Goal: Task Accomplishment & Management: Complete application form

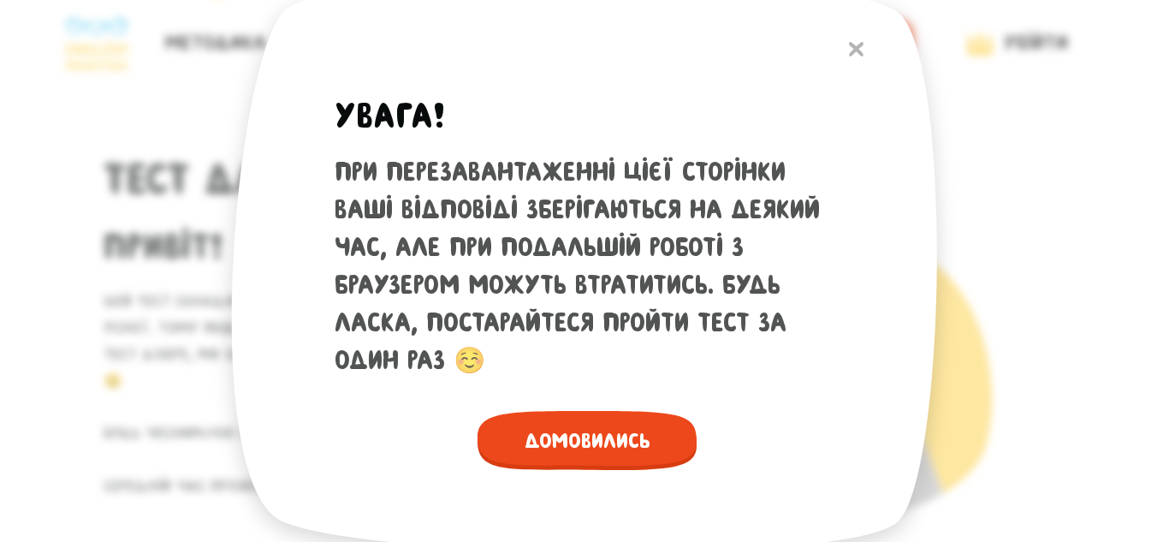
click at [581, 439] on span "Домовились" at bounding box center [586, 440] width 219 height 59
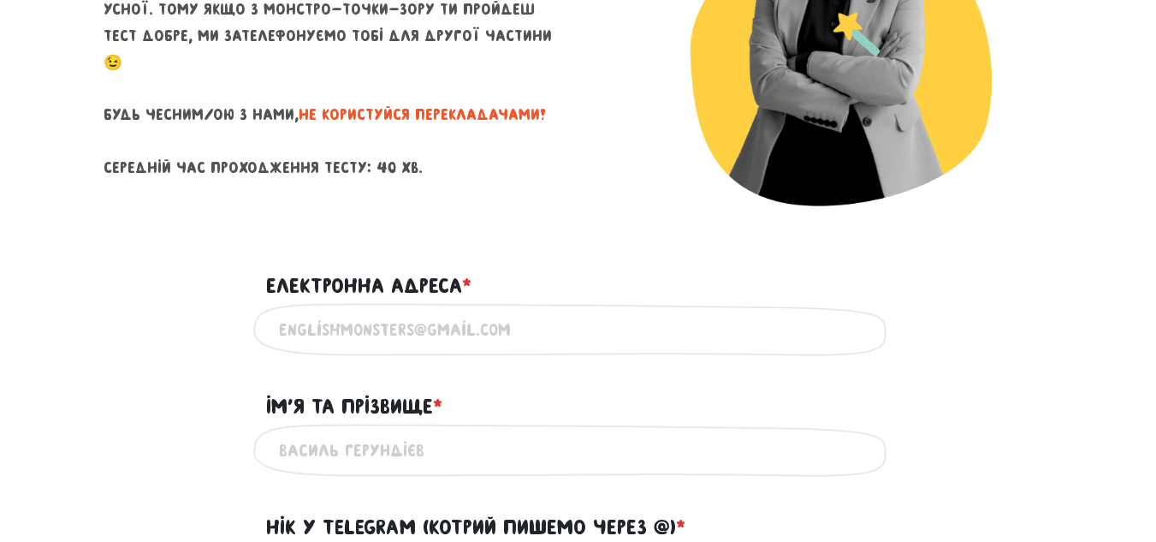
scroll to position [330, 0]
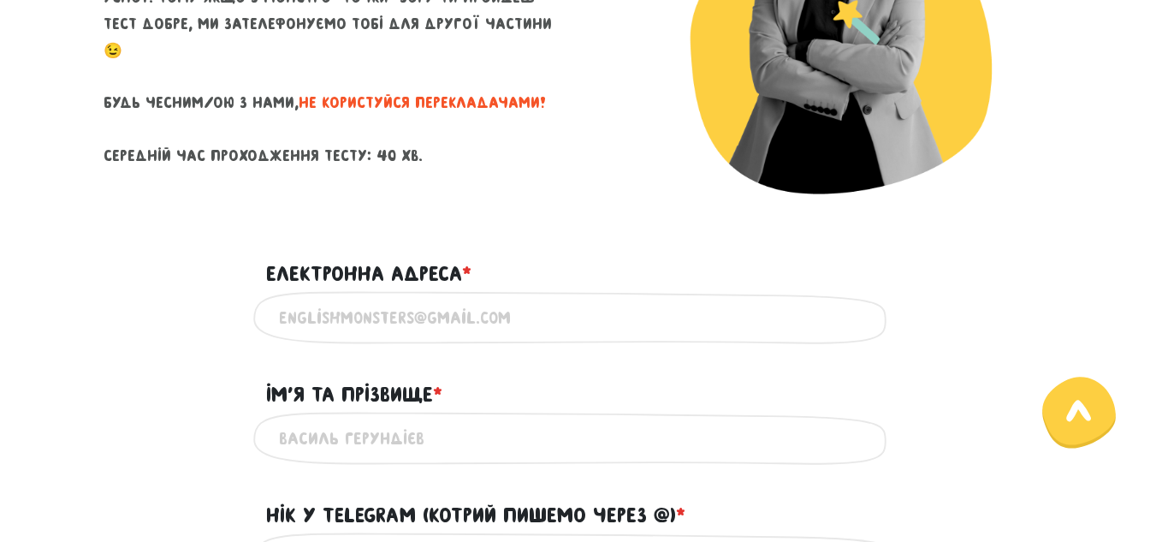
click at [296, 314] on input "Електронна адреса * ?" at bounding box center [578, 318] width 599 height 39
type input "[EMAIL_ADDRESS][DOMAIN_NAME]"
click at [295, 438] on input "Ім'я та прізвище * ?" at bounding box center [578, 438] width 599 height 39
click at [981, 386] on div "Ім'я та прізвище * ?" at bounding box center [578, 384] width 975 height 53
click at [281, 443] on input "Ім'я та прізвище * ?" at bounding box center [578, 438] width 599 height 39
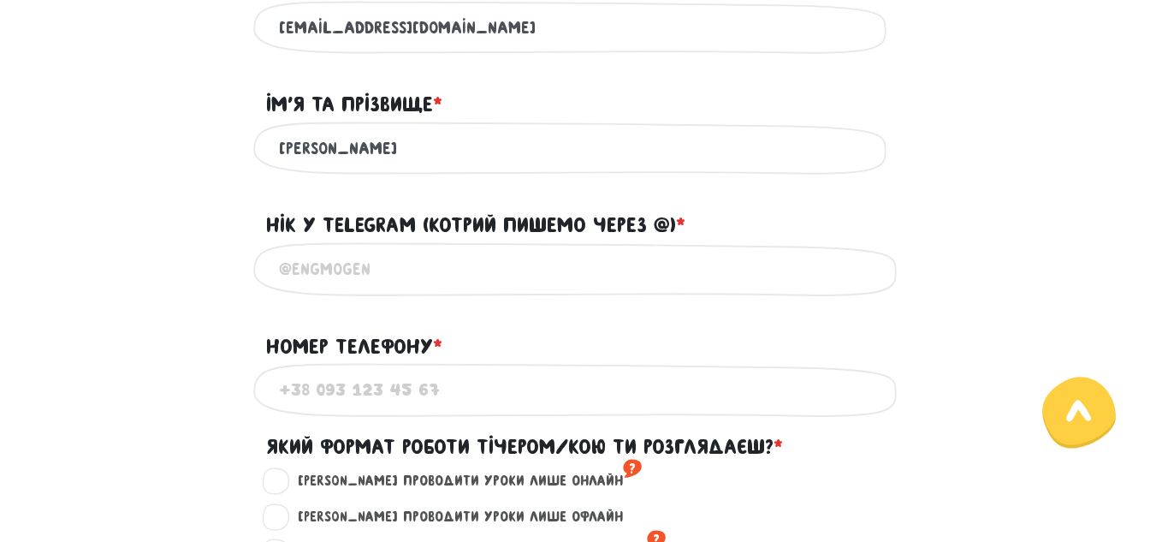
scroll to position [625, 0]
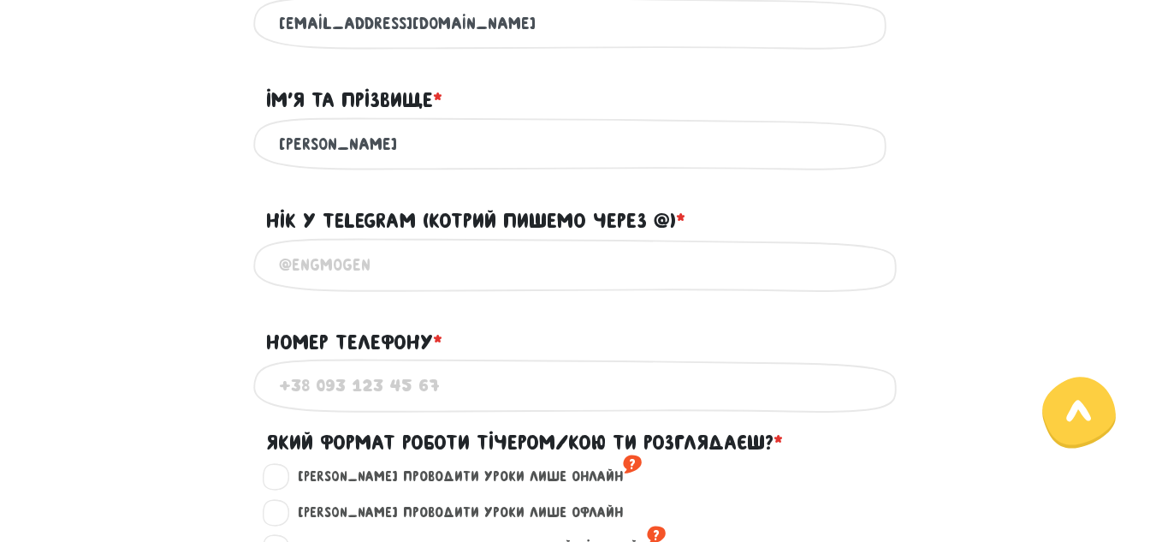
type input "[PERSON_NAME]"
click at [292, 270] on input "@" at bounding box center [578, 265] width 599 height 39
click at [300, 272] on input "@" at bounding box center [578, 265] width 599 height 39
type input "@"
click at [296, 393] on input "Номер телефону * ?" at bounding box center [578, 385] width 599 height 39
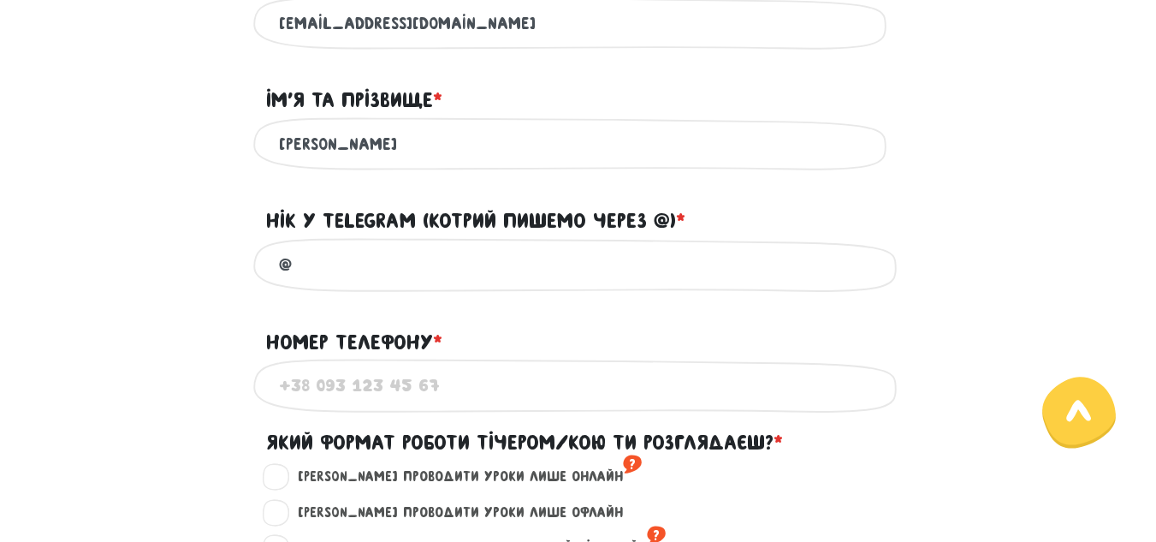
click at [300, 269] on input "@" at bounding box center [578, 265] width 599 height 39
click at [285, 395] on input "Номер телефону * ?" at bounding box center [578, 385] width 599 height 39
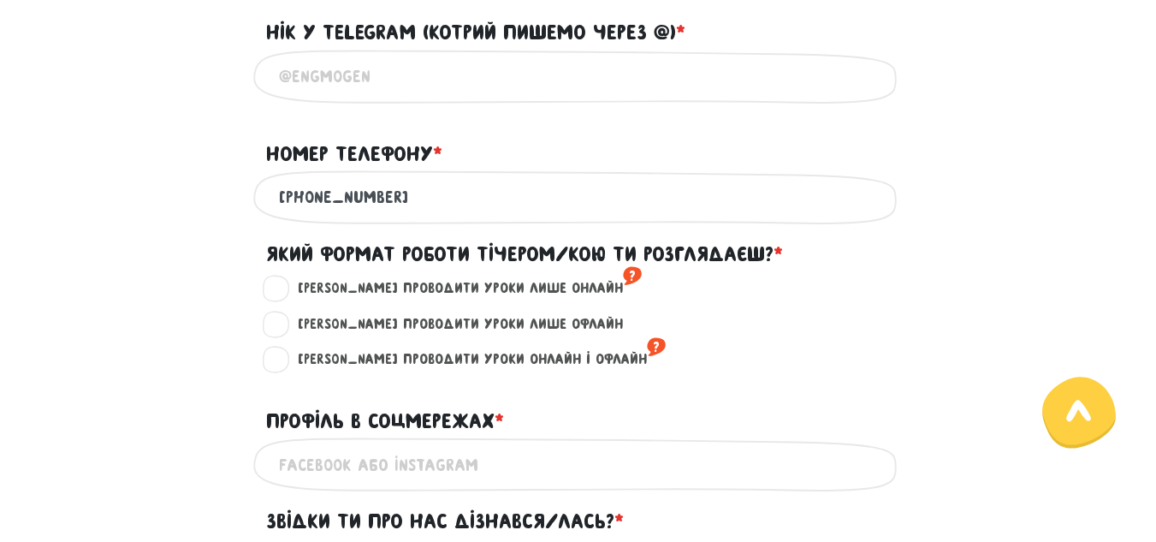
scroll to position [820, 0]
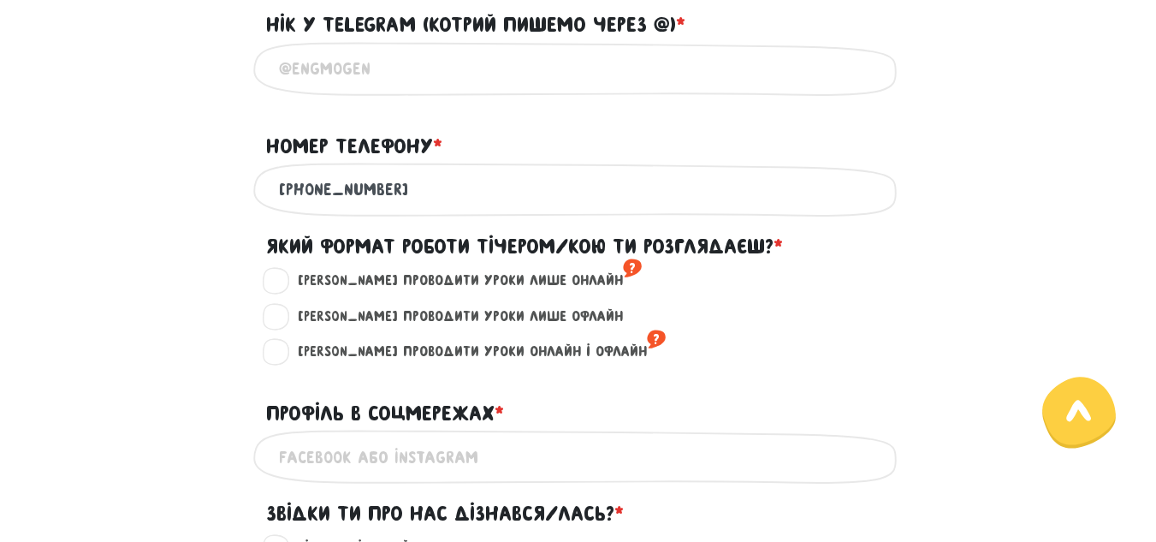
type input "[PHONE_NUMBER]"
click at [283, 281] on label "[PERSON_NAME] проводити уроки лише онлайн ?" at bounding box center [462, 281] width 358 height 22
click at [276, 281] on input "[PERSON_NAME] проводити уроки лише онлайн ?" at bounding box center [277, 278] width 14 height 17
radio input "true"
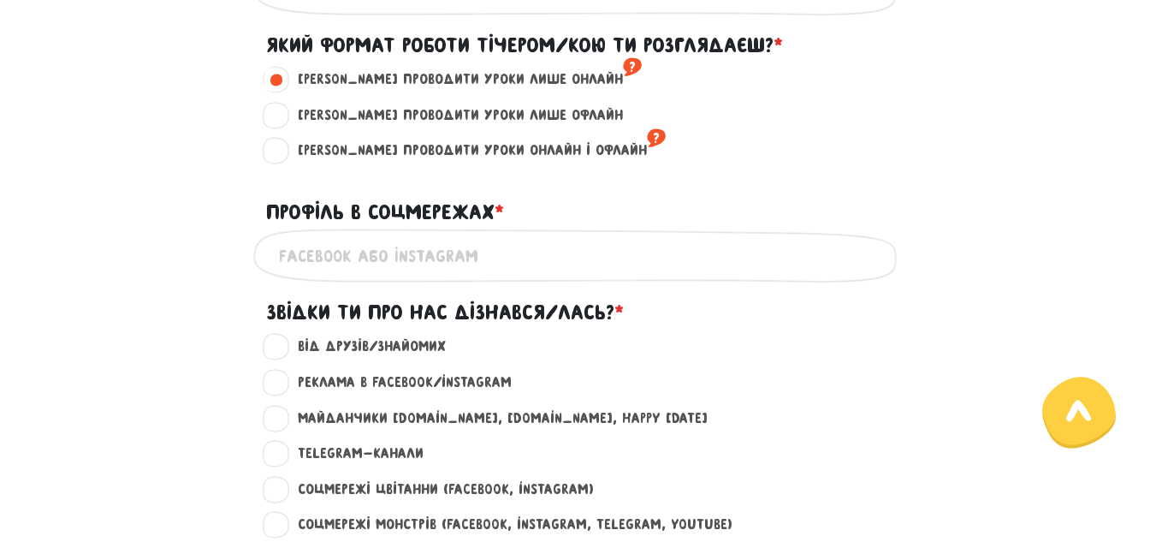
scroll to position [1025, 0]
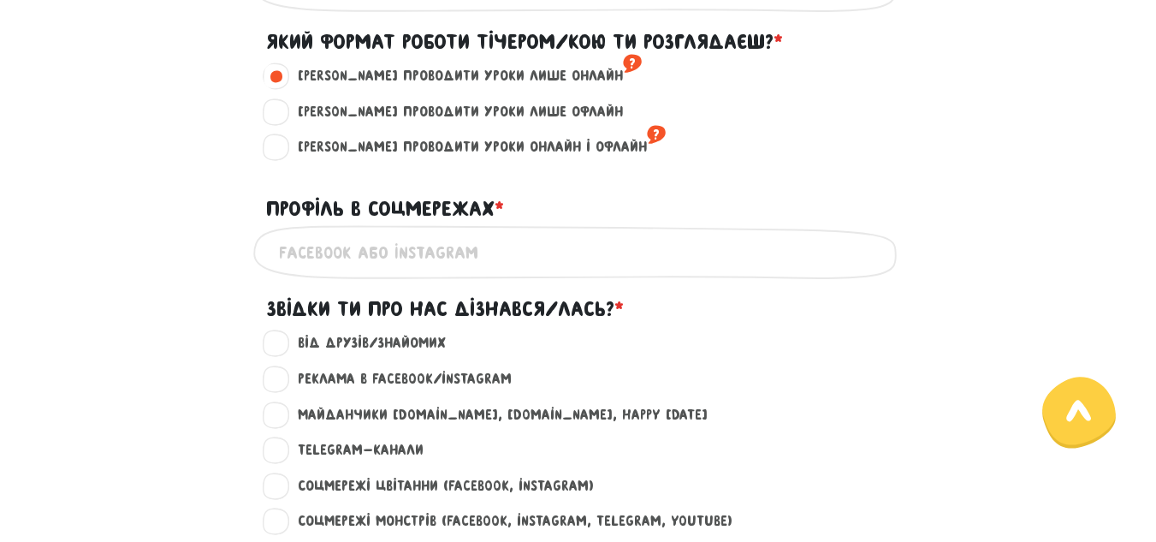
click at [283, 418] on label "Майданчики [DOMAIN_NAME], [DOMAIN_NAME], happy [DATE] ?" at bounding box center [495, 415] width 424 height 22
click at [277, 418] on input "Майданчики [DOMAIN_NAME], [DOMAIN_NAME], happy [DATE] ?" at bounding box center [277, 412] width 14 height 17
radio input "true"
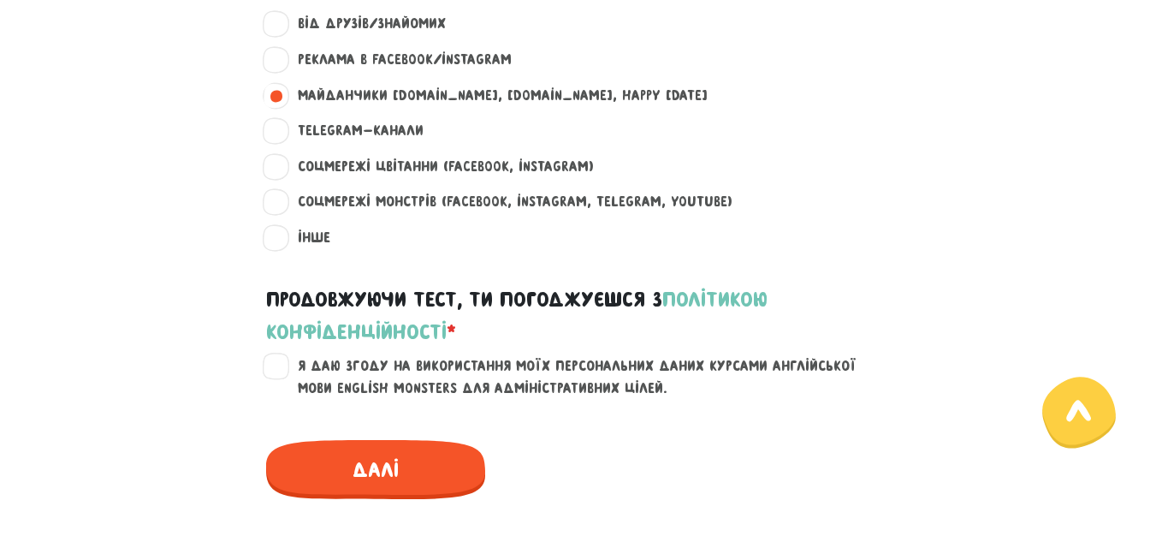
scroll to position [1348, 0]
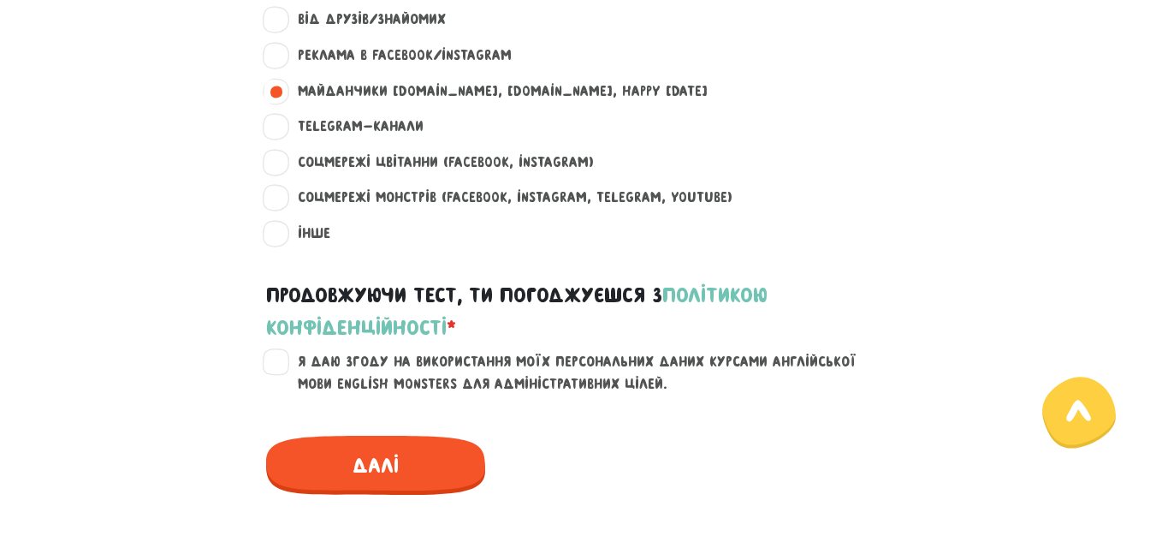
click at [283, 364] on label "Я даю згоду на використання моїх персональних даних курсами англійської мови En…" at bounding box center [588, 373] width 611 height 44
click at [272, 364] on input "Я даю згоду на використання моїх персональних даних курсами англійської мови En…" at bounding box center [277, 359] width 14 height 17
checkbox input "true"
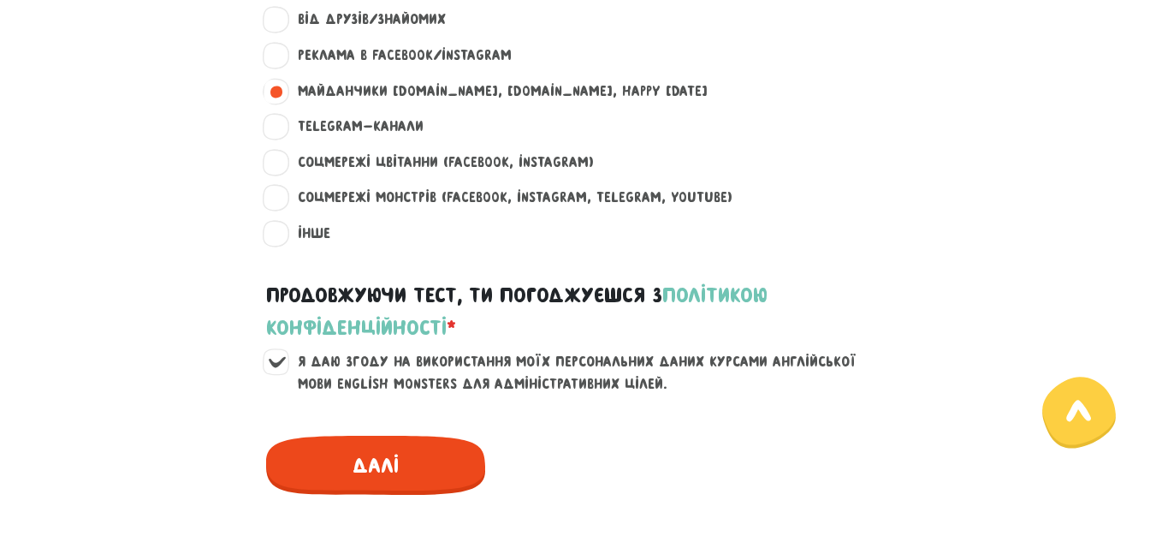
click at [441, 465] on span "Далі" at bounding box center [375, 464] width 219 height 59
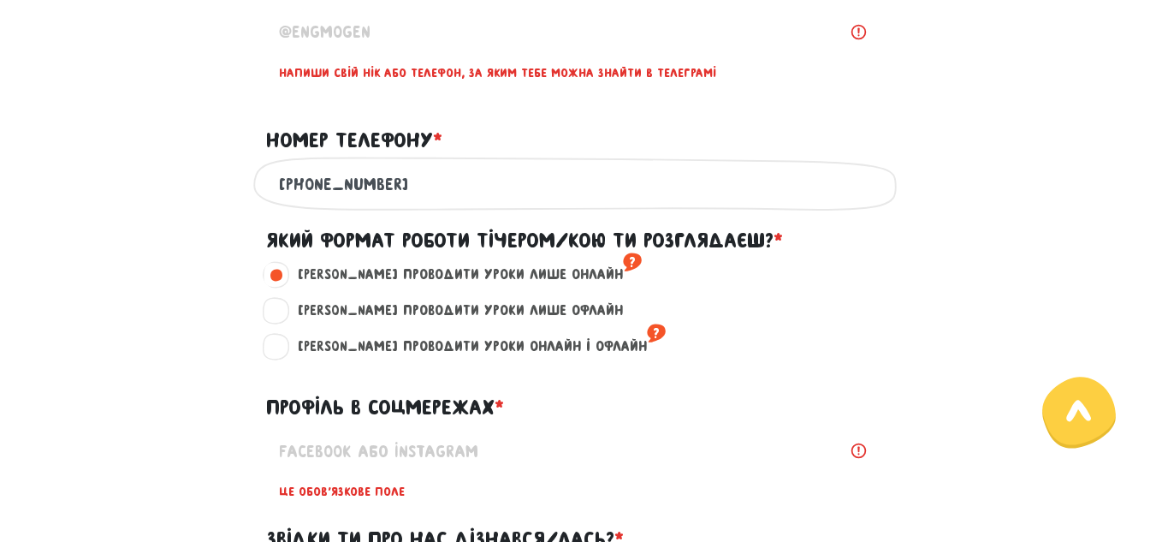
scroll to position [834, 0]
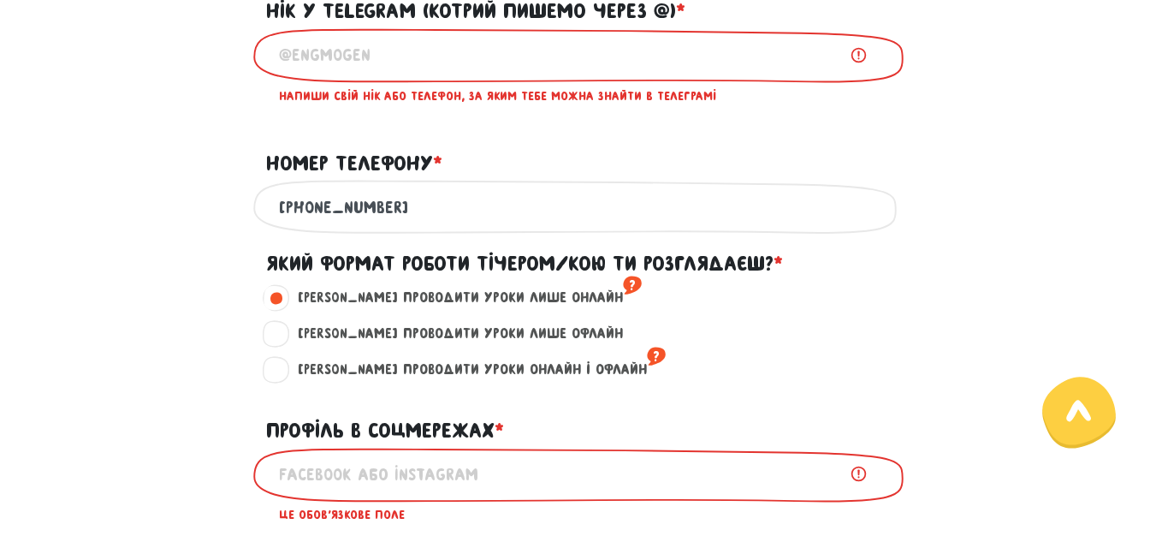
click at [293, 477] on input "Профіль в соцмережах * ?" at bounding box center [578, 474] width 599 height 39
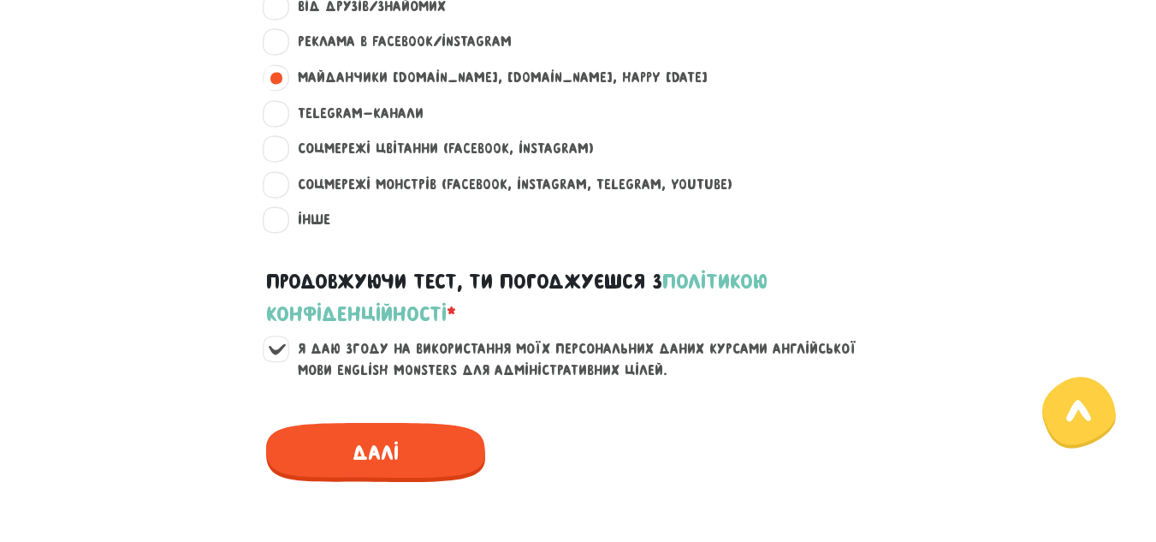
scroll to position [1397, 0]
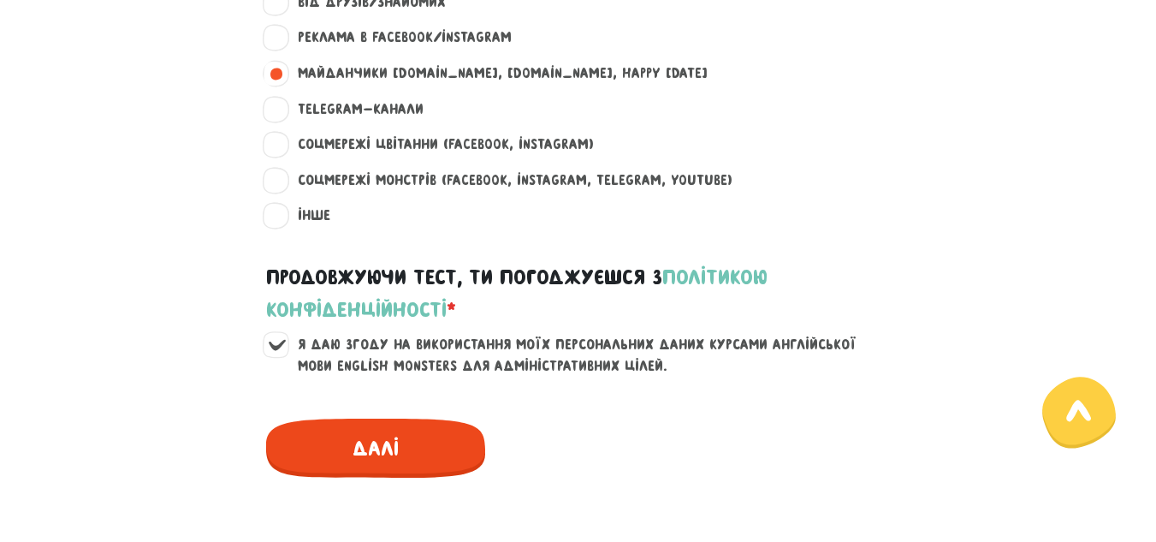
type input "[PERSON_NAME]"
click at [428, 456] on span "Далі" at bounding box center [375, 447] width 219 height 59
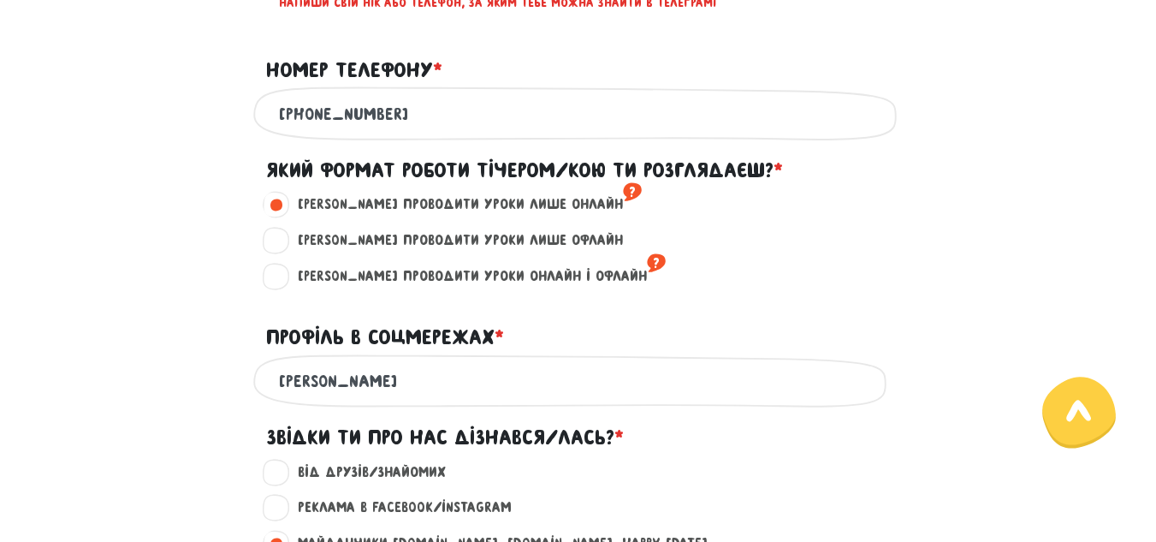
scroll to position [834, 0]
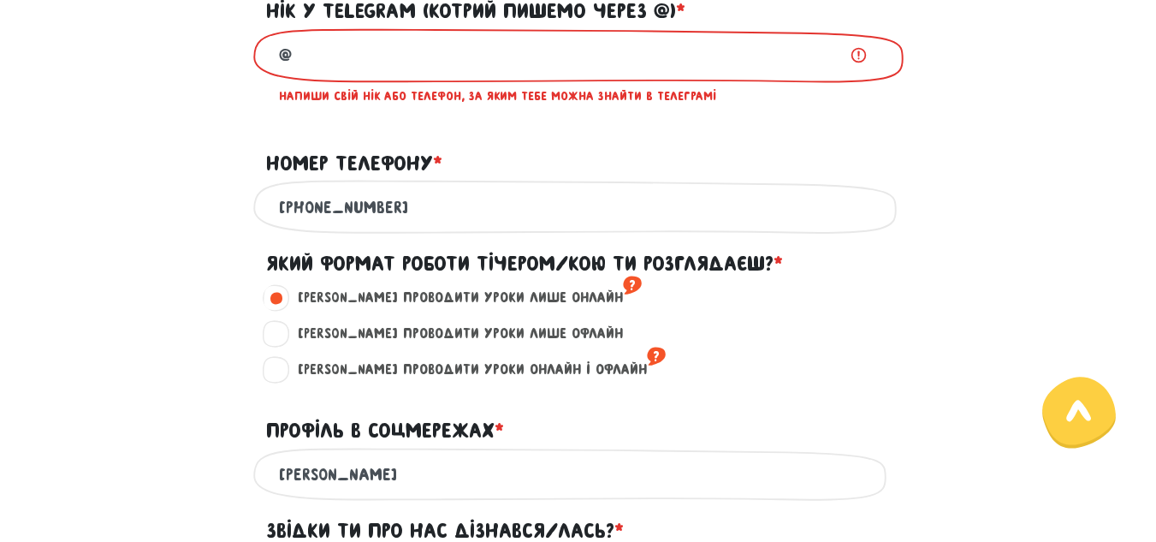
click at [293, 63] on input "@" at bounding box center [578, 55] width 599 height 39
type input "@"
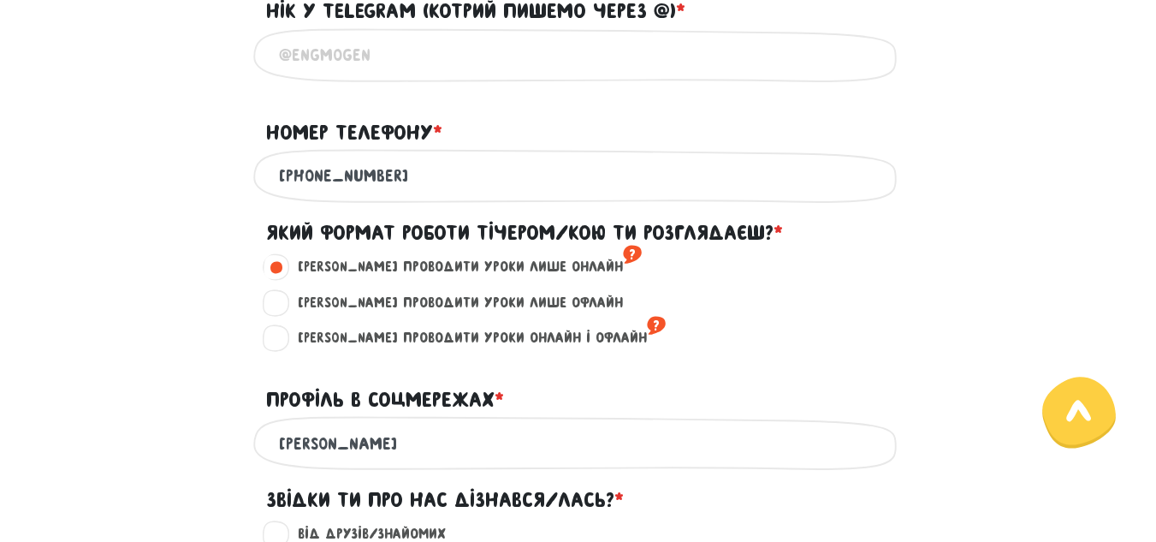
click at [366, 57] on input "Нік у Telegram (котрий пишемо через @) * ?" at bounding box center [578, 55] width 599 height 39
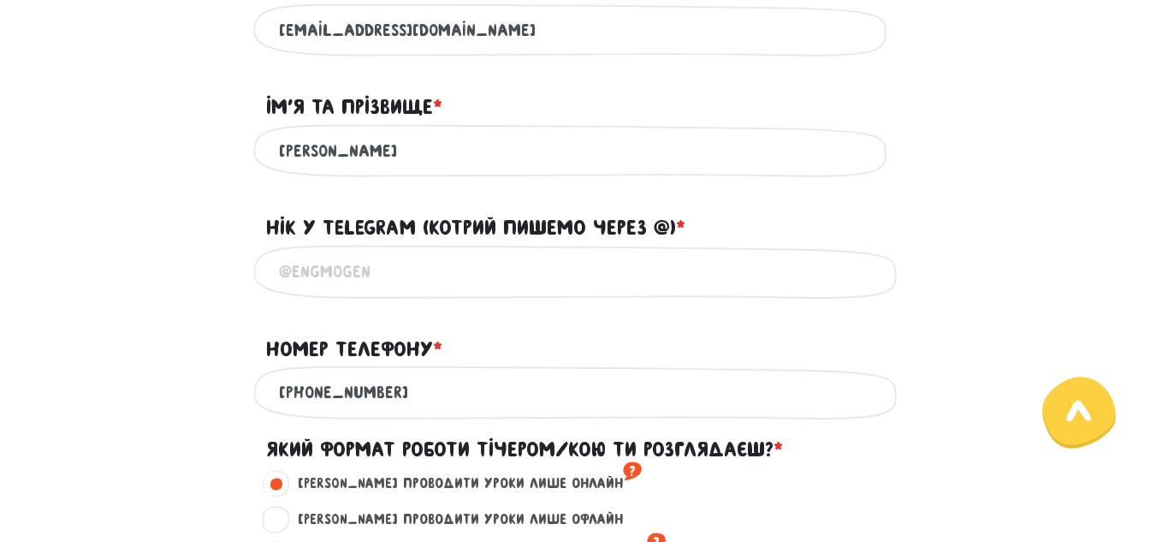
scroll to position [630, 0]
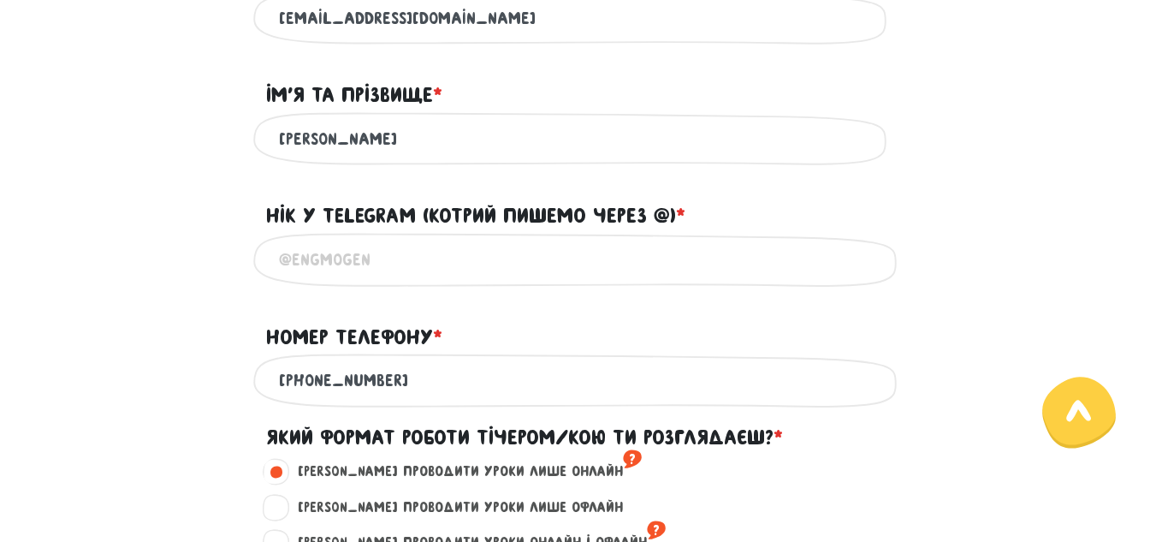
click at [785, 259] on input "Нік у Telegram (котрий пишемо через @) * ?" at bounding box center [578, 259] width 599 height 39
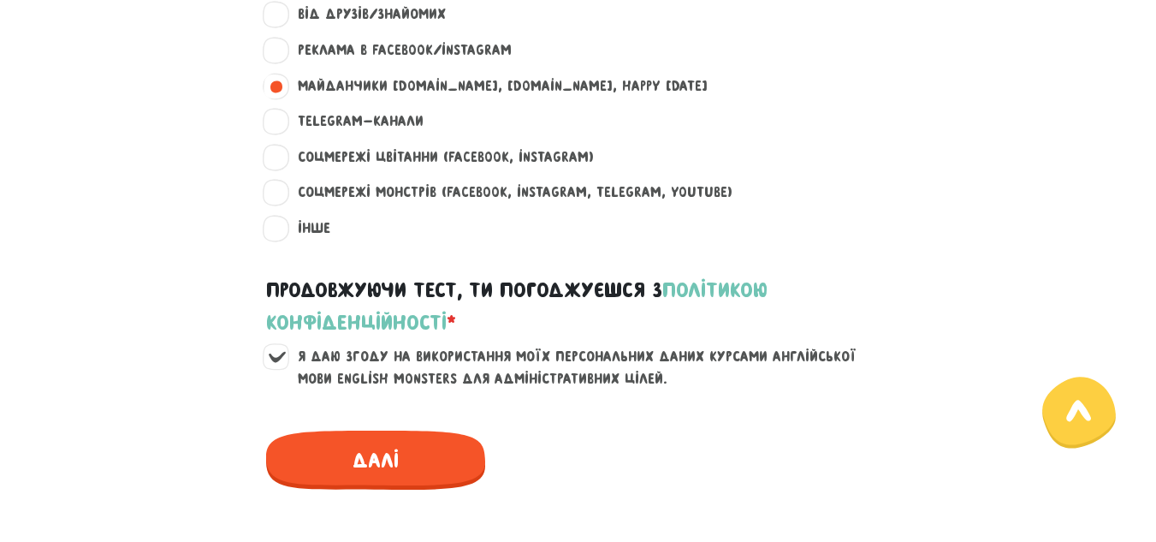
scroll to position [1505, 0]
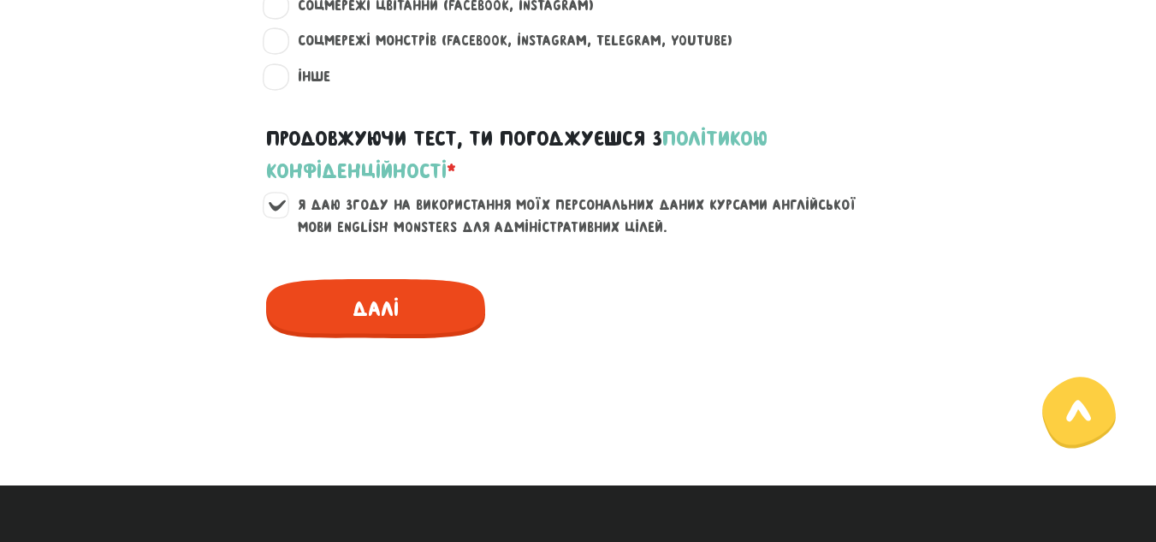
type input "@[PERSON_NAME]"
click at [419, 314] on span "Далі" at bounding box center [375, 308] width 219 height 59
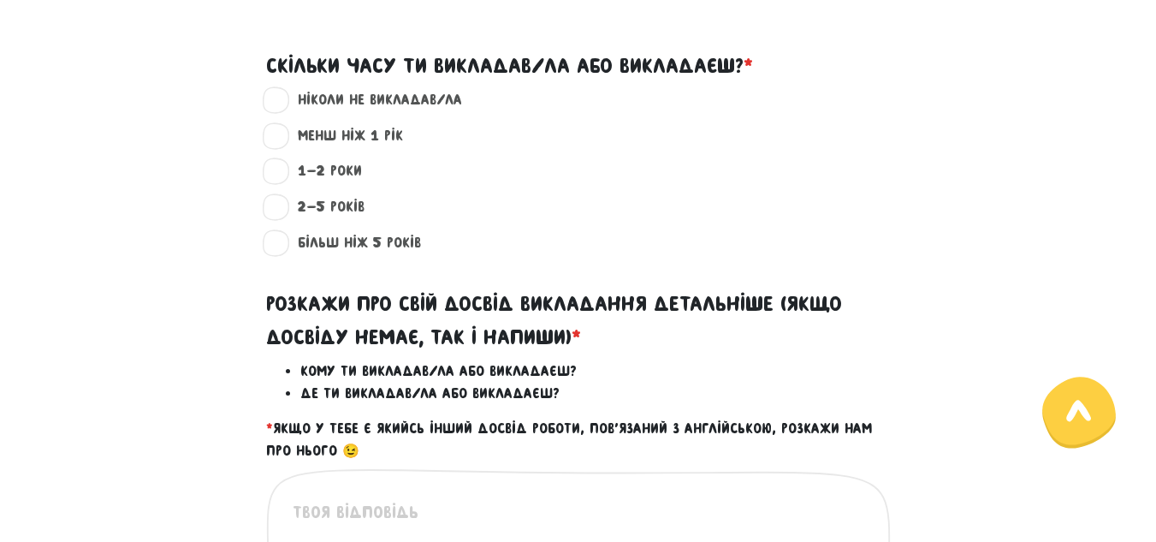
scroll to position [490, 0]
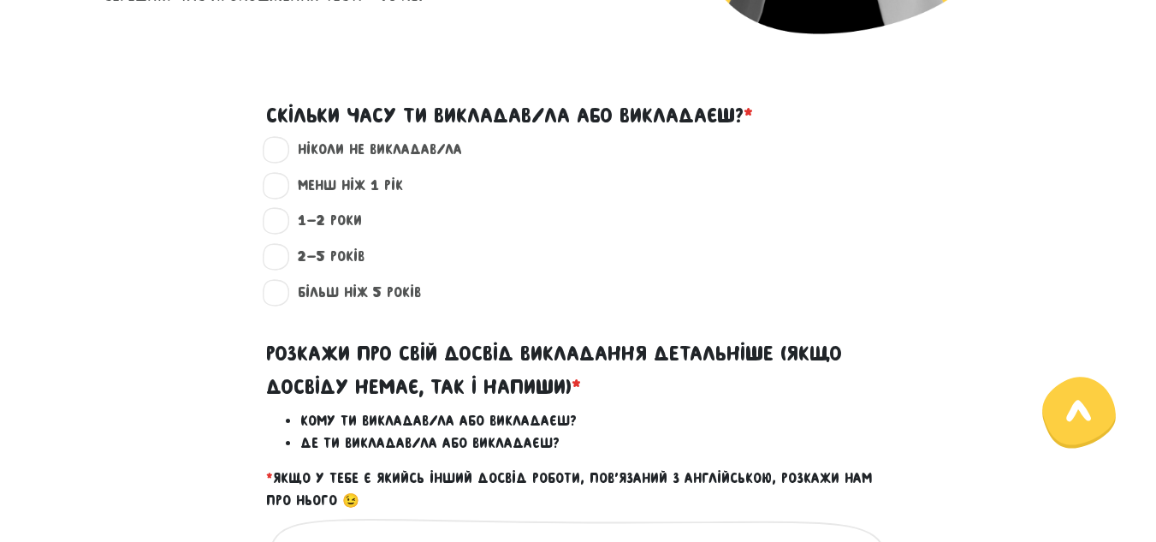
click at [283, 297] on label "більш ніж 5 років ?" at bounding box center [352, 292] width 138 height 22
click at [272, 297] on input "більш ніж 5 років ?" at bounding box center [277, 289] width 14 height 17
radio input "true"
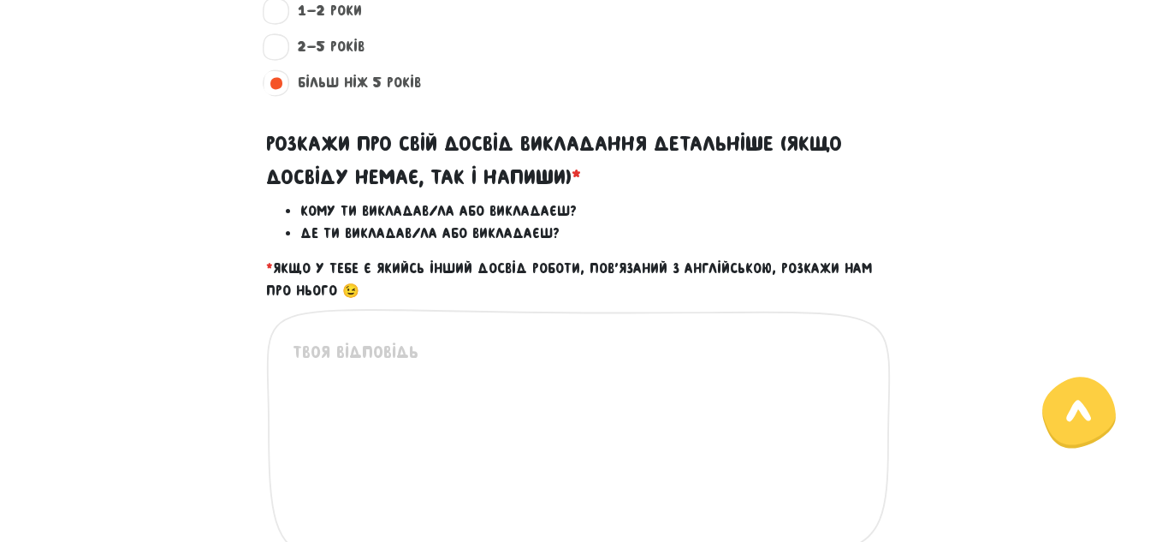
scroll to position [703, 0]
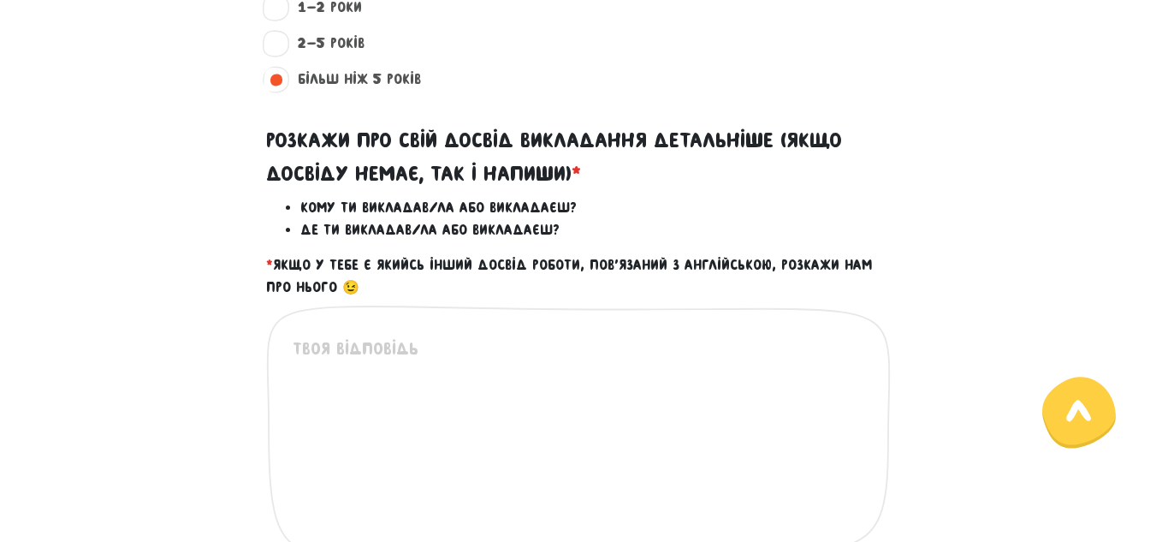
click at [310, 343] on textarea at bounding box center [579, 440] width 573 height 210
type textarea "У"
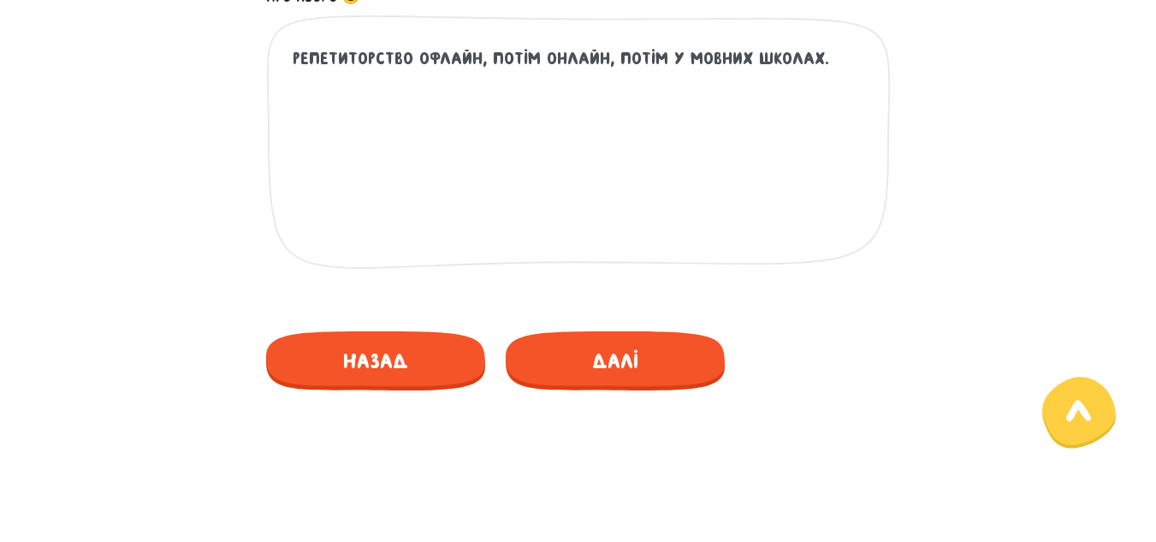
scroll to position [1003, 0]
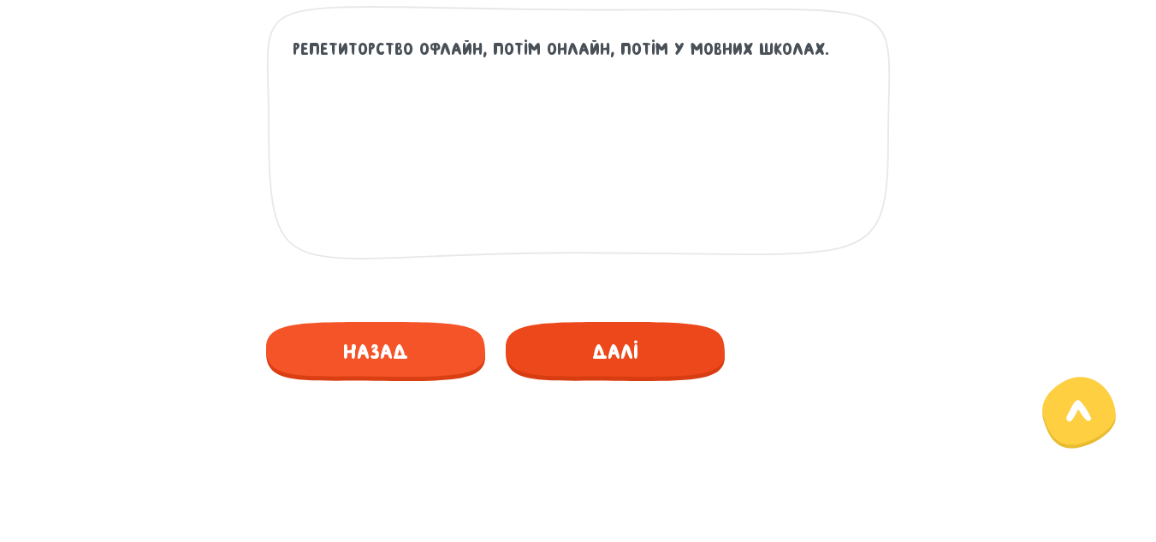
type textarea "Репетиторство офлайн, потім онлайн, потім у мовних школах."
click at [669, 354] on span "Далі" at bounding box center [615, 351] width 219 height 59
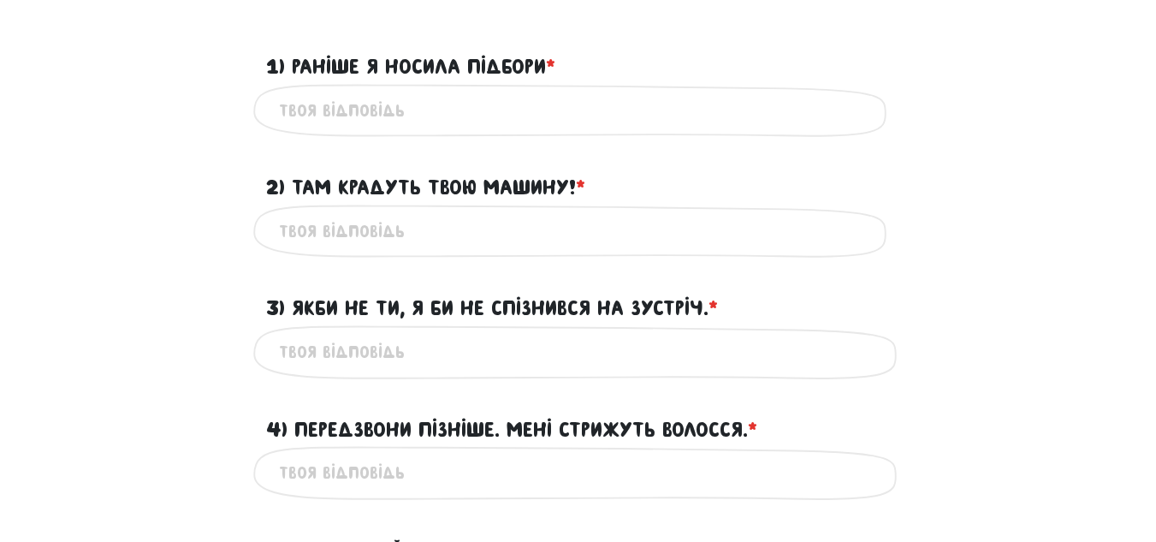
scroll to position [490, 0]
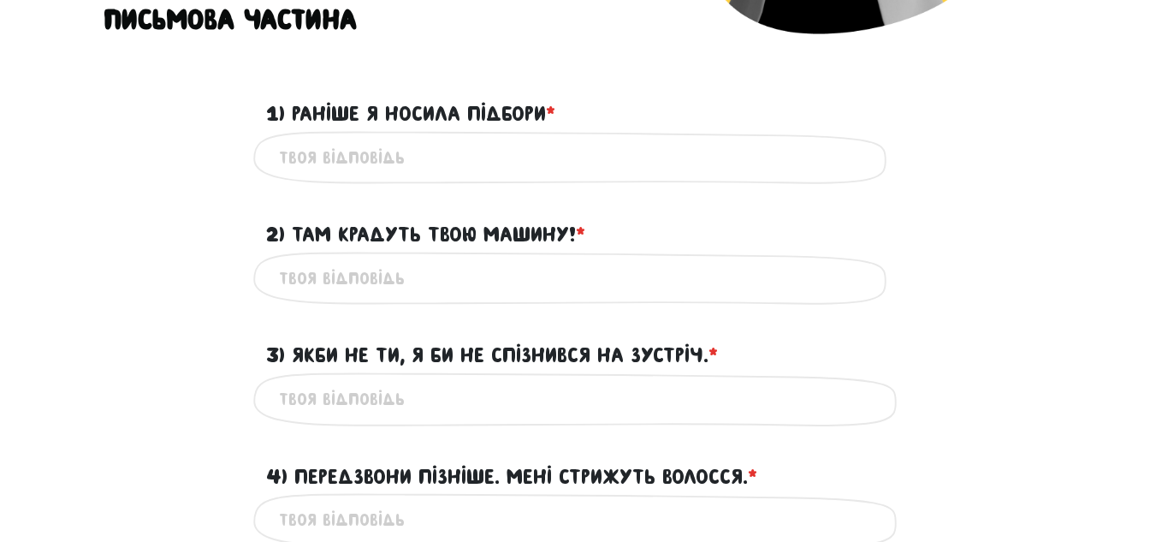
click at [299, 161] on input "1) Раніше я носила підбори * ?" at bounding box center [578, 158] width 599 height 39
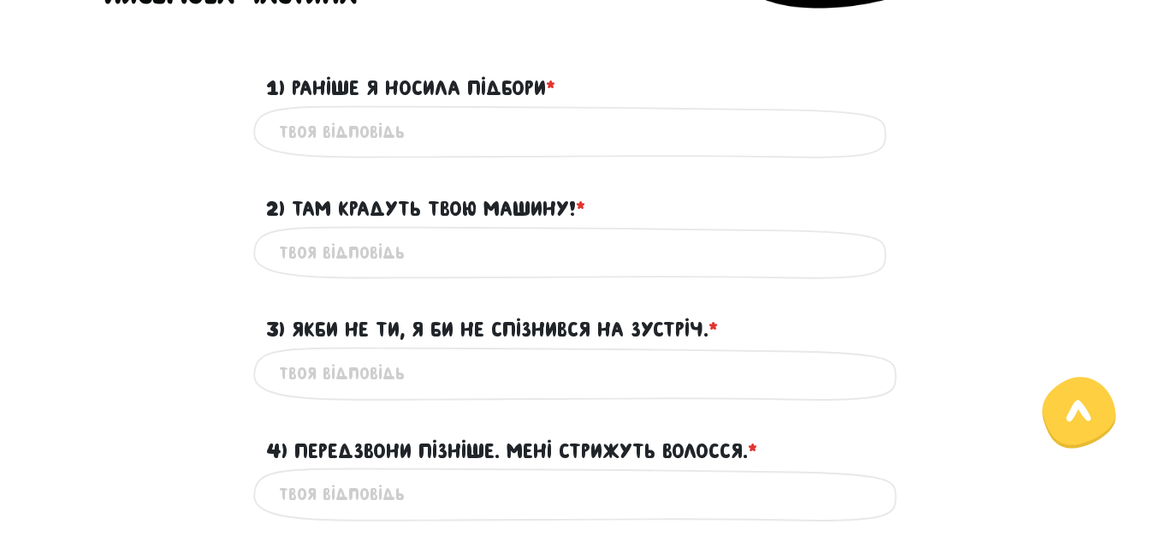
scroll to position [528, 0]
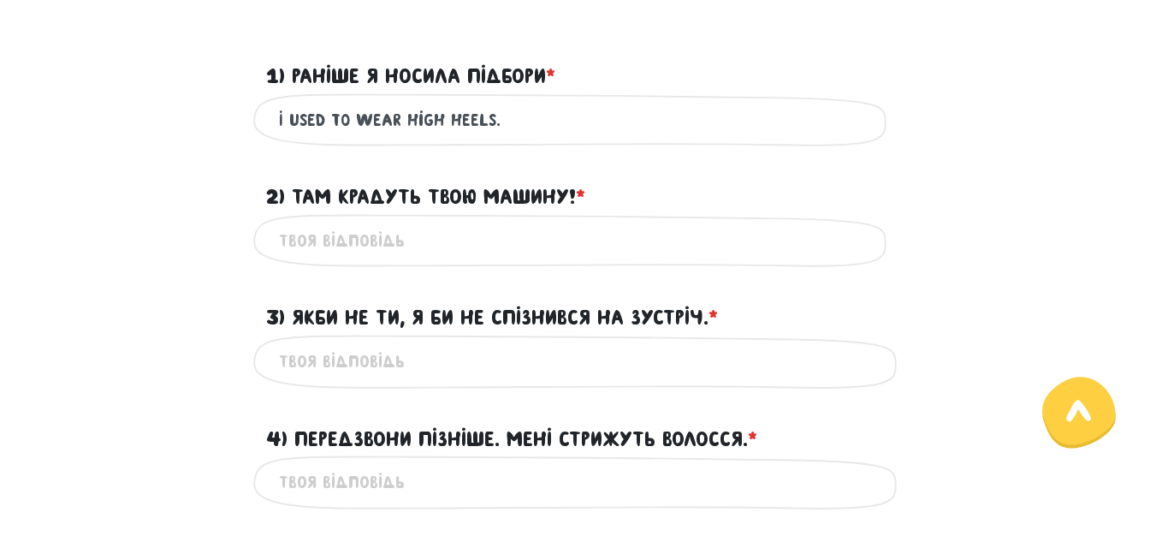
type input "I used to wear high heels."
click at [294, 240] on input "2) Там крадуть твою машину! * ?" at bounding box center [578, 241] width 599 height 39
type input "Your car is being stolen there!"
click at [315, 365] on input "3) Якби не ти, я би не спізнився на зустріч. * ?" at bounding box center [578, 361] width 599 height 39
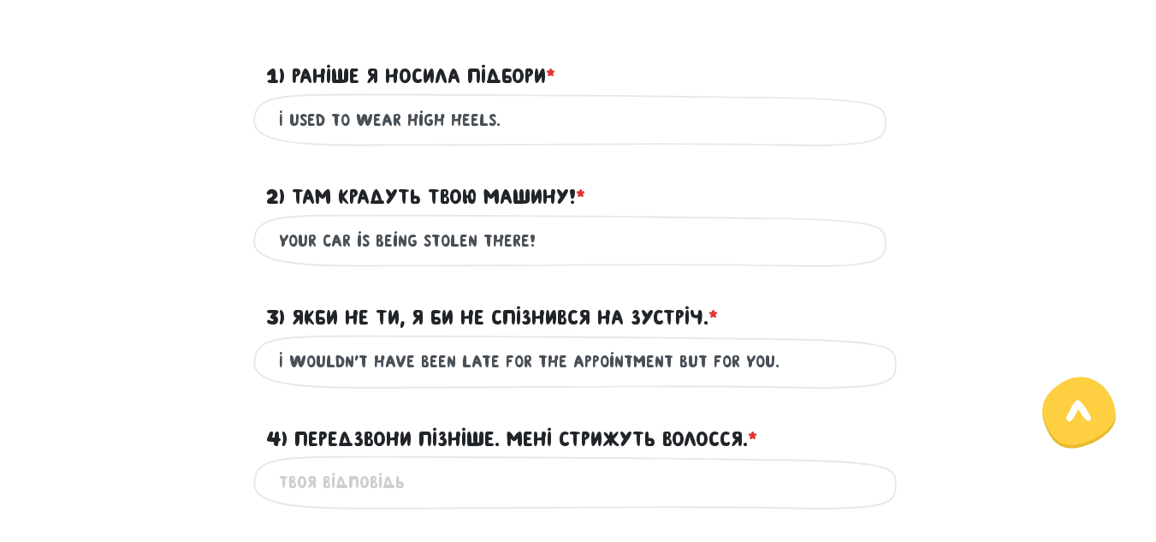
type input "I wouldn't have been late for the appointment but for you."
click at [296, 482] on input "4) Передзвони пізніше. Мені стрижуть волосся. * ?" at bounding box center [578, 482] width 599 height 39
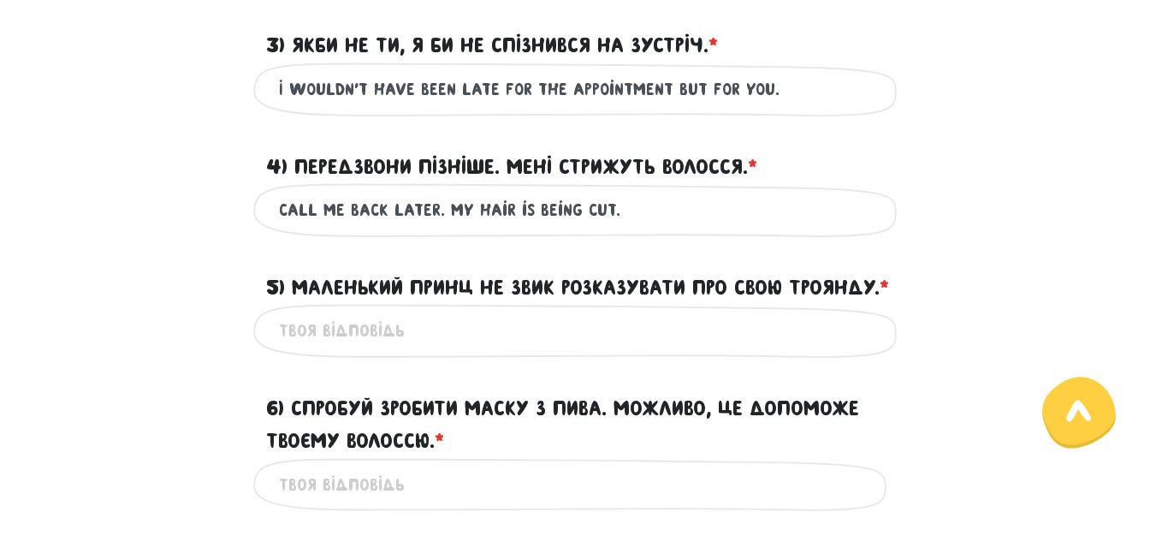
scroll to position [807, 0]
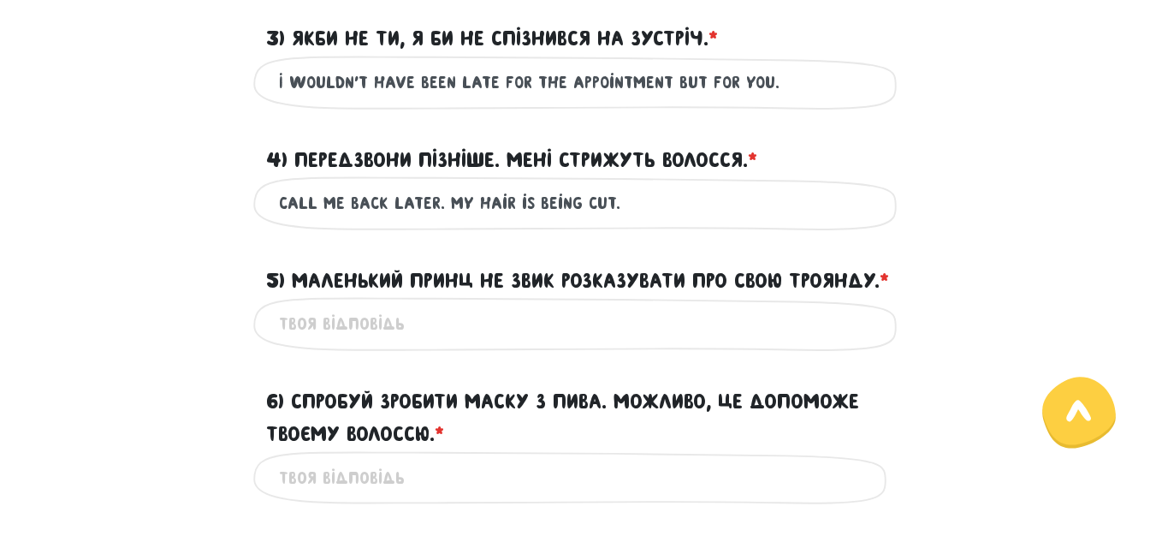
type input "call me back later. my hair is being cut."
click at [286, 343] on input "5) Маленький Принц не звик розказувати про свою Троянду. * ?" at bounding box center [578, 324] width 599 height 39
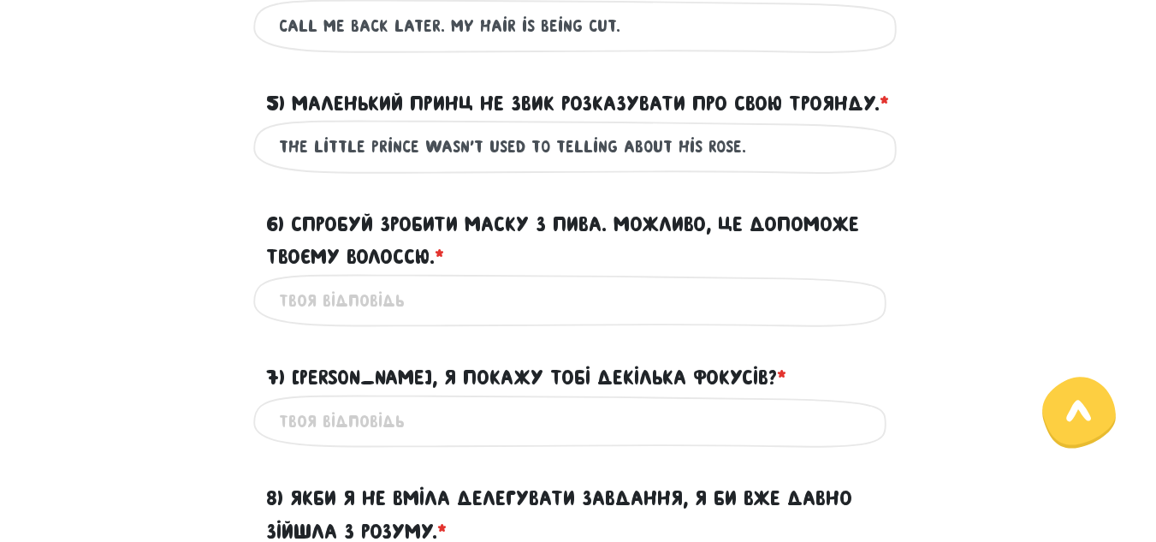
scroll to position [1009, 0]
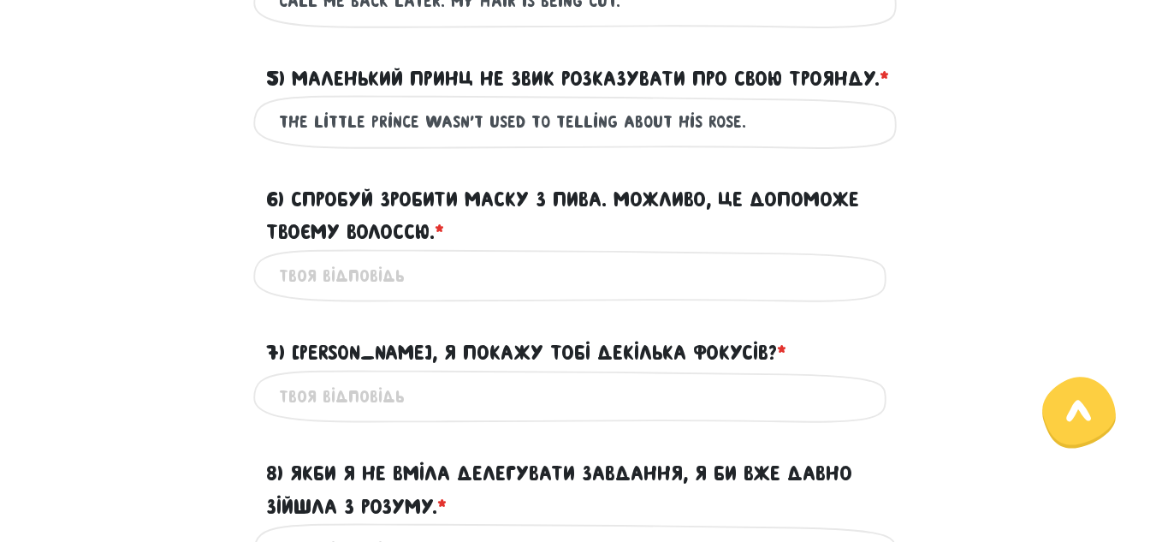
type input "The Little Prince wasn't used to telling about his Rose."
click at [315, 295] on input "6) Спробуй зробити маску з пива. Можливо, це допоможе твоєму волоссю. * ?" at bounding box center [578, 276] width 599 height 39
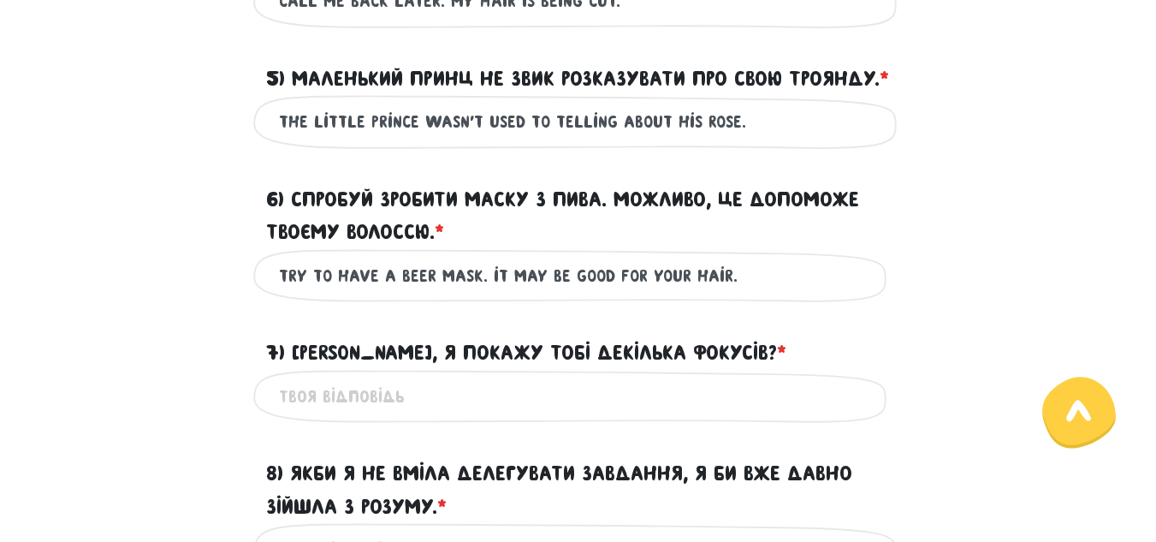
type input "Try to have a beer mask. it may be good for your hair."
click at [301, 416] on input "7) [PERSON_NAME], я покажу тобі декілька фокусів? * ?" at bounding box center [578, 396] width 599 height 39
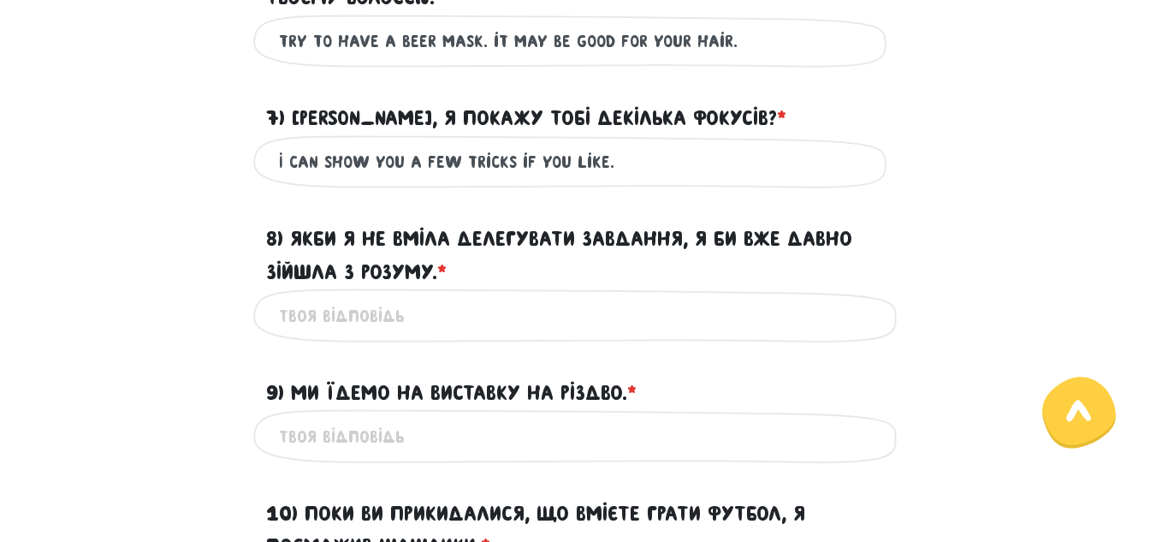
scroll to position [1288, 0]
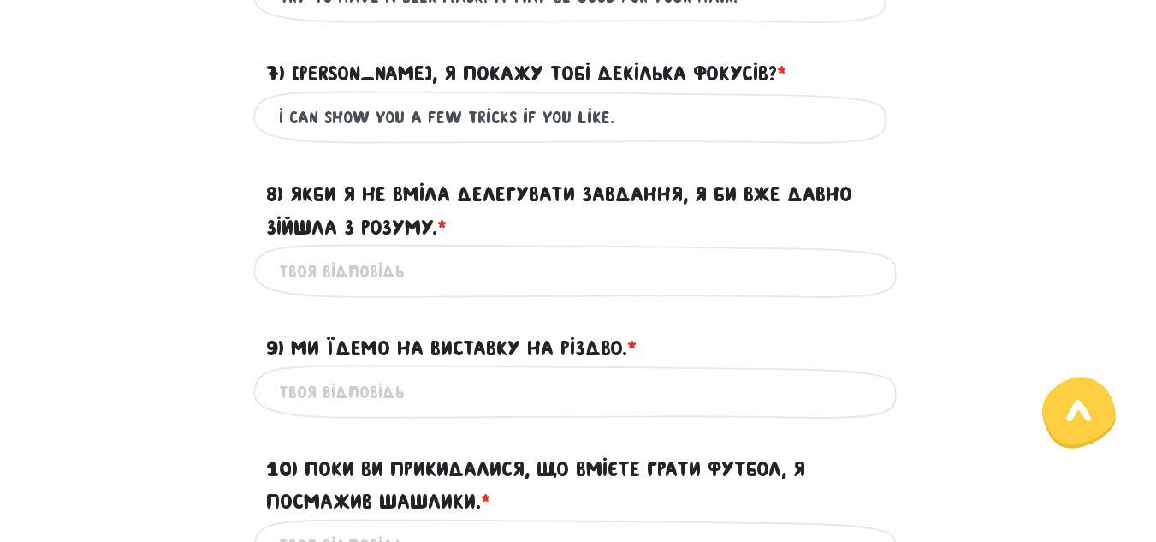
type input "I can show you a few tricks if you like."
click at [295, 290] on input "8) Якби я не вміла делегувати завдання, я би вже давно зійшла з розуму. * ?" at bounding box center [578, 271] width 599 height 39
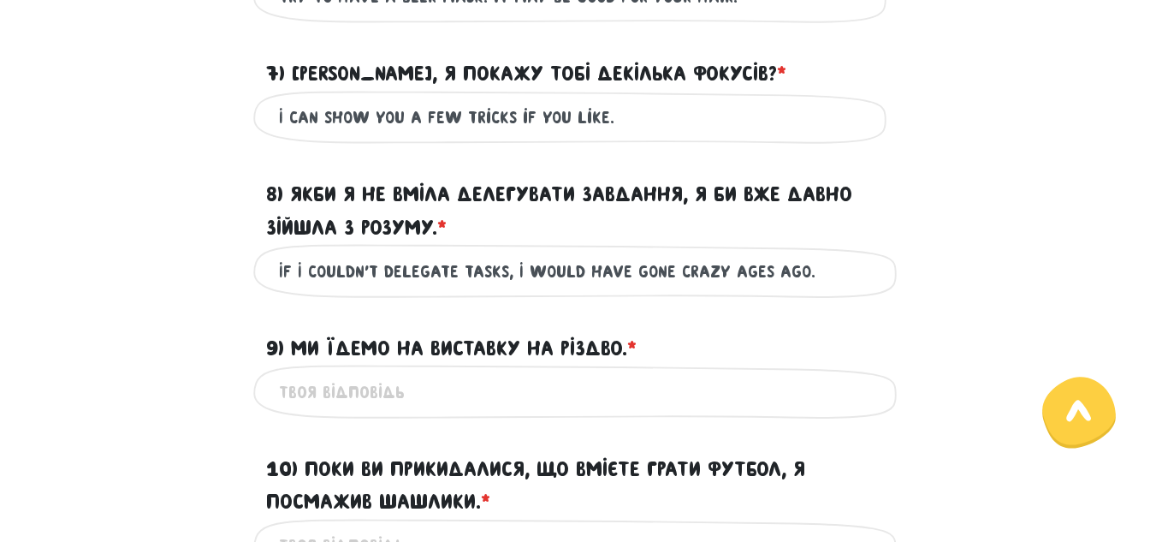
type input "If I couldn't delegate tasks, I would have gone crazy ages ago."
click at [288, 411] on input "9) Ми їдемо на виставку на Різдво. * ?" at bounding box center [578, 391] width 599 height 39
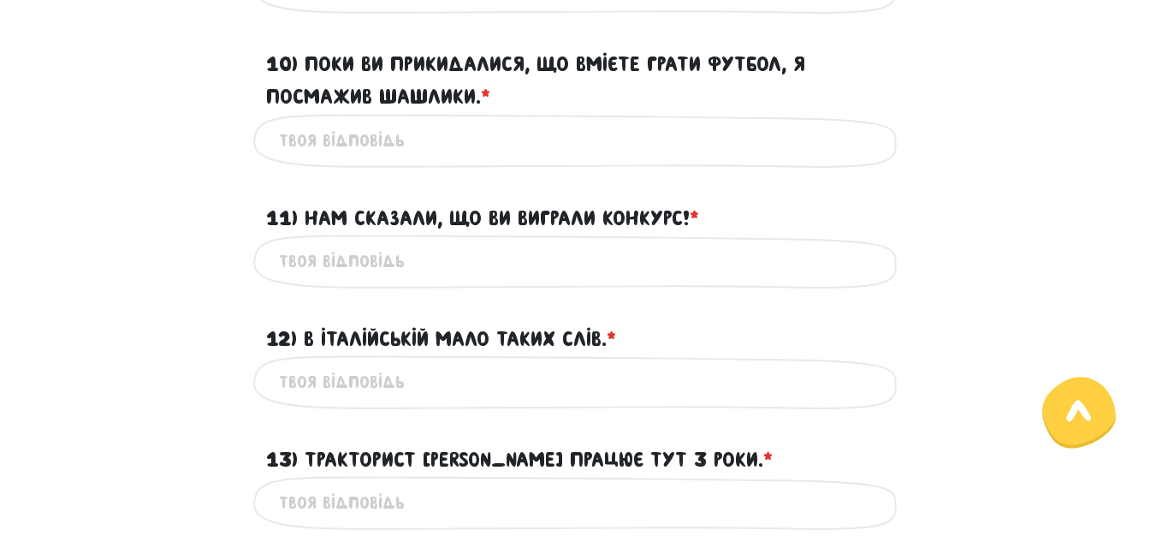
scroll to position [1705, 0]
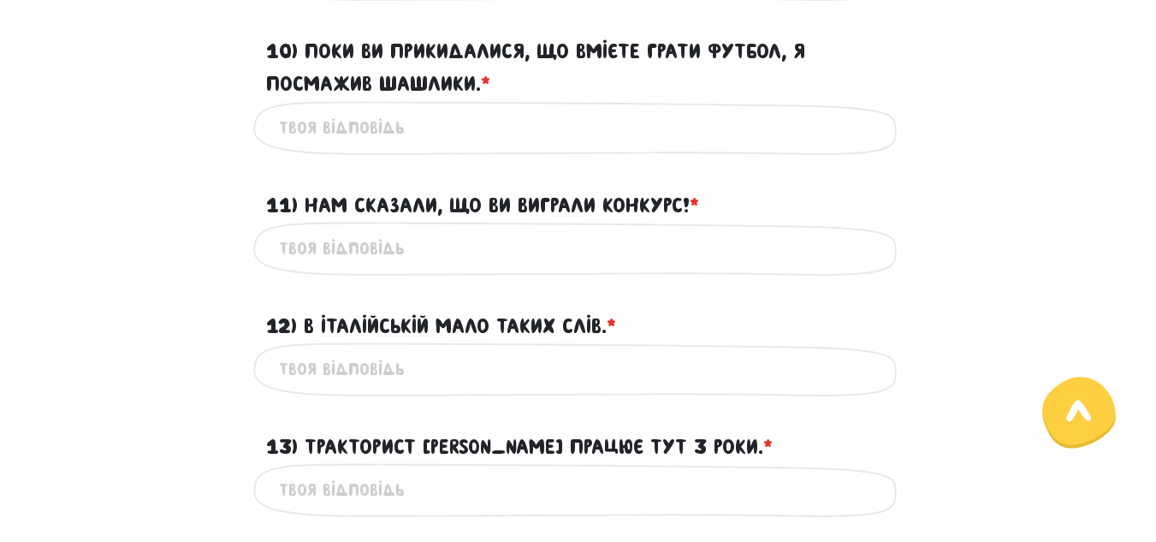
type input "We're going to an exhibition for christmas."
click at [282, 147] on input "10) Поки ви прикидалися, що вмієте грати футбол, я посмажив шашлики. * ?" at bounding box center [578, 128] width 599 height 39
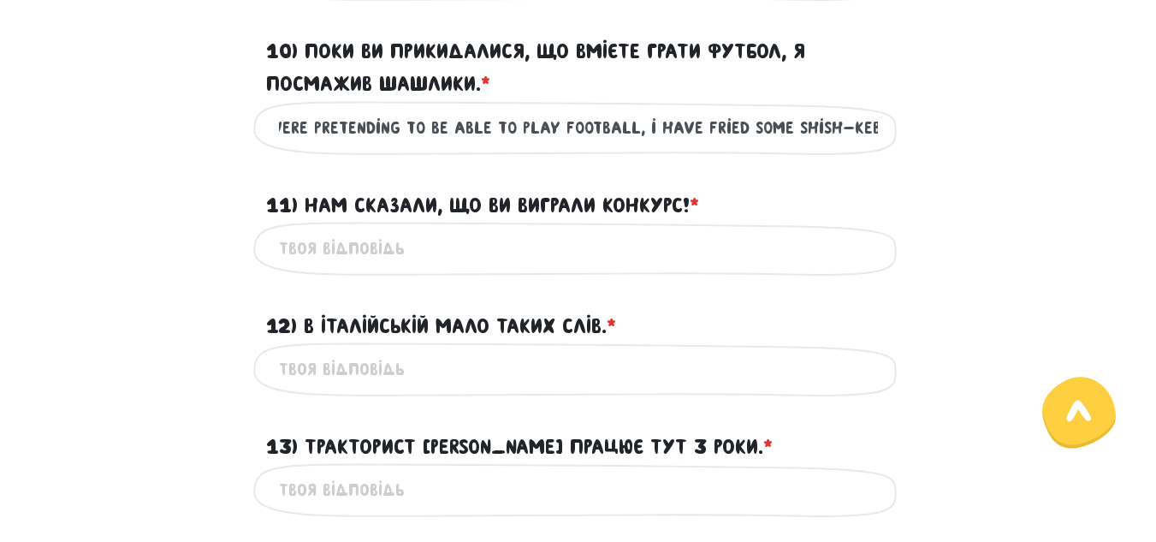
scroll to position [0, 112]
type input "while you were pretending to be able to play football, i have fried some shish-…"
click at [315, 268] on input "11) Нам сказали, що ви виграли конкурс! * ?" at bounding box center [578, 248] width 599 height 39
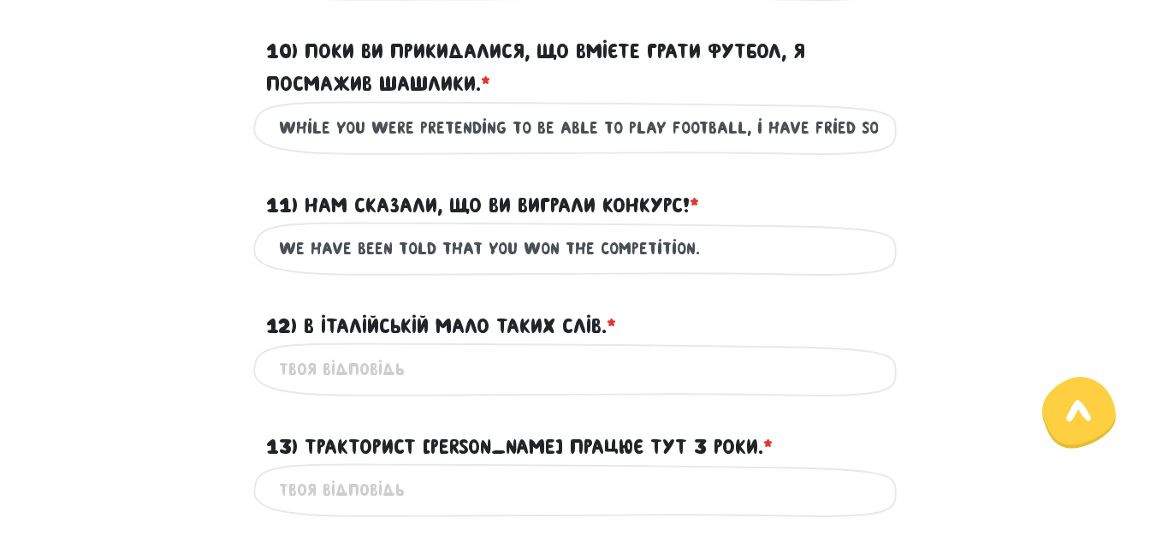
type input "we have been told that you won the competition."
click at [308, 388] on input "12) В італійській мало таких слів. * ?" at bounding box center [578, 369] width 599 height 39
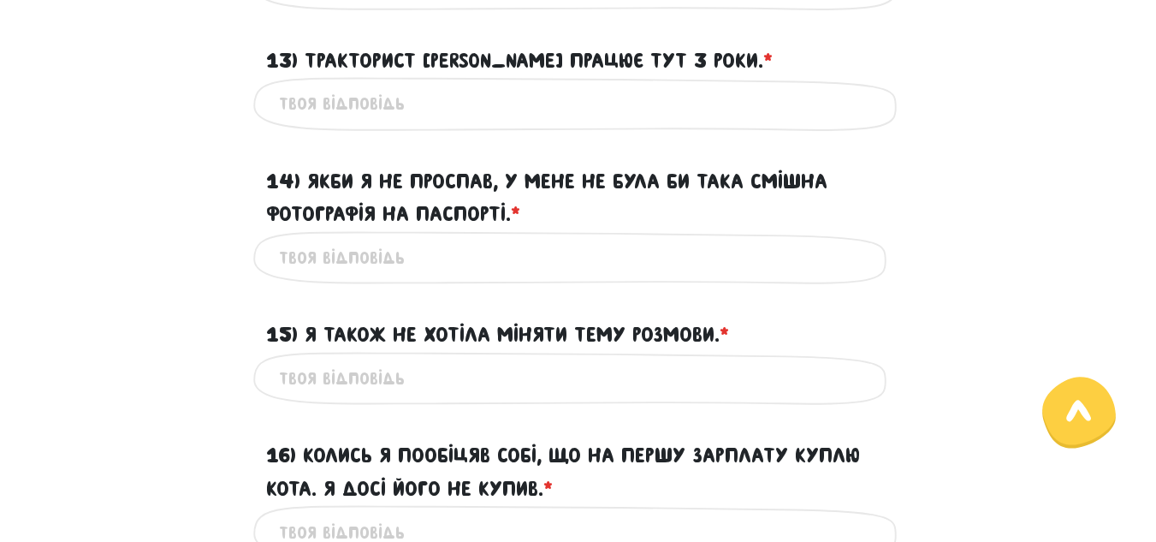
scroll to position [2116, 0]
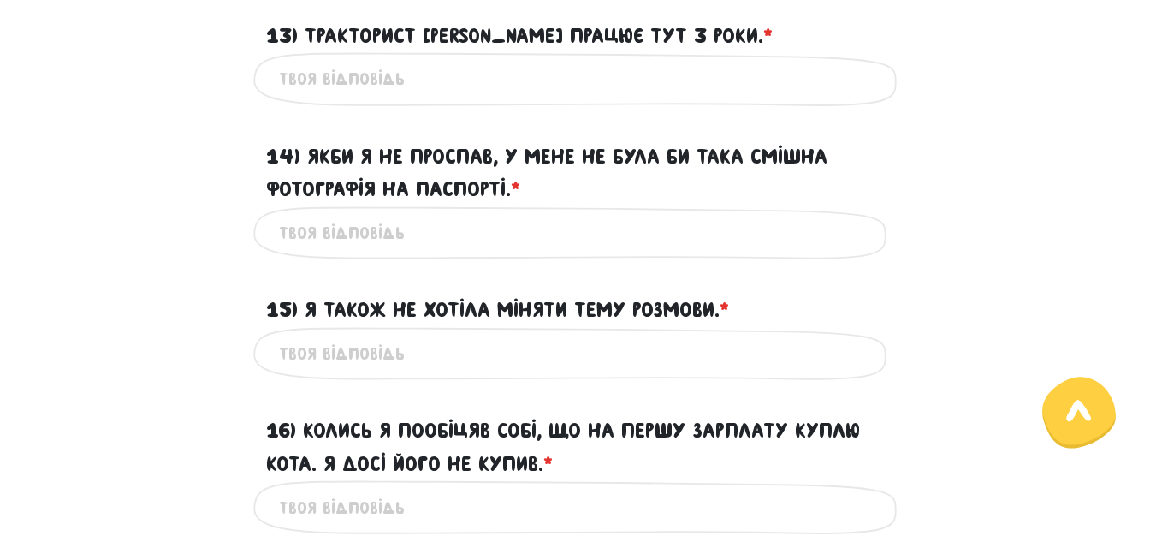
type input "there are few such words in italian."
click at [282, 98] on input "13) Тракторист [PERSON_NAME] працює тут 3 роки. * ?" at bounding box center [578, 79] width 599 height 39
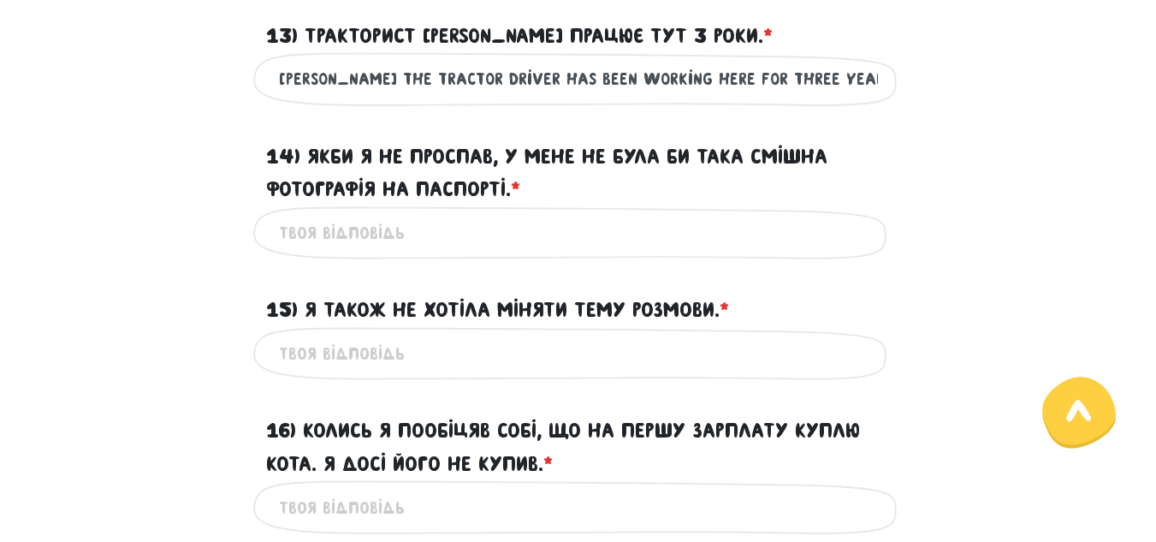
type input "[PERSON_NAME] the tractor driver has been working here for three years."
click at [287, 252] on input "14) Якби я не проспав, у мене не була би така смішна фотографія на паспорті. * ?" at bounding box center [578, 233] width 599 height 39
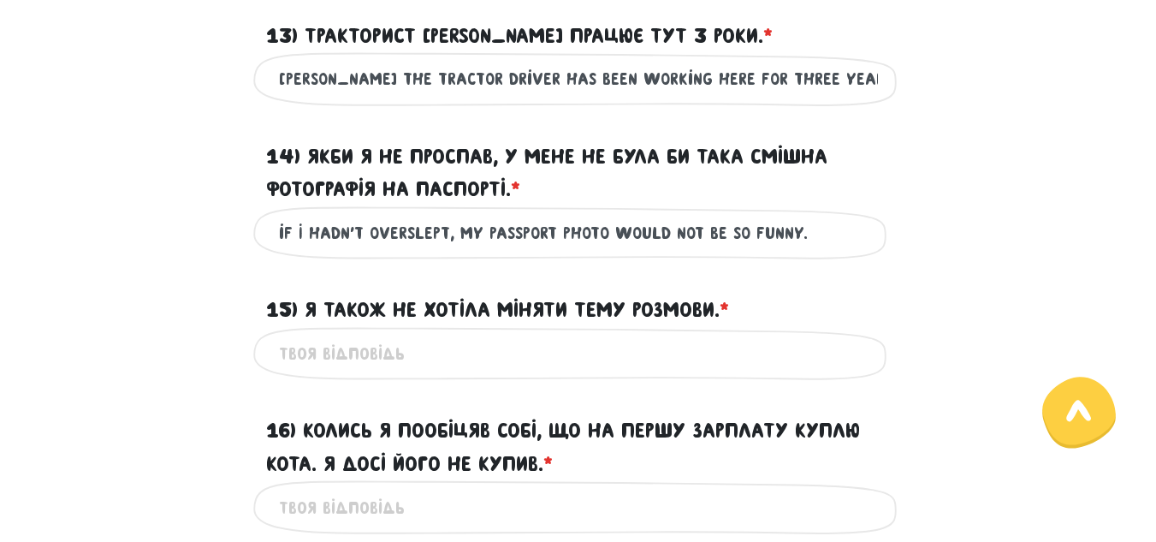
type input "if I hadn't overslept, my passport photo would not be so funny."
click at [287, 373] on input "15) Я також не хотіла міняти тему розмови. * ?" at bounding box center [578, 354] width 599 height 39
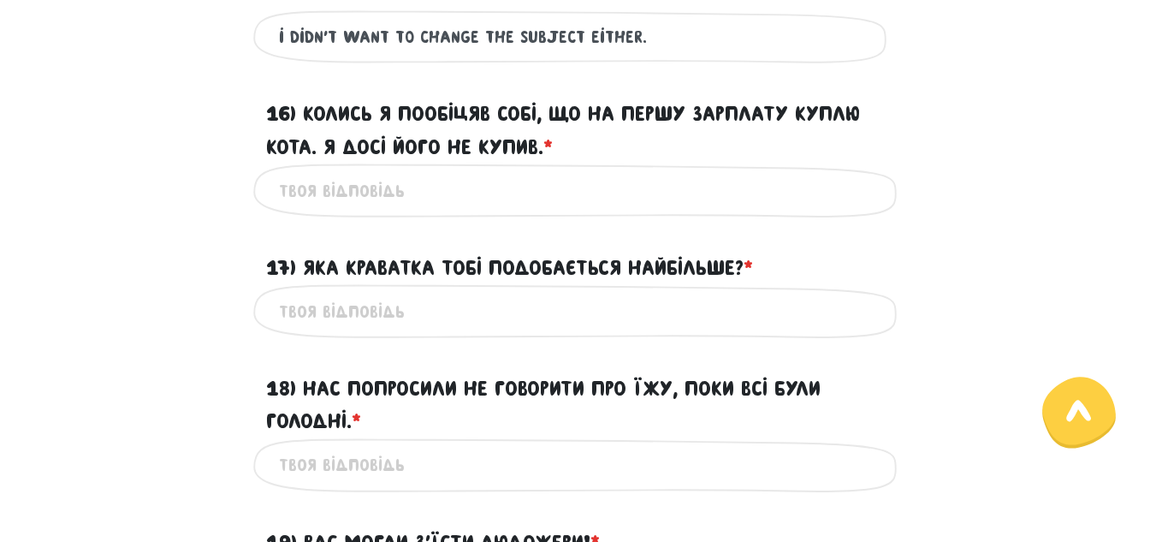
scroll to position [2438, 0]
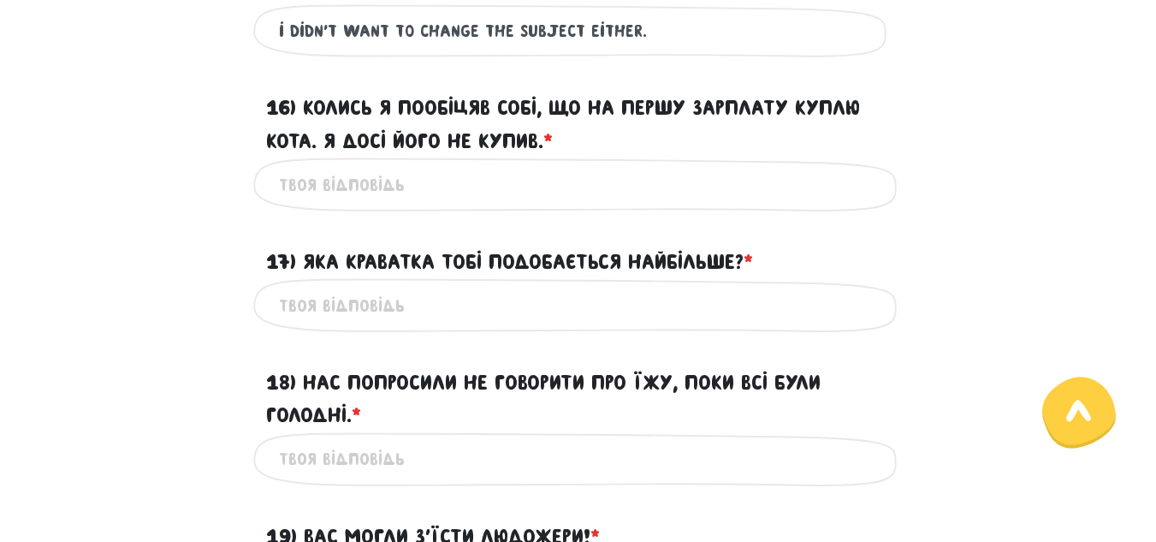
type input "i didn't want to change the subject either."
click at [287, 324] on input "17) Яка краватка тобі подобається найбільше? * ?" at bounding box center [578, 305] width 599 height 39
type input "which tie do you like most of all?"
click at [302, 204] on input "16) Колись я пообіцяв собі, що на першу зарплату куплю кота. Я досі його не куп…" at bounding box center [578, 184] width 599 height 39
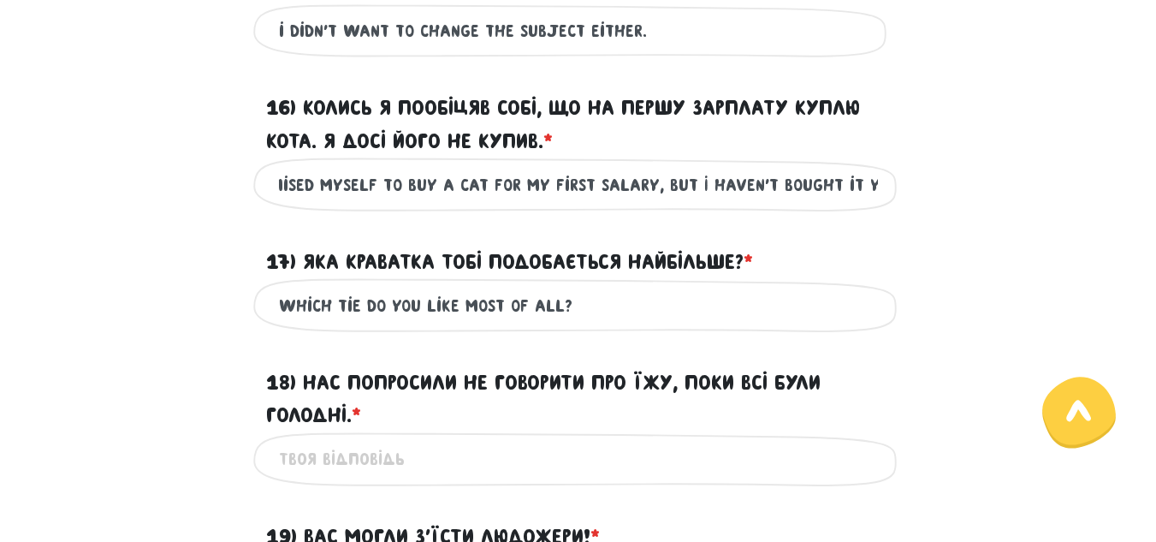
scroll to position [0, 46]
type input "I promised myself to buy a cat for my first salary, but I haven't bought it yet."
click at [308, 478] on input "18) Нас попросили не говорити про їжу, поки всі були голодні. * ?" at bounding box center [578, 459] width 599 height 39
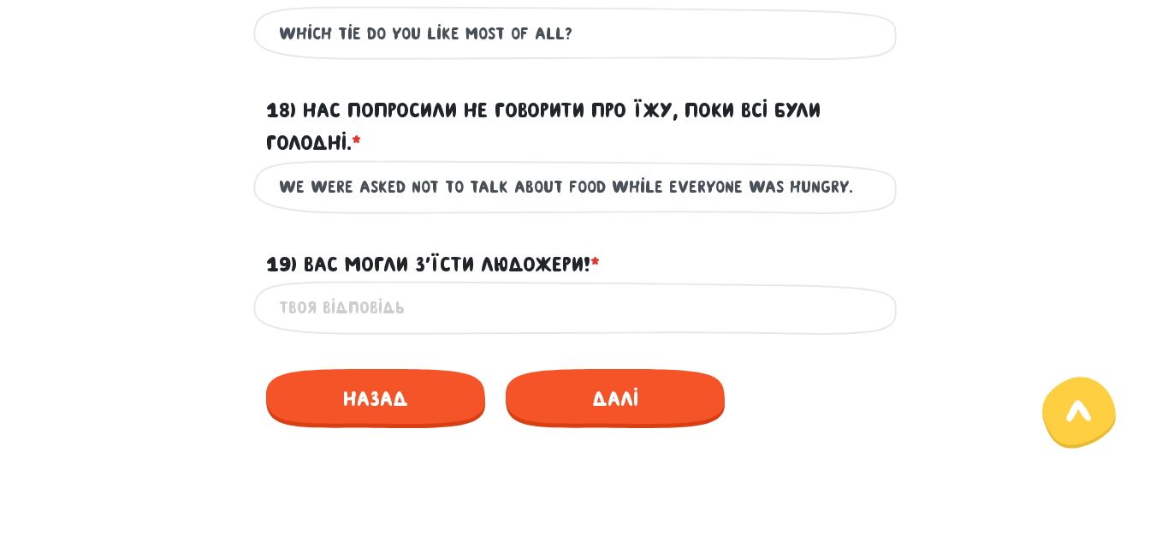
scroll to position [2723, 0]
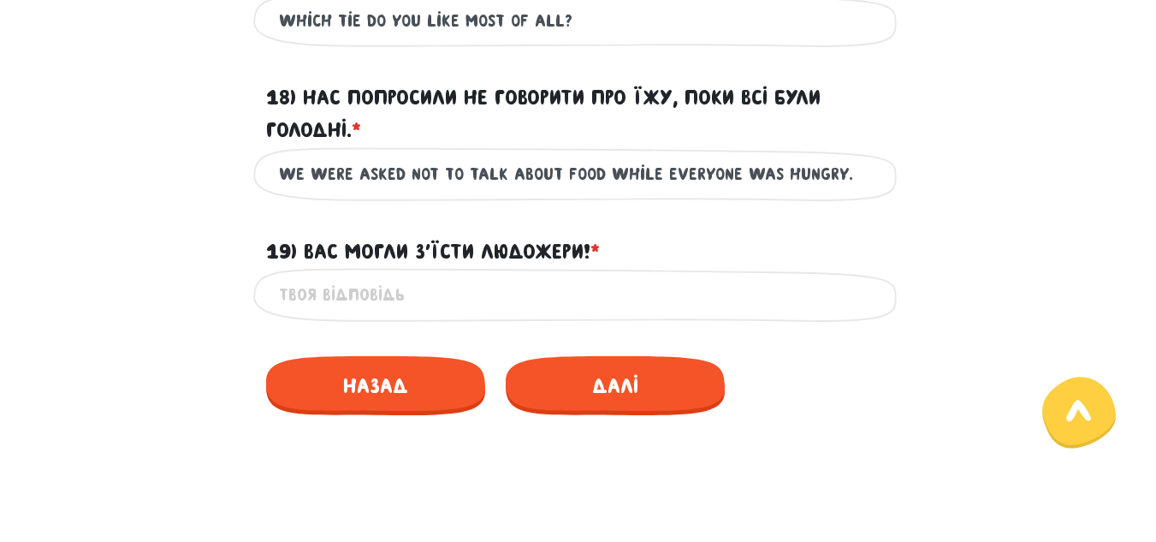
type input "we were asked not to talk about food while everyone was hungry."
click at [293, 314] on input "19) Вас могли з’їсти людожери! * ?" at bounding box center [578, 294] width 599 height 39
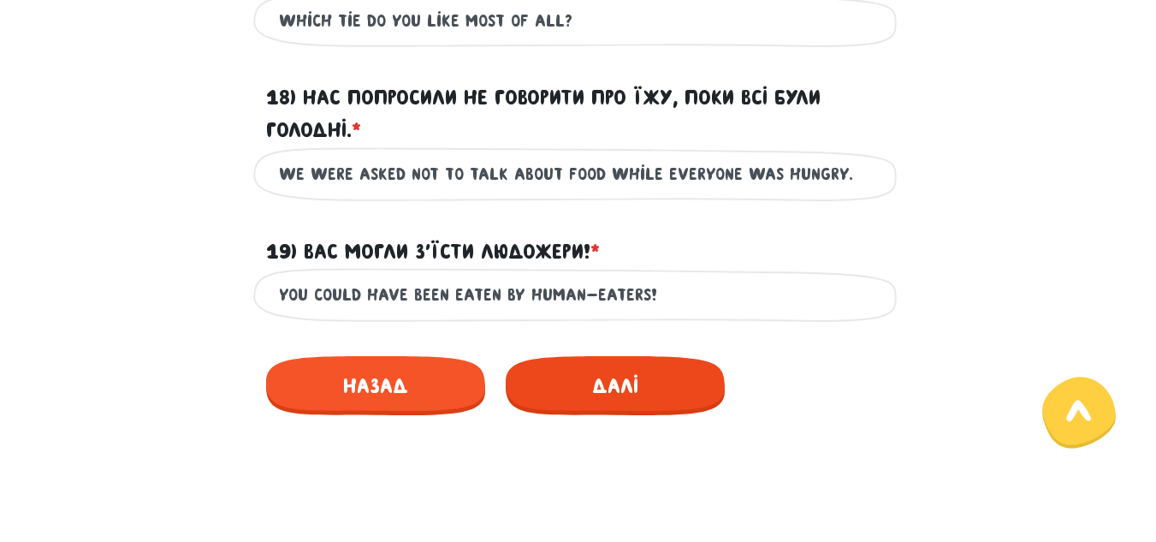
type input "You could have been eaten by human-eaters!"
click at [681, 410] on span "Далі" at bounding box center [615, 385] width 219 height 59
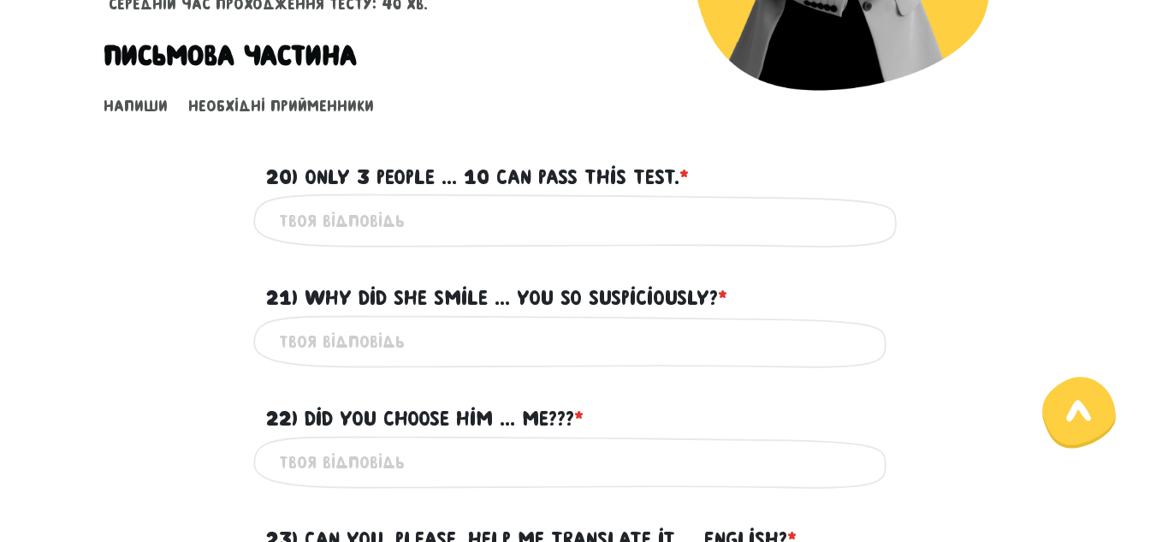
scroll to position [448, 0]
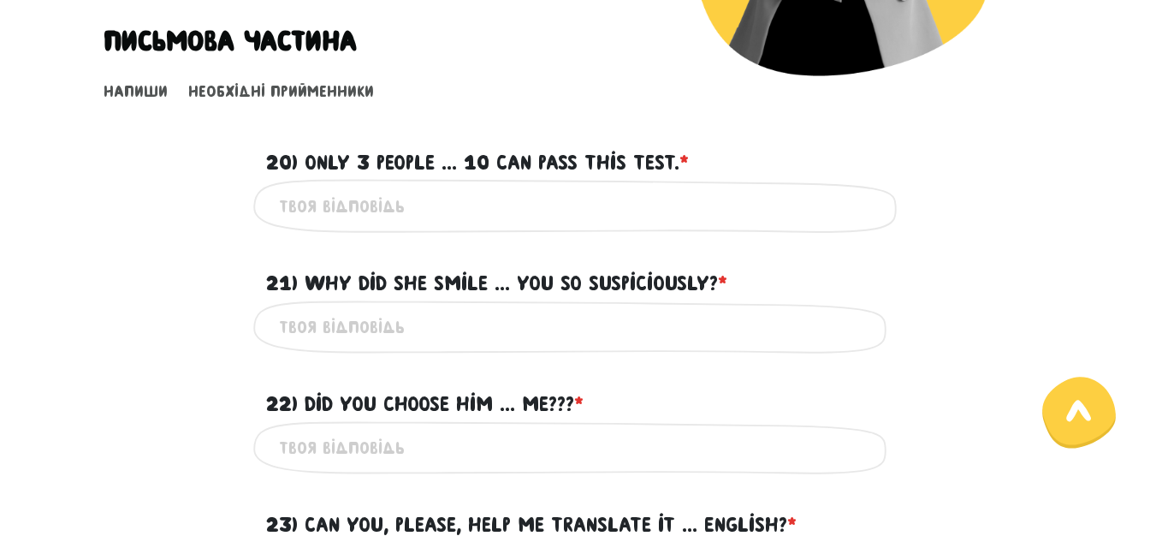
click at [295, 209] on input "20) Only 3 people ... 10 can pass this test. * ?" at bounding box center [578, 206] width 599 height 39
type input "out of"
click at [309, 316] on input "21) Why did she smile ... you so suspiciously? * ?" at bounding box center [578, 327] width 599 height 39
type input "at"
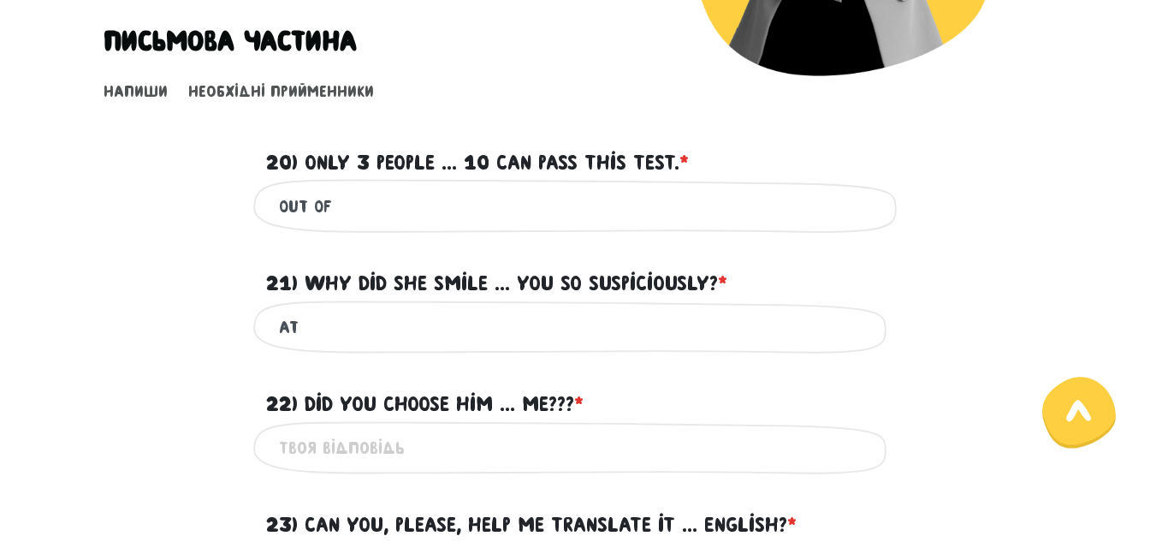
click at [293, 441] on input "22) Did you choose him ... me??? * ?" at bounding box center [578, 448] width 599 height 39
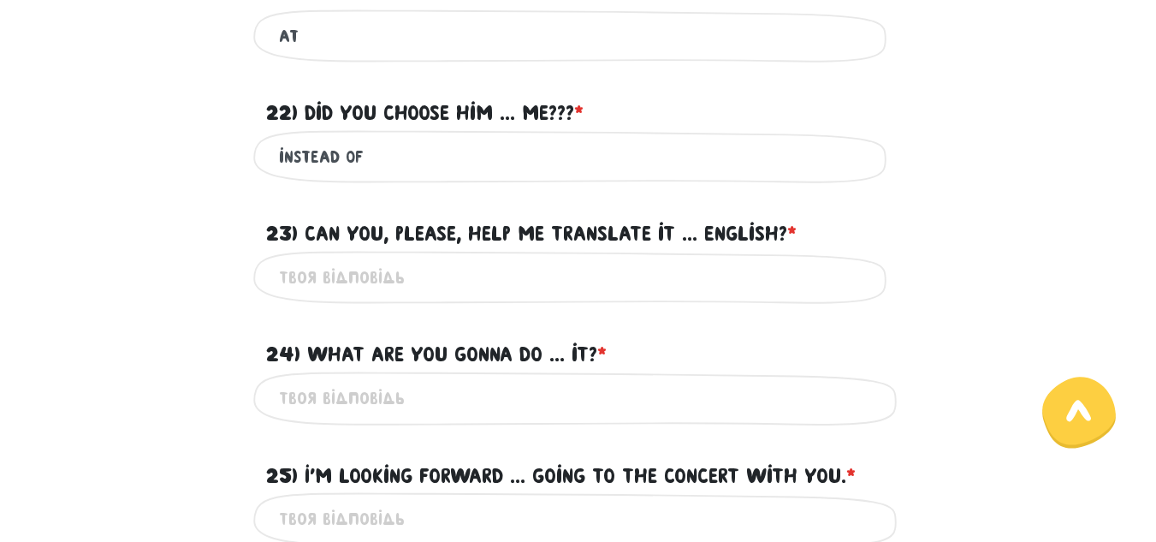
scroll to position [746, 0]
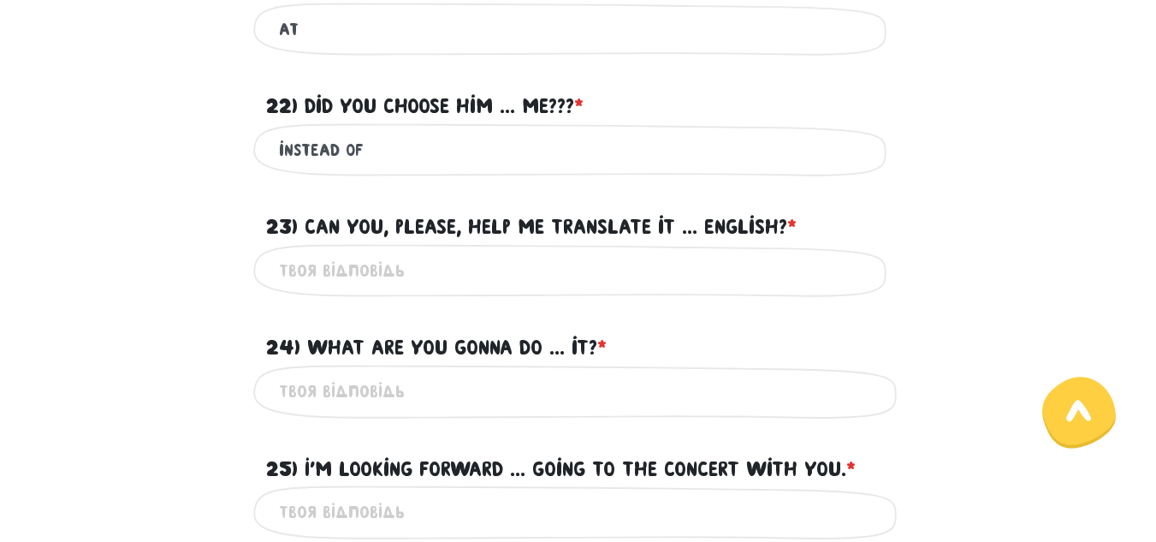
type input "instead of"
click at [296, 269] on input "23) Can you, please, help me translate it ... English? * ?" at bounding box center [578, 271] width 599 height 39
type input "into"
click at [296, 390] on input "24) What are you gonna do ... it? * ?" at bounding box center [578, 391] width 599 height 39
type input "with"
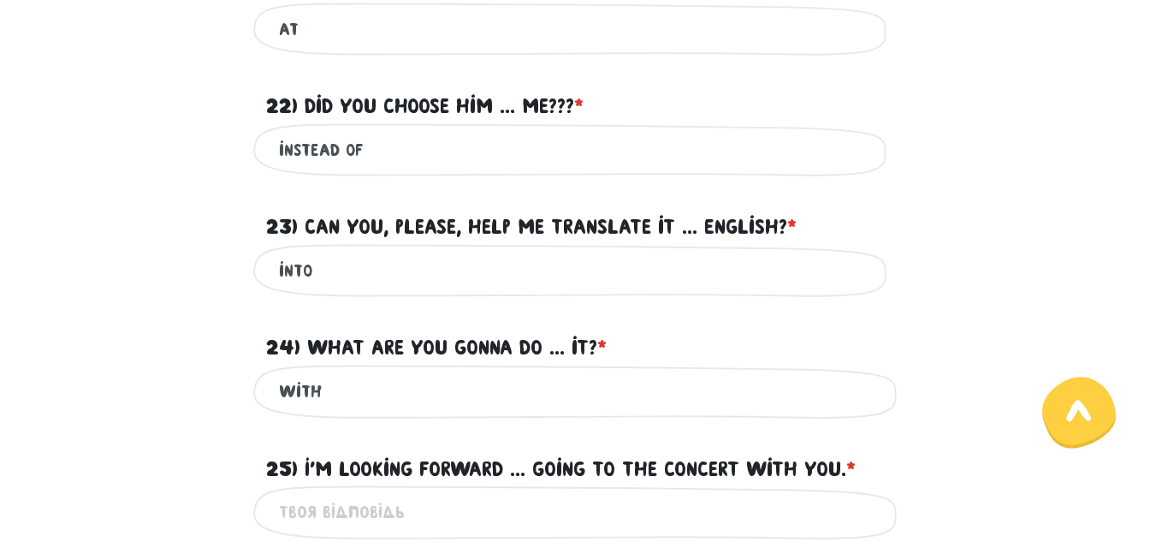
click at [295, 502] on input "25) I'm looking forward ... going to the concert with you. * ?" at bounding box center [578, 512] width 599 height 39
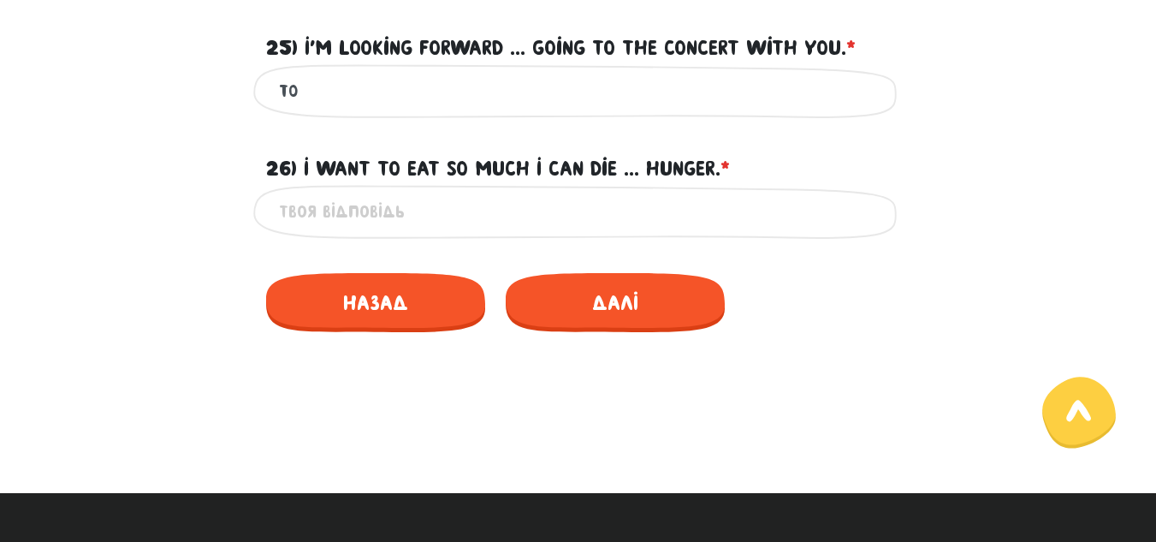
scroll to position [1174, 0]
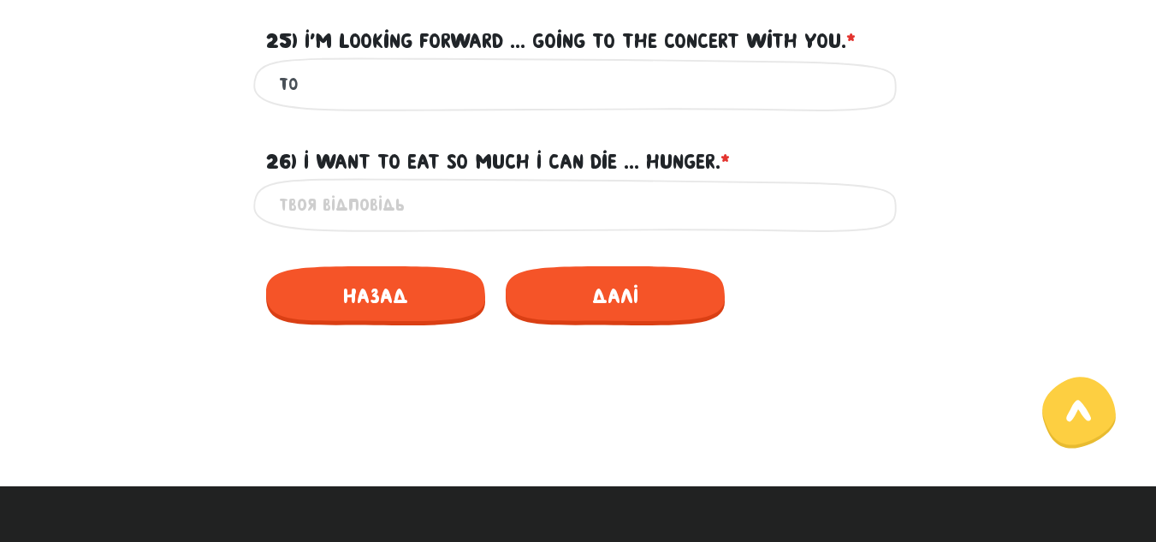
type input "to"
click at [308, 193] on input "26) I want to eat so much I can die ... hunger. * ?" at bounding box center [578, 205] width 599 height 39
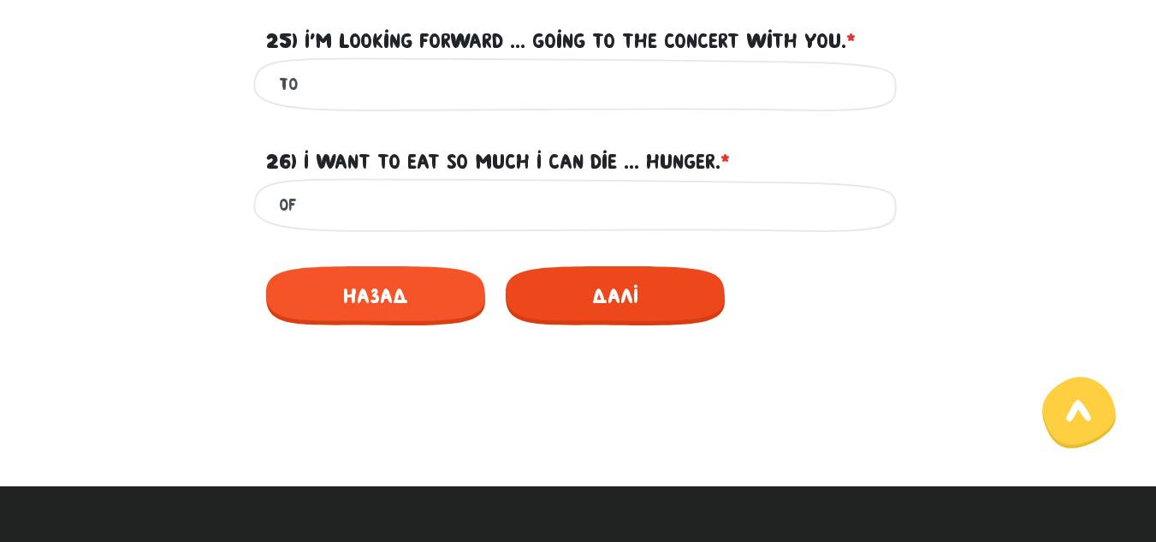
type input "of"
click at [679, 283] on span "Далі" at bounding box center [615, 295] width 219 height 59
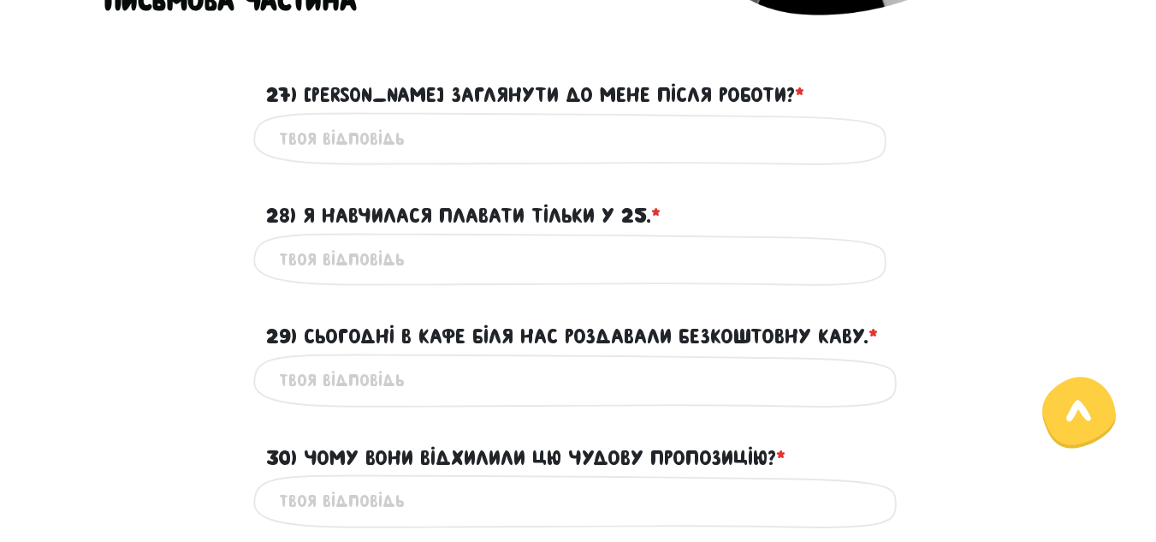
scroll to position [490, 0]
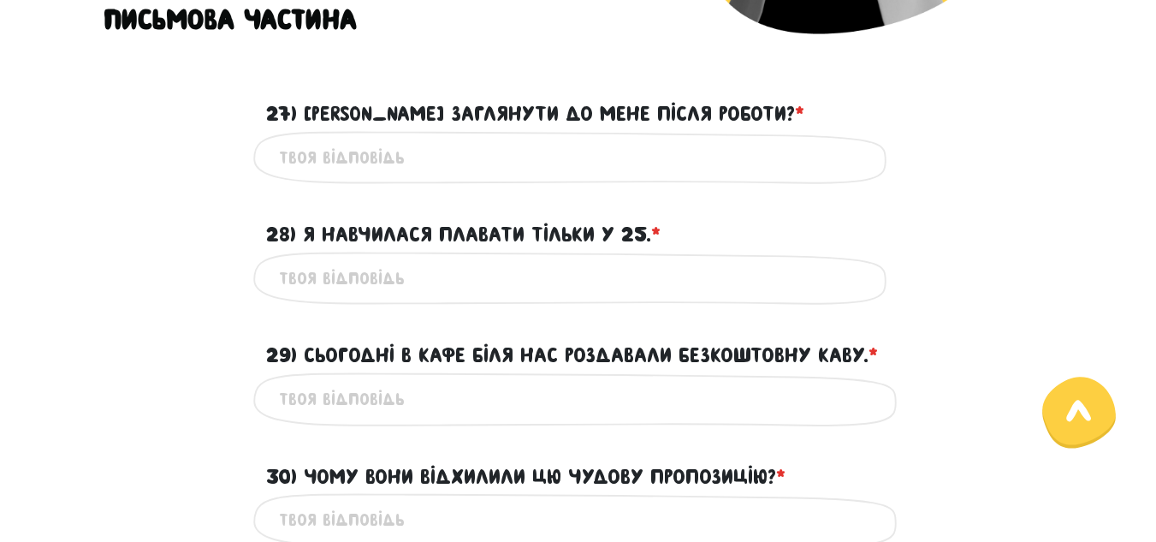
click at [292, 277] on input "28) Я навчилася плавати тільки у 25. * ?" at bounding box center [578, 278] width 599 height 39
type input "I only learnt to swim at 25."
click at [294, 159] on input "27) [PERSON_NAME] заглянути до мене після роботи? * ?" at bounding box center [578, 158] width 599 height 39
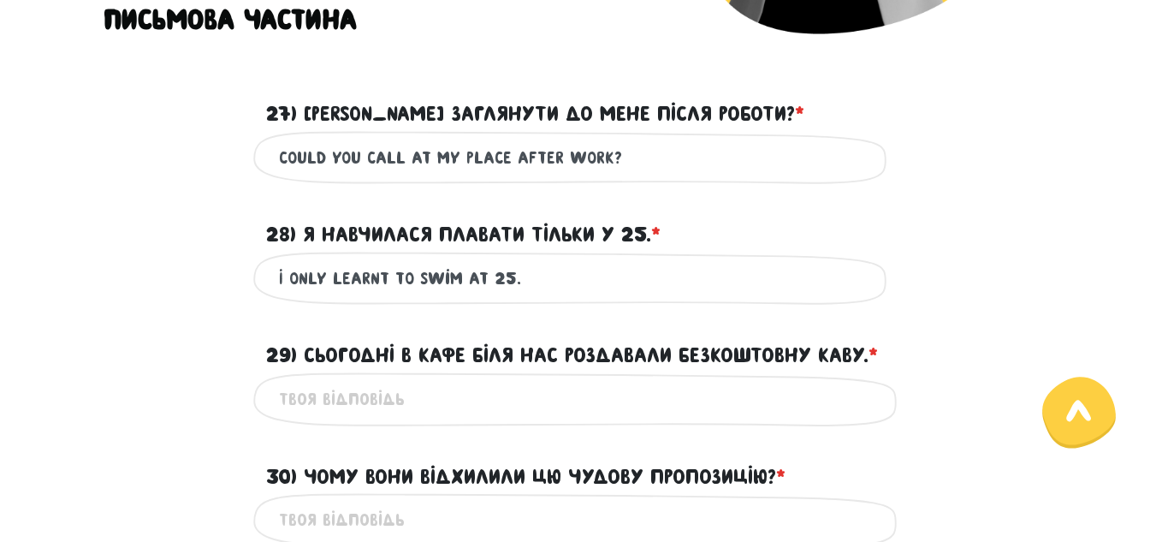
type input "could you call at my place after work?"
click at [292, 397] on input "29) Сьогодні в кафе біля нас роздавали безкоштовну каву. * ?" at bounding box center [578, 399] width 599 height 39
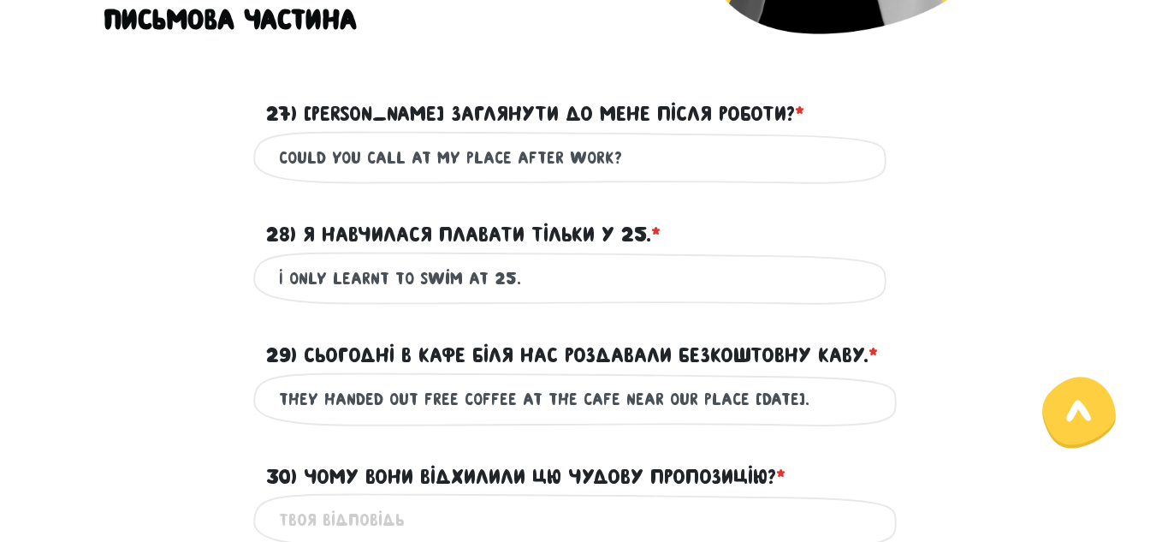
type input "They handed out free coffee at the cafe near our place [DATE]."
click at [290, 527] on input "30) Чому вони відхилили цю чудову пропозицію? * ?" at bounding box center [578, 520] width 599 height 39
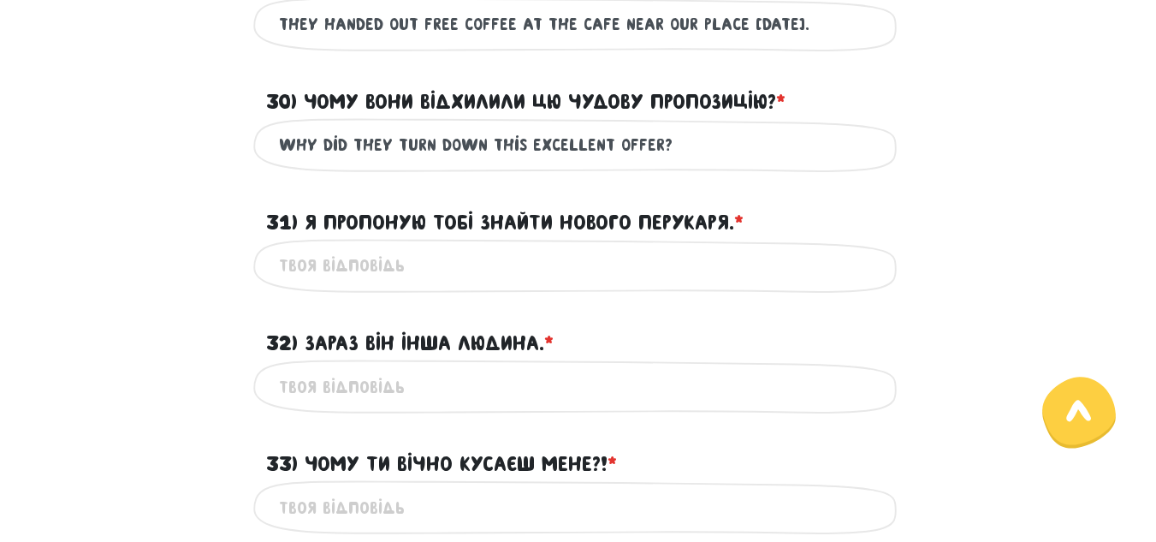
scroll to position [931, 0]
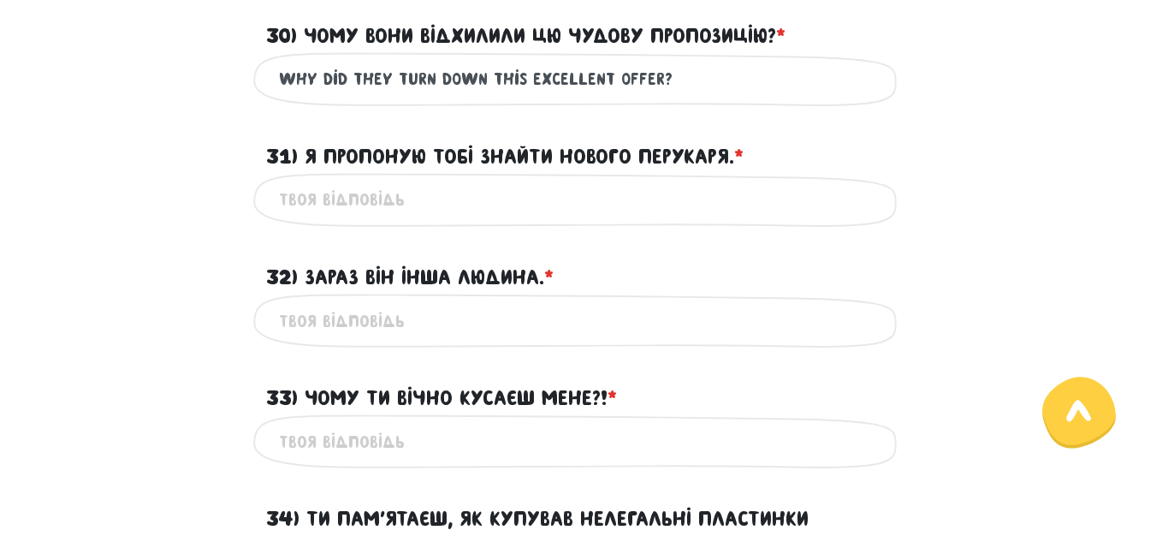
type input "why did they turn down this excellent offer?"
click at [287, 198] on input "31) Я пропоную тобі знайти нового перукаря. * ?" at bounding box center [578, 200] width 599 height 39
type input "i suggest you find a new hairdresser."
click at [299, 316] on input "32) Зараз він інша людина. * ?" at bounding box center [578, 320] width 599 height 39
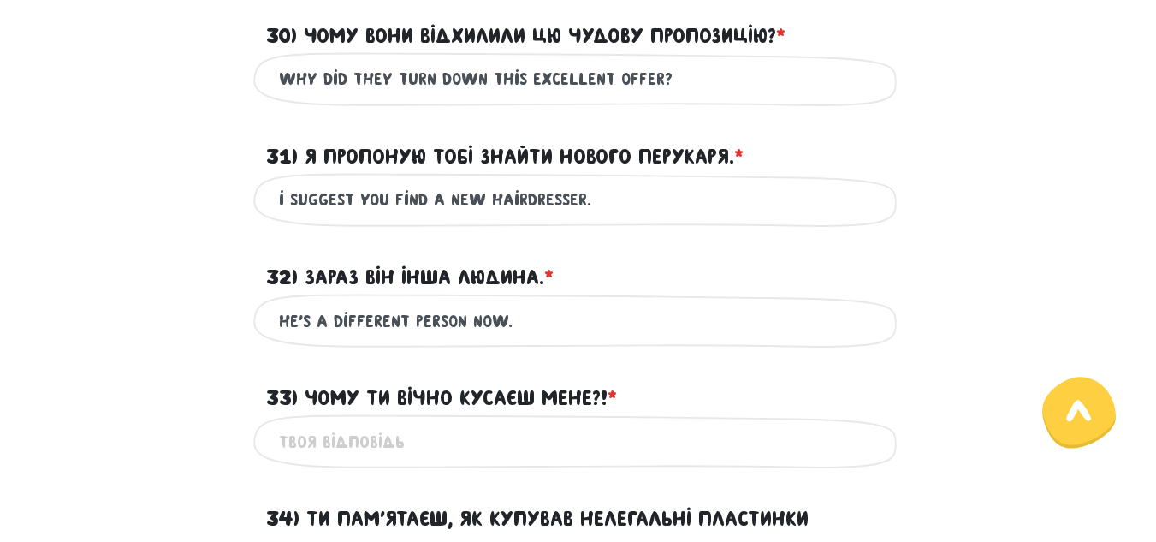
type input "he's a different person now."
click at [309, 445] on input "33) Чому ти вічно кусаєш мене?! * ?" at bounding box center [578, 441] width 599 height 39
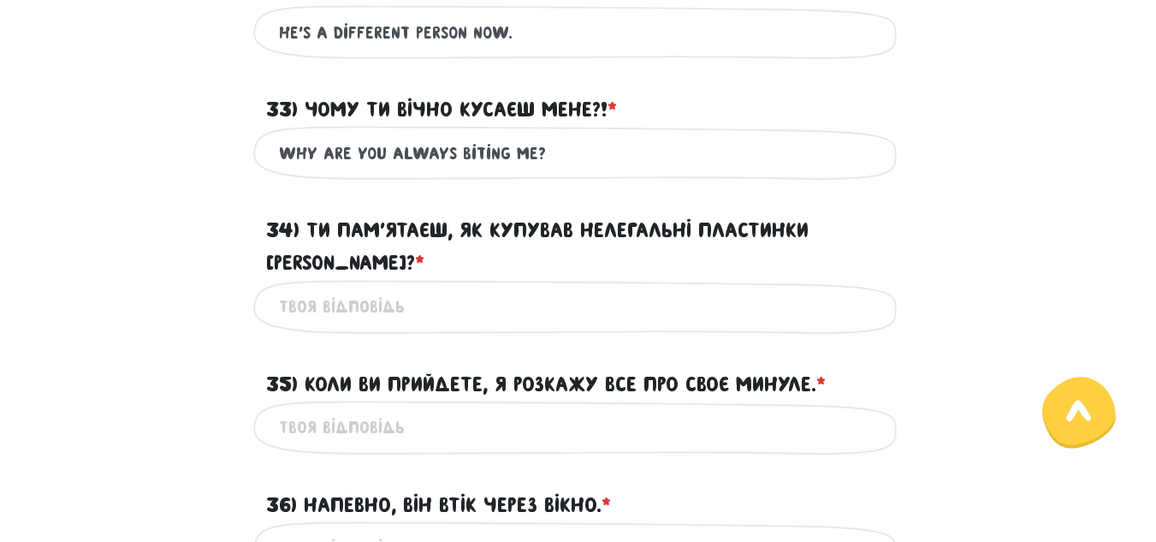
scroll to position [1236, 0]
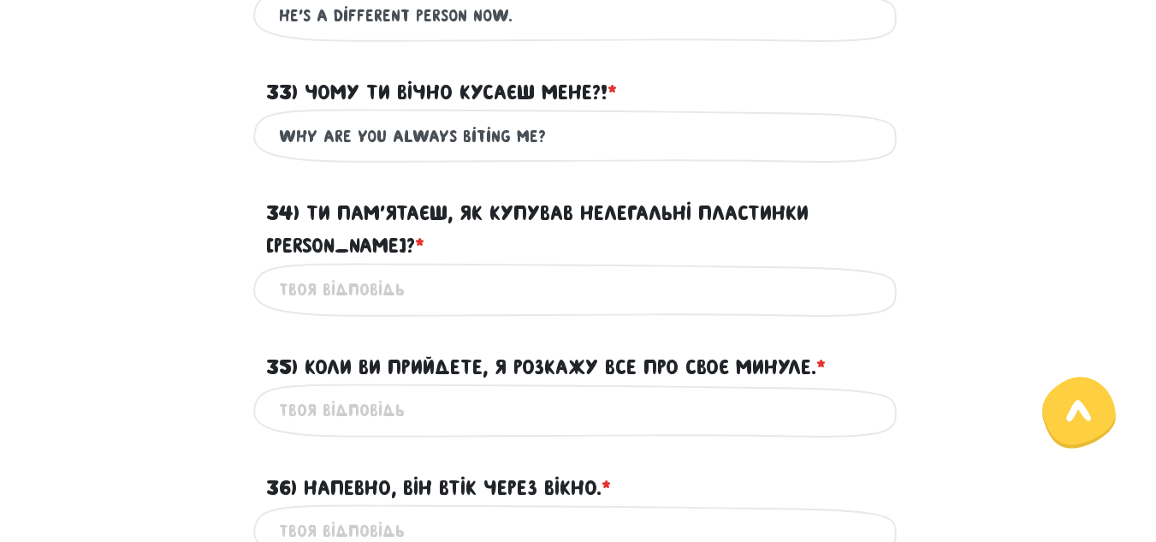
type input "why are you always biting me?"
click at [284, 270] on input "34) Ти пам’ятаєш, як купував нелегальні пластинки [PERSON_NAME]? * ?" at bounding box center [578, 289] width 599 height 39
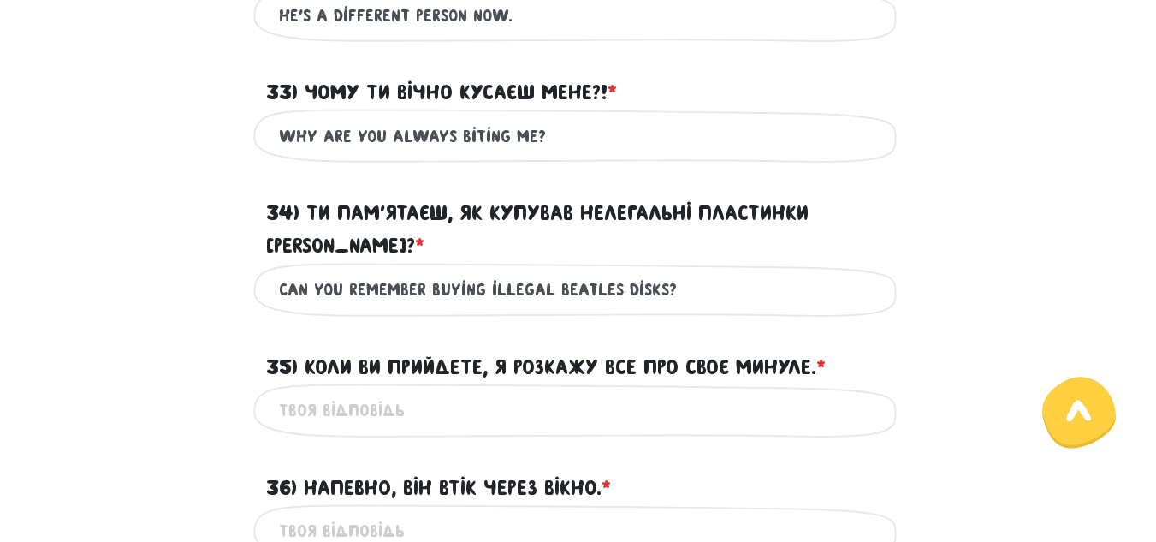
type input "can you remember buying illegal beatles disks?"
click at [287, 391] on input "35) Коли ви прийдете, я розкажу все про своє минуле. * ?" at bounding box center [578, 410] width 599 height 39
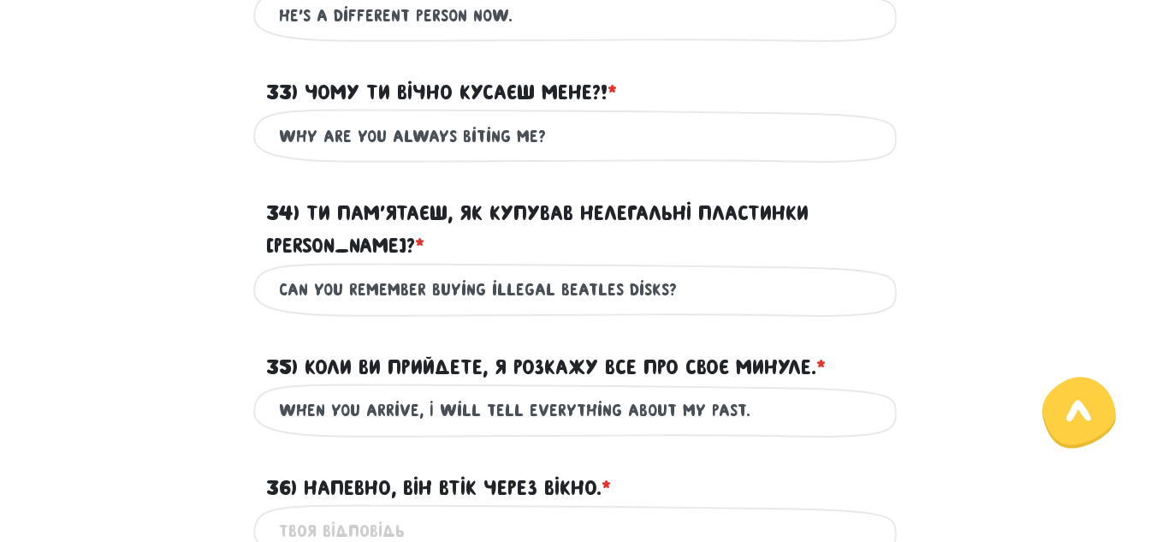
type input "when you arrive, I will tell everything about my past."
click at [299, 512] on input "36) Напевно, він втік через вікно. * ?" at bounding box center [578, 531] width 599 height 39
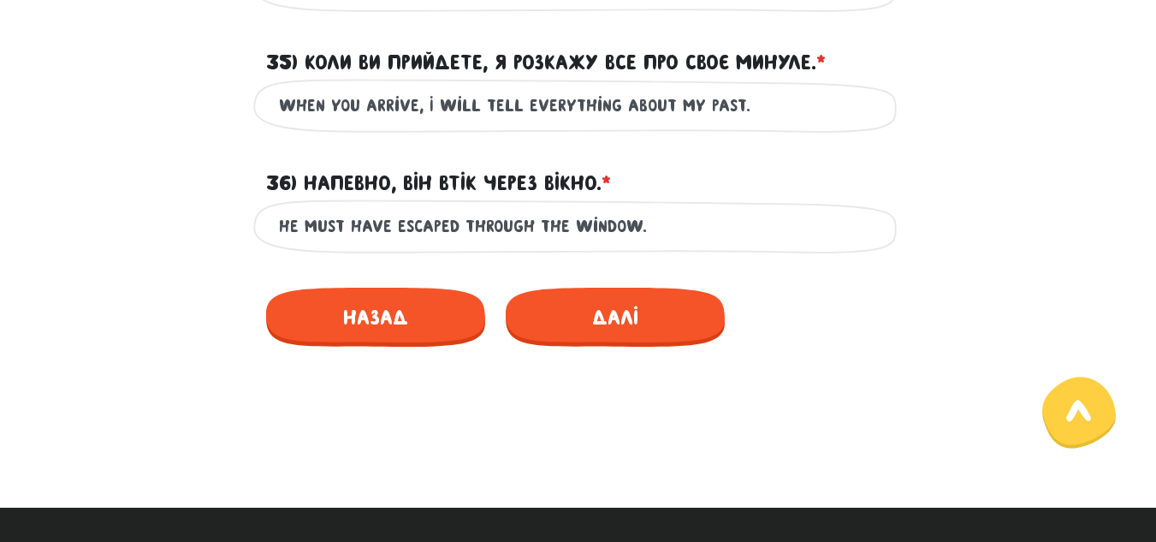
scroll to position [1557, 0]
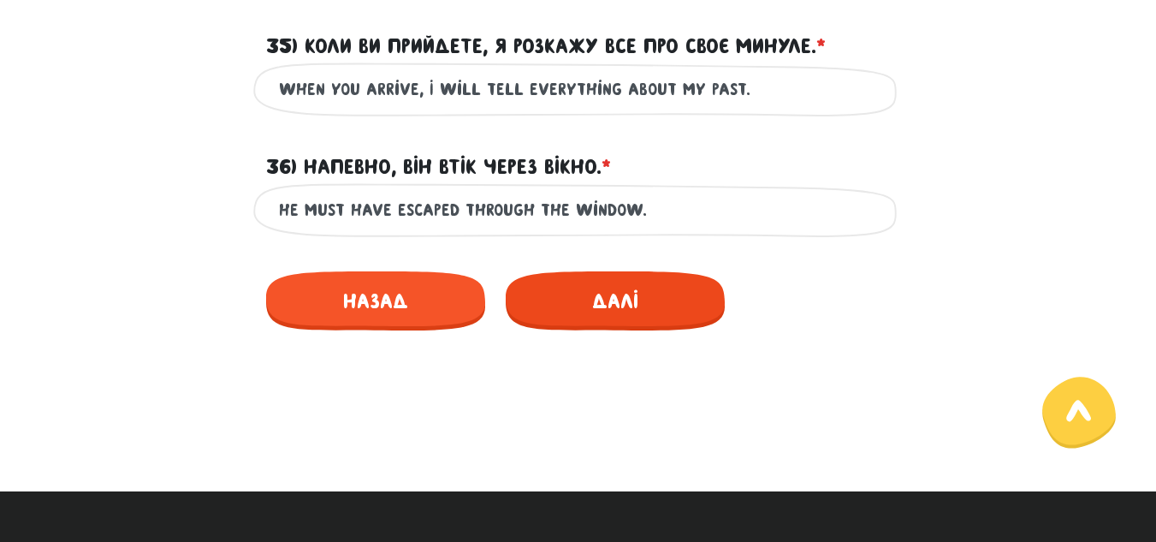
type input "He must have escaped through the window."
click at [673, 271] on span "Далі" at bounding box center [615, 300] width 219 height 59
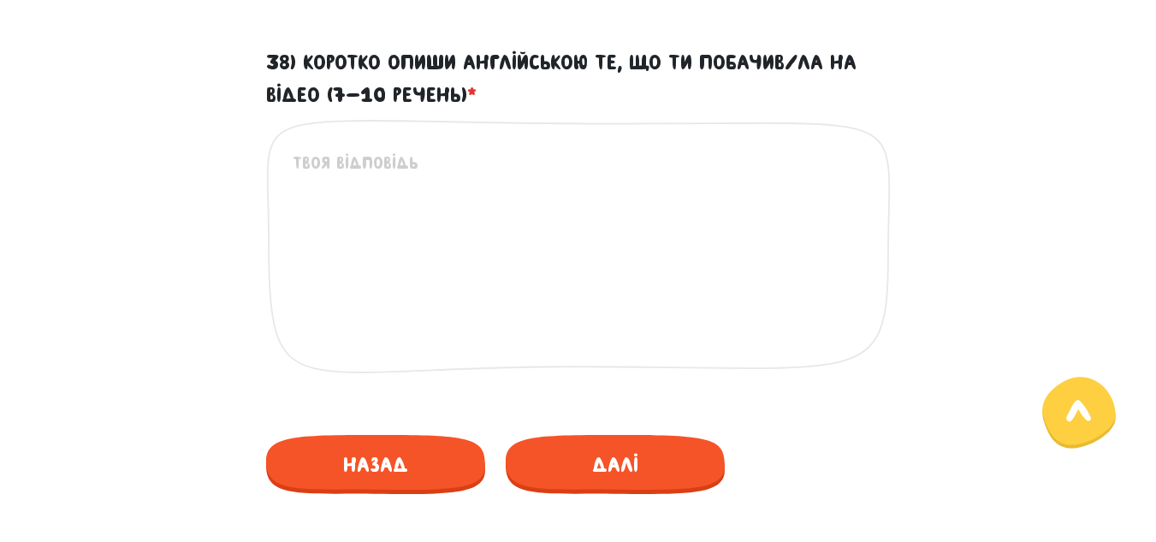
scroll to position [957, 0]
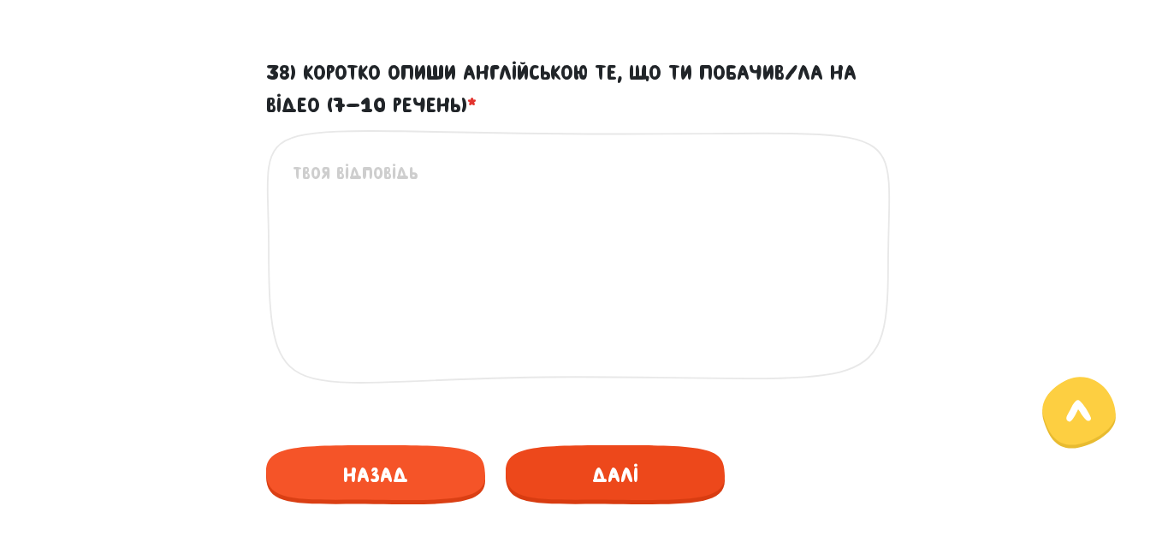
click at [695, 457] on span "Далі" at bounding box center [615, 474] width 219 height 59
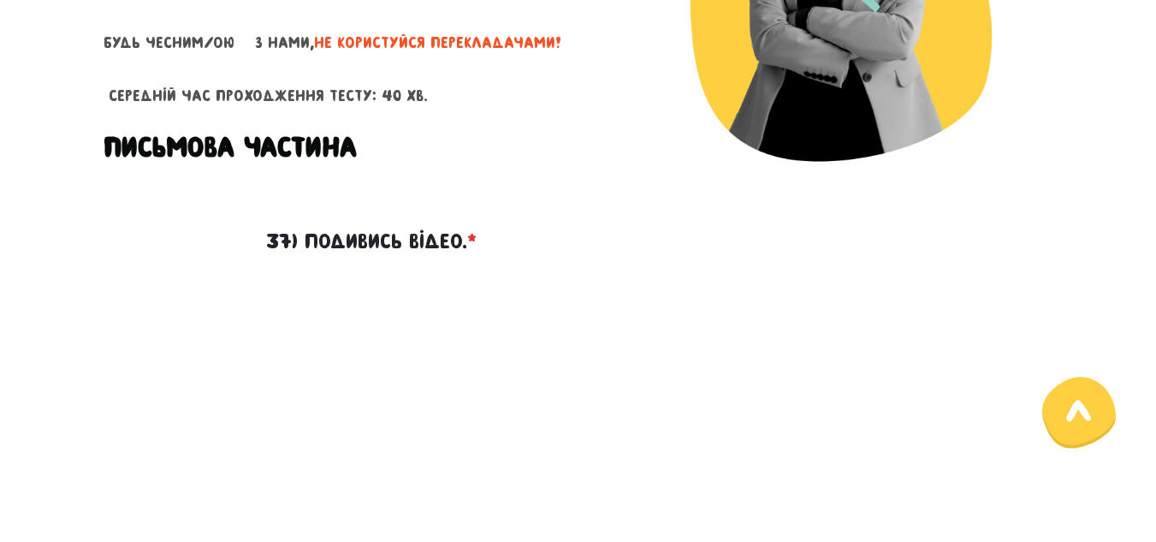
scroll to position [359, 0]
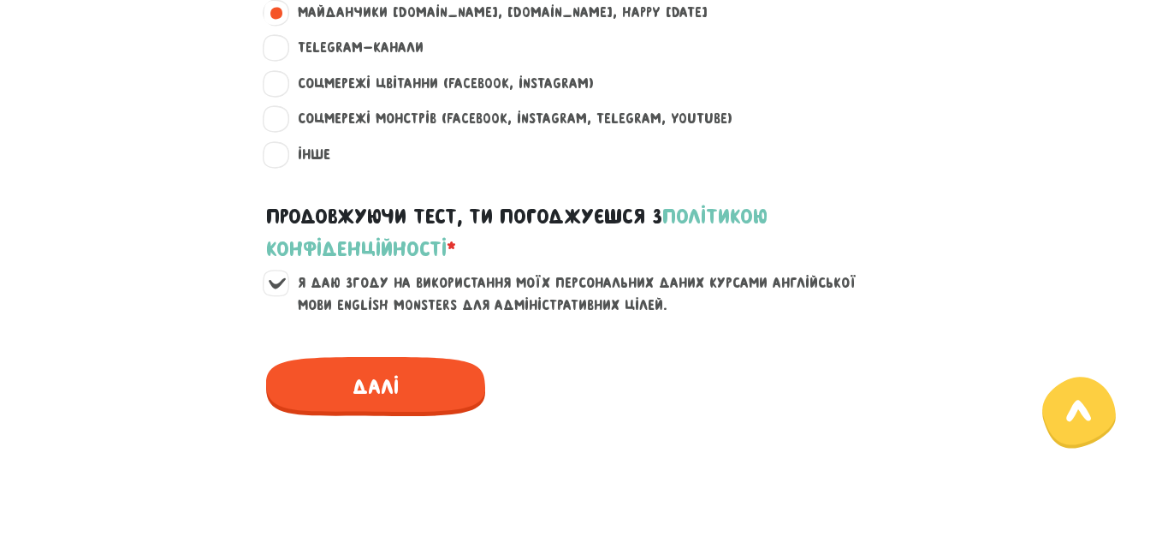
scroll to position [1431, 0]
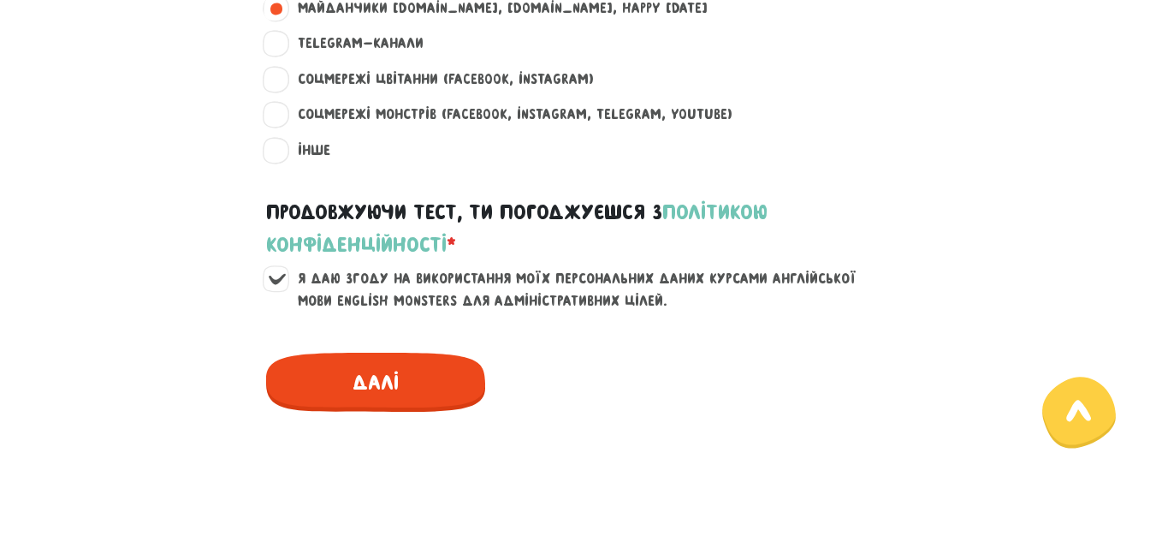
click at [443, 384] on span "Далі" at bounding box center [375, 381] width 219 height 59
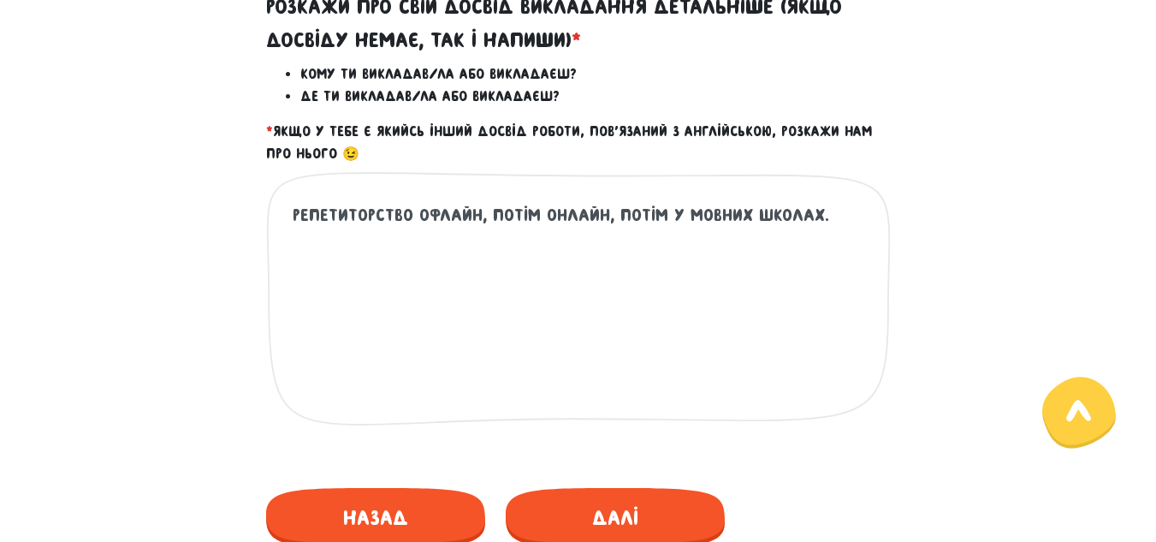
scroll to position [833, 0]
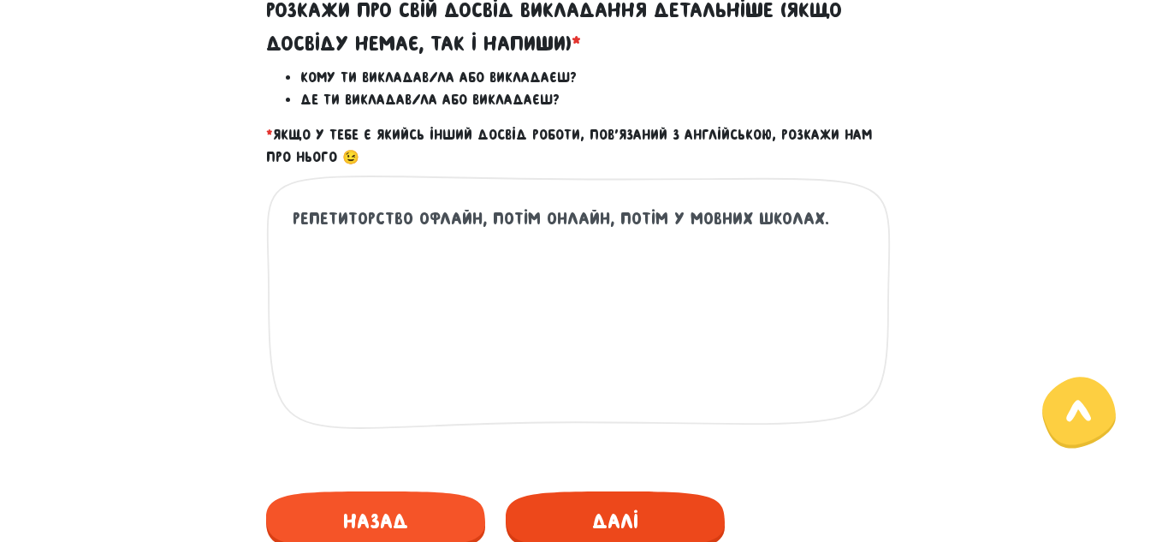
click at [681, 510] on span "Далі" at bounding box center [615, 520] width 219 height 59
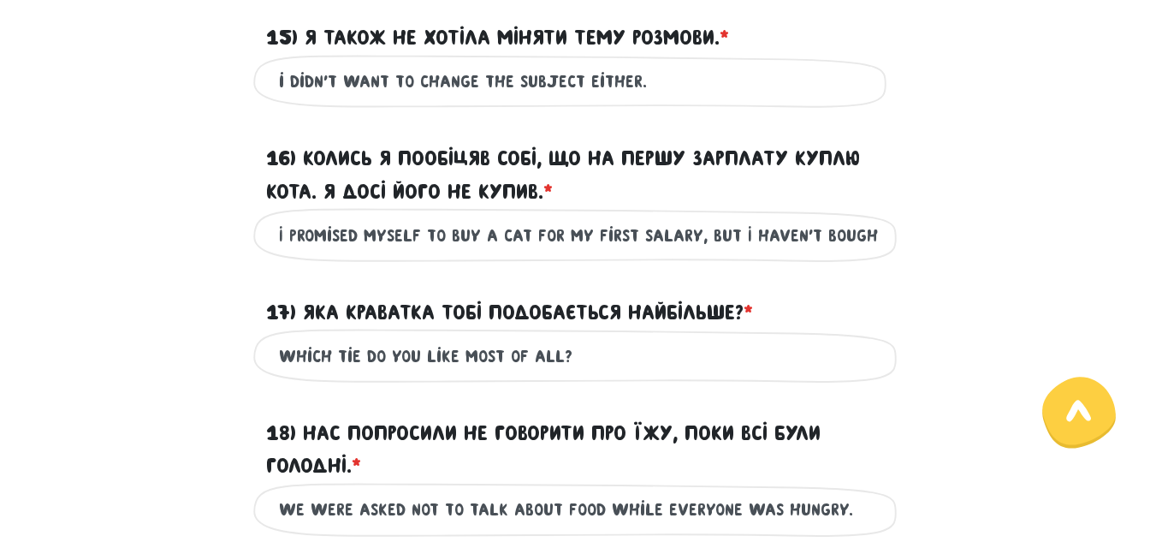
scroll to position [2799, 0]
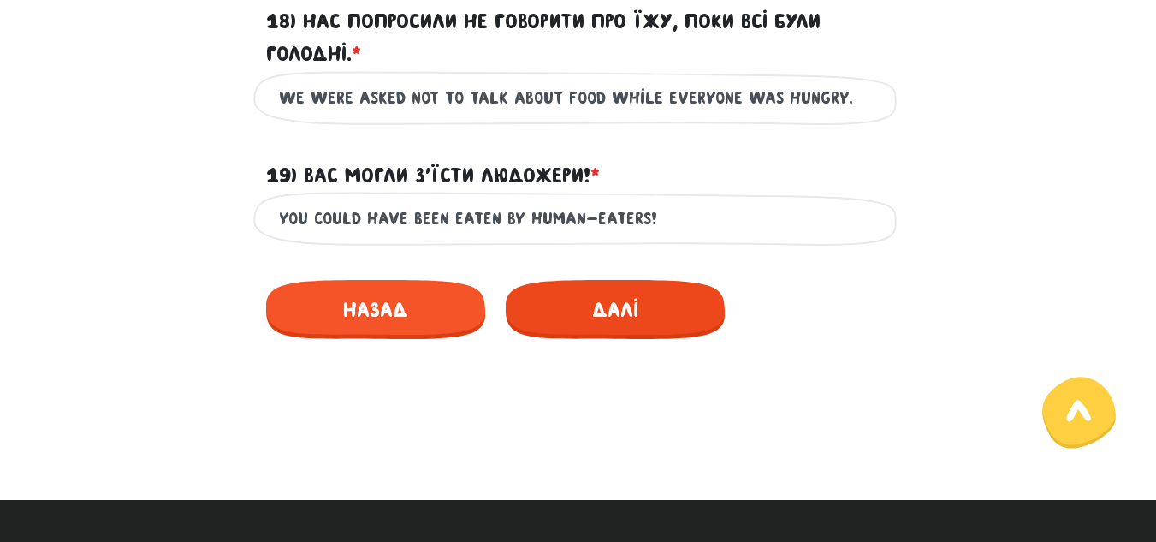
click at [686, 339] on span "Далі" at bounding box center [615, 309] width 219 height 59
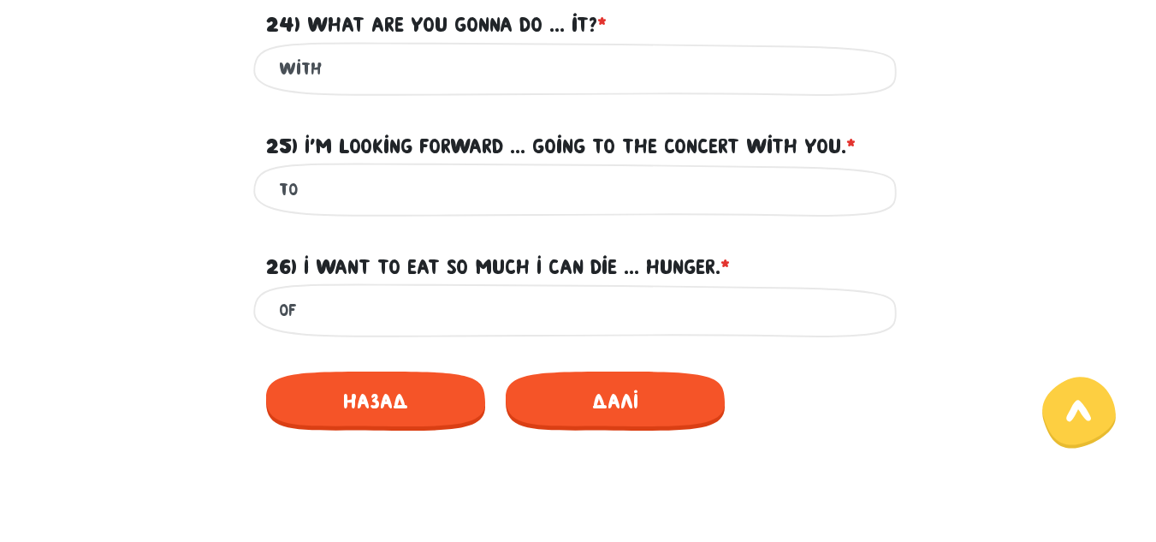
scroll to position [1072, 0]
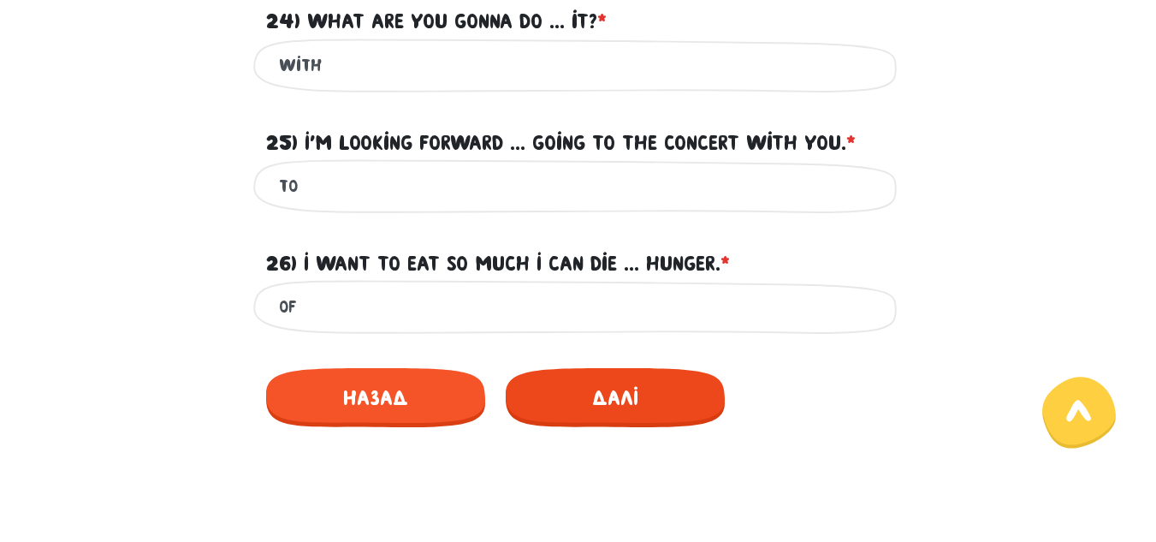
click at [681, 396] on span "Далі" at bounding box center [615, 397] width 219 height 59
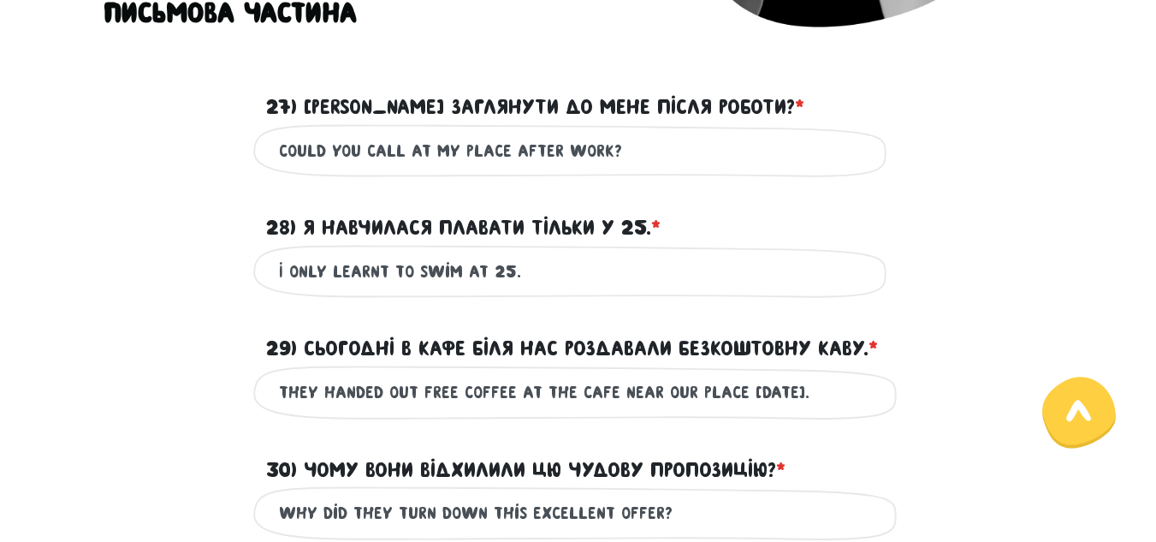
scroll to position [490, 0]
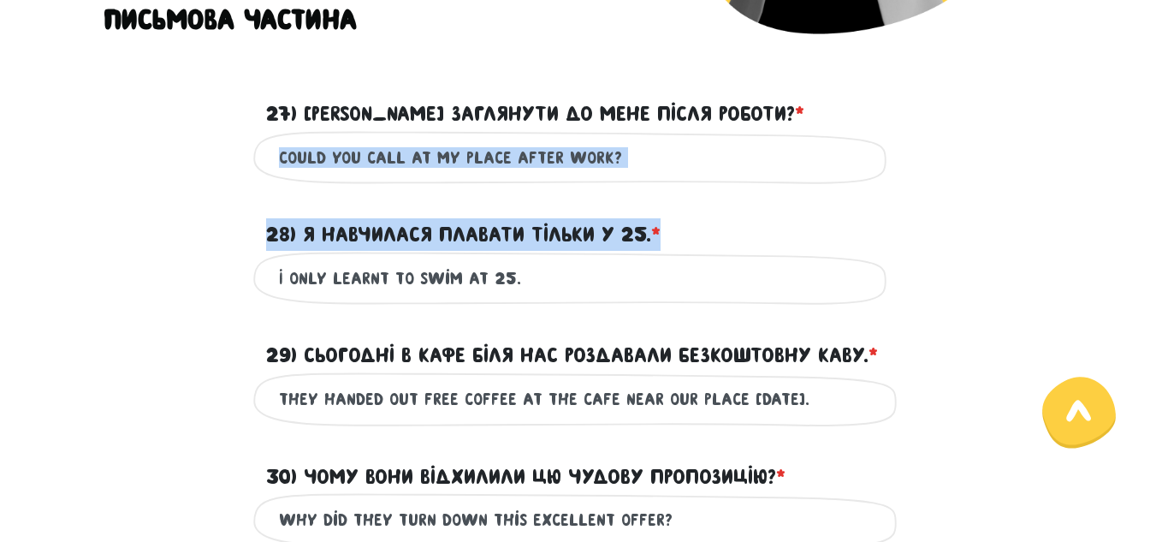
drag, startPoint x: 1155, startPoint y: 151, endPoint x: 1168, endPoint y: 269, distance: 118.8
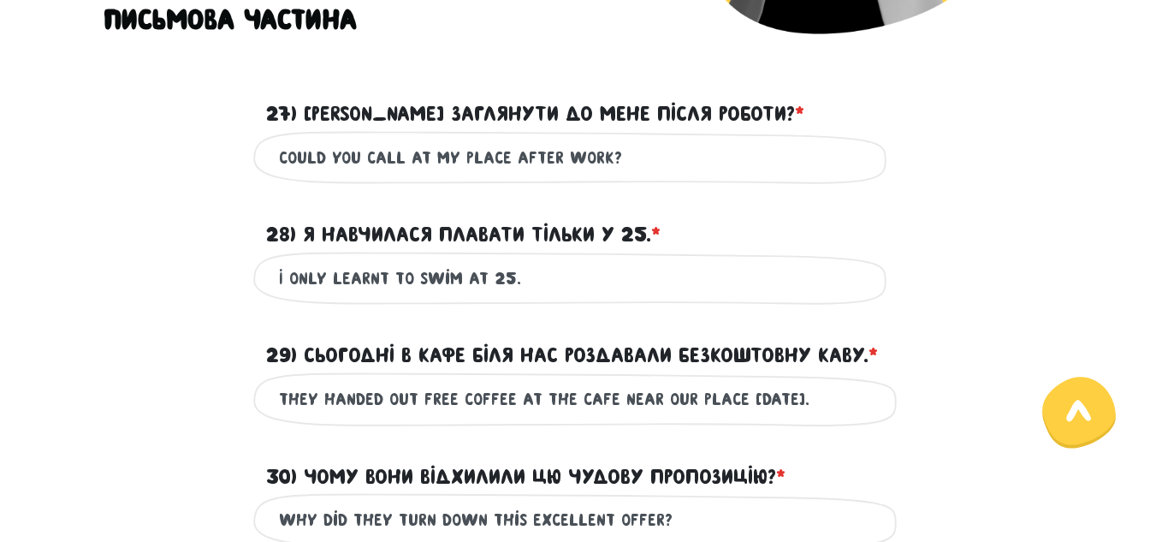
click at [1065, 163] on div "could you call at my place after work? Це обов'язкове поле" at bounding box center [578, 158] width 975 height 54
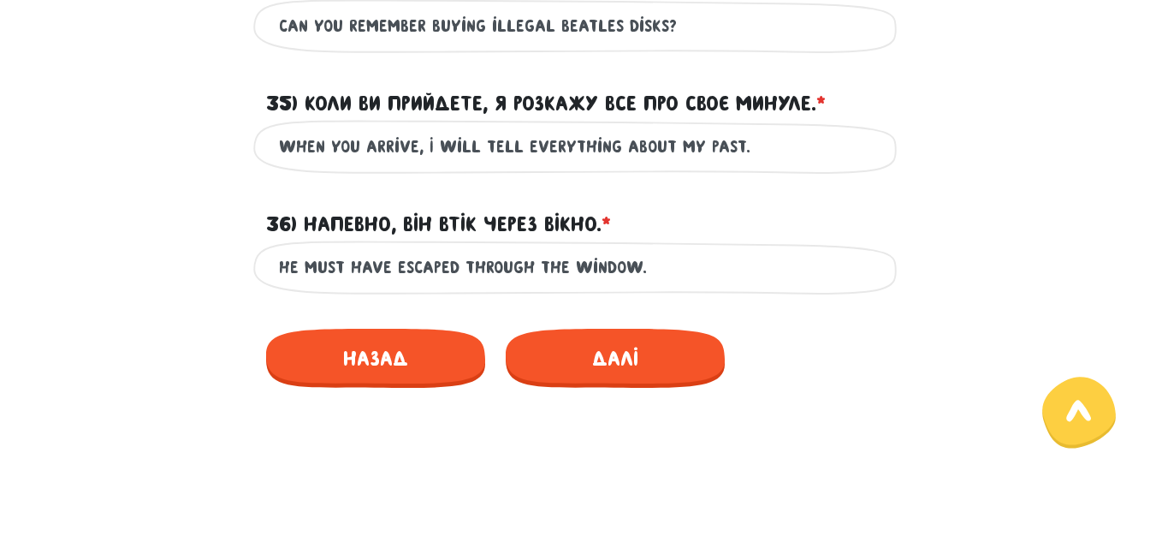
scroll to position [1516, 0]
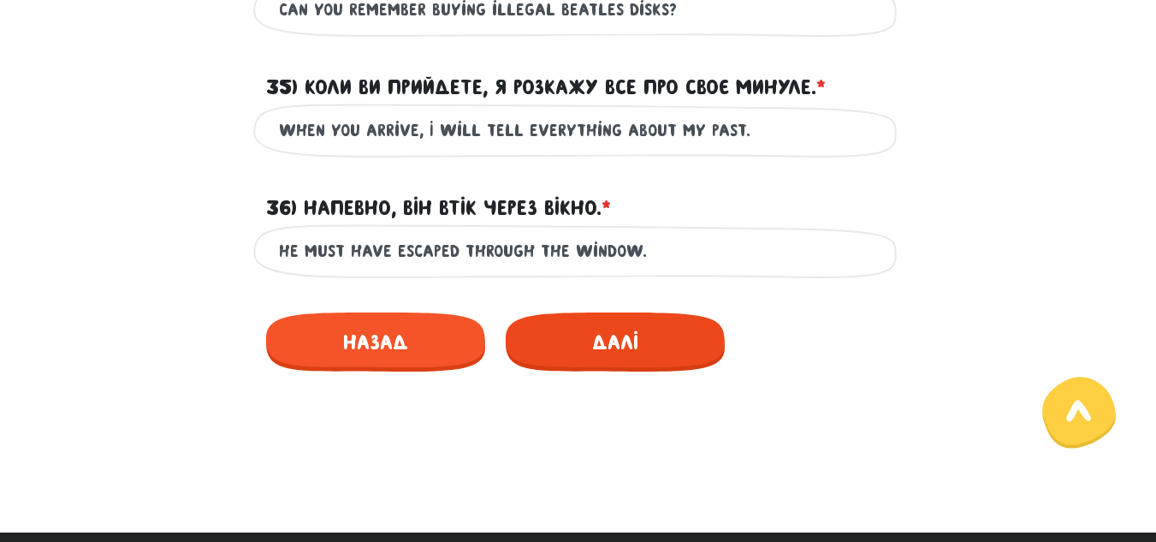
click at [676, 317] on span "Далі" at bounding box center [615, 341] width 219 height 59
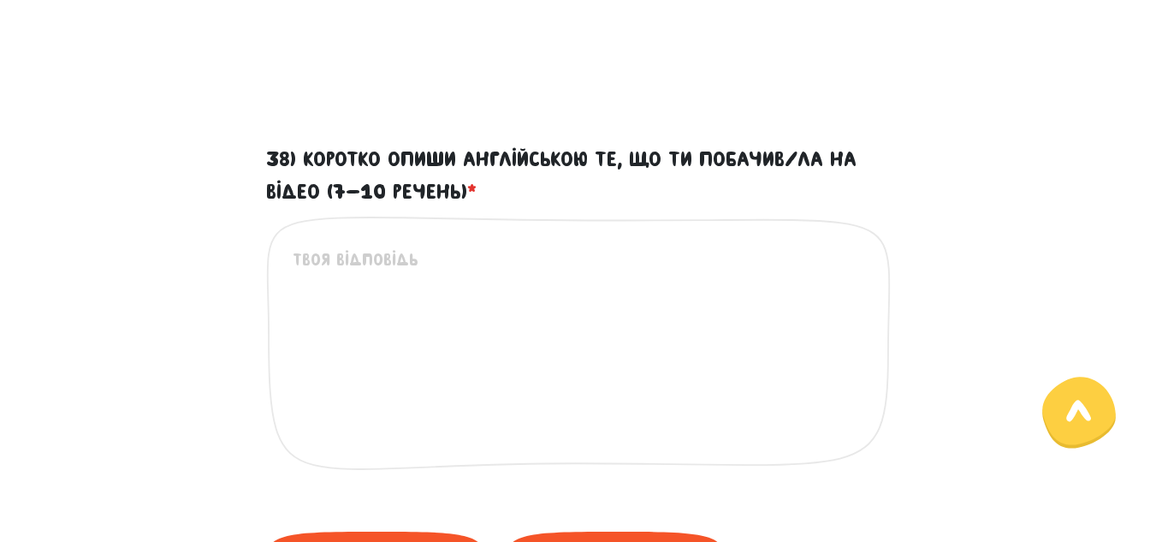
scroll to position [888, 0]
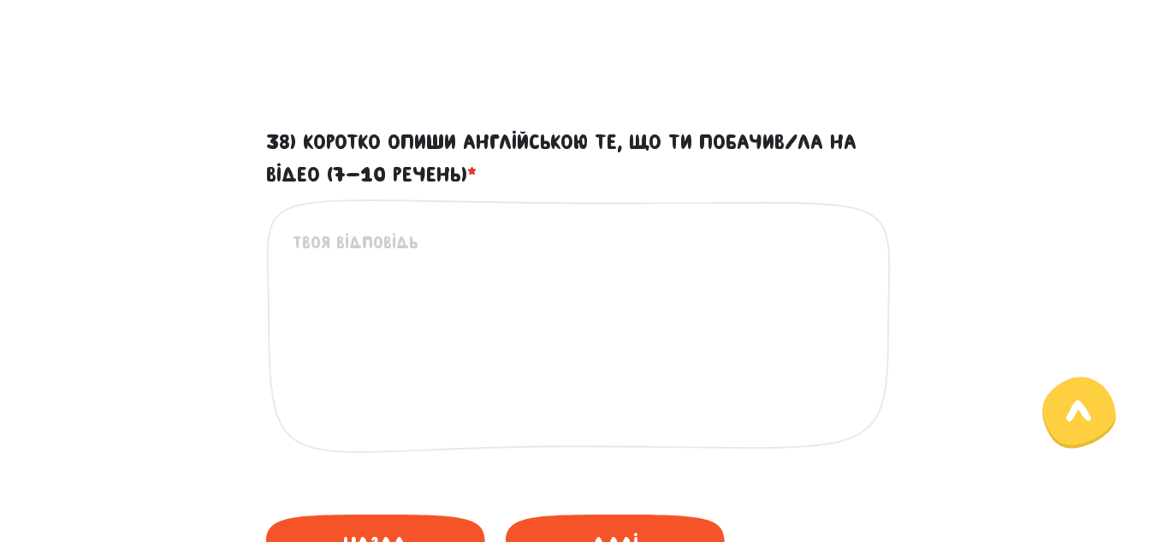
click at [308, 237] on textarea "38) Коротко опиши англійською те, що ти побачив/ла на відео (7-10 речень) *" at bounding box center [579, 334] width 573 height 210
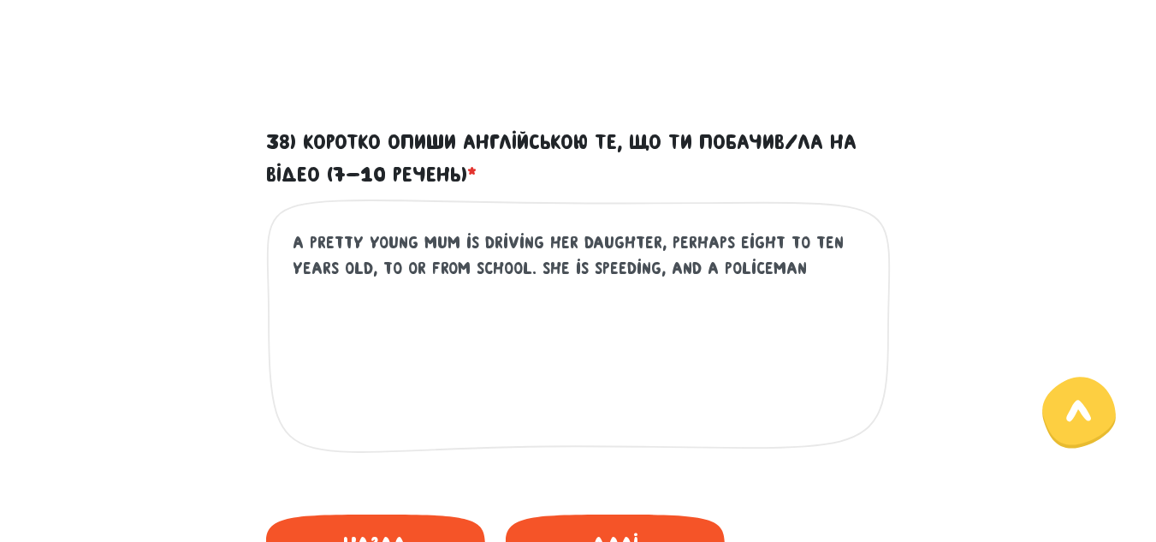
drag, startPoint x: 461, startPoint y: 239, endPoint x: 476, endPoint y: 239, distance: 14.5
click at [476, 239] on textarea "A pretty young mum is driving her daughter, perhaps eight to ten years old, to …" at bounding box center [579, 334] width 573 height 210
click at [494, 240] on textarea "A pretty young mum driving her daughter, perhaps eight to ten years old, to or …" at bounding box center [579, 334] width 573 height 210
click at [517, 266] on textarea "A pretty young mum drives her daughter, perhaps eight to ten years old, to or f…" at bounding box center [579, 334] width 573 height 210
click at [551, 264] on textarea "A pretty young mum drives her daughter, perhaps eight to ten years old, to or f…" at bounding box center [579, 334] width 573 height 210
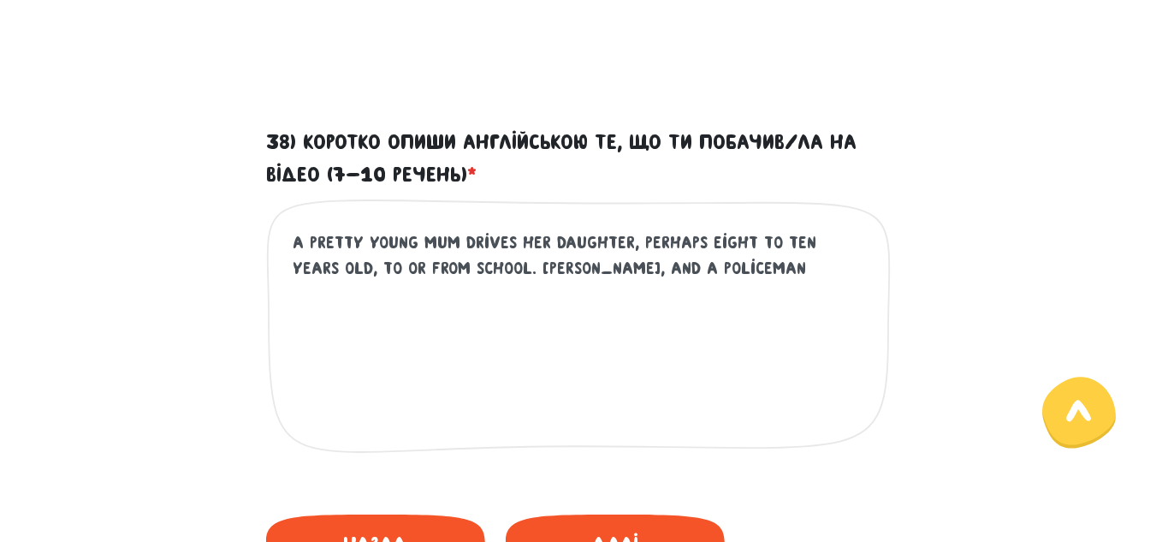
click at [716, 267] on textarea "A pretty young mum drives her daughter, perhaps eight to ten years old, to or f…" at bounding box center [579, 334] width 573 height 210
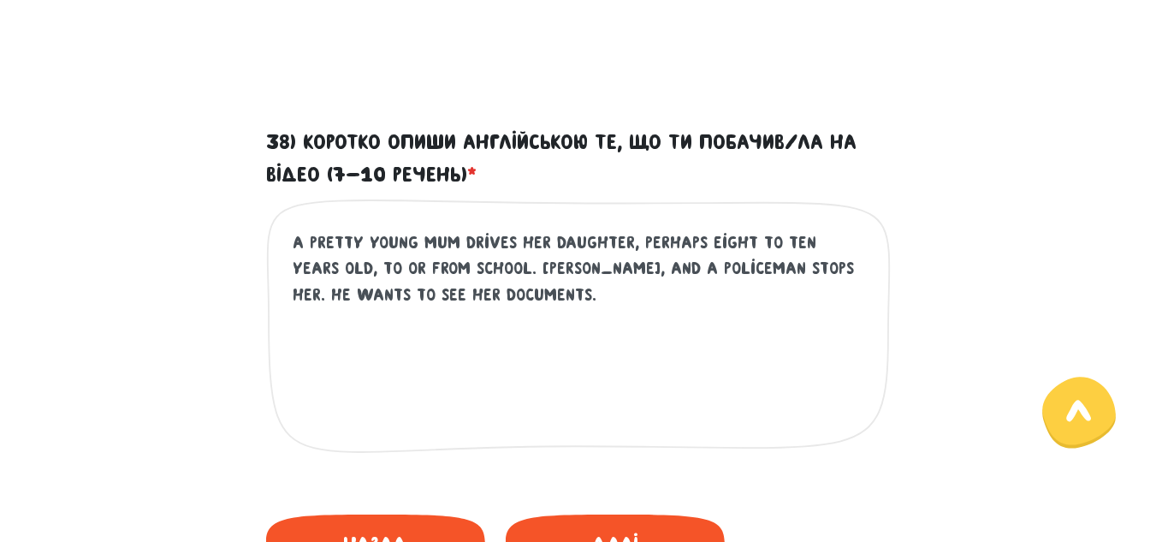
click at [512, 267] on textarea "A pretty young mum drives her daughter, perhaps eight to ten years old, to or f…" at bounding box center [579, 334] width 573 height 210
click at [540, 293] on textarea "A pretty young mum drives her daughter, perhaps eight to ten years old, to or f…" at bounding box center [579, 334] width 573 height 210
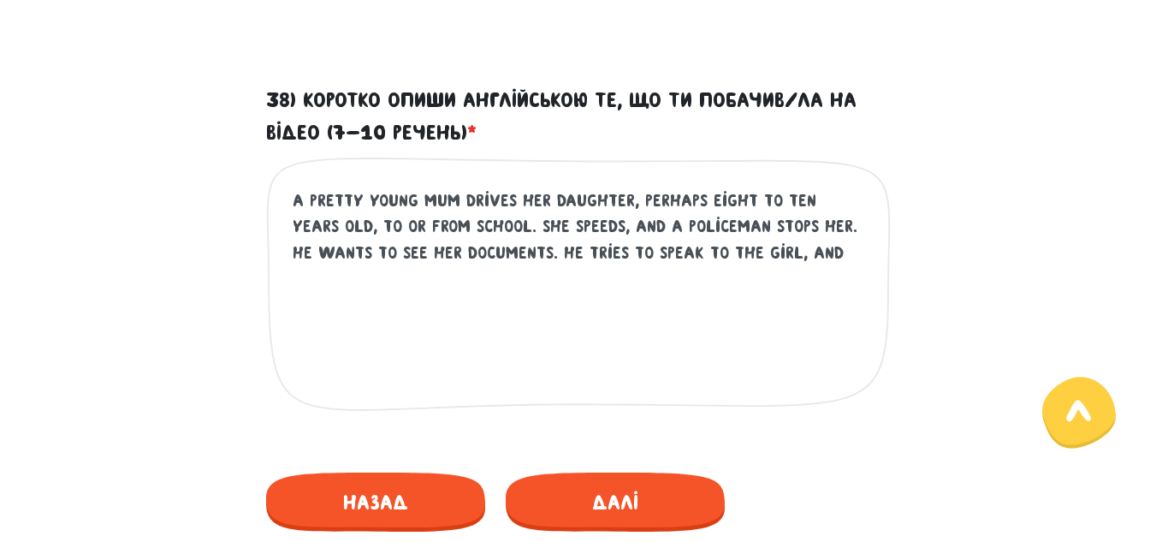
scroll to position [947, 0]
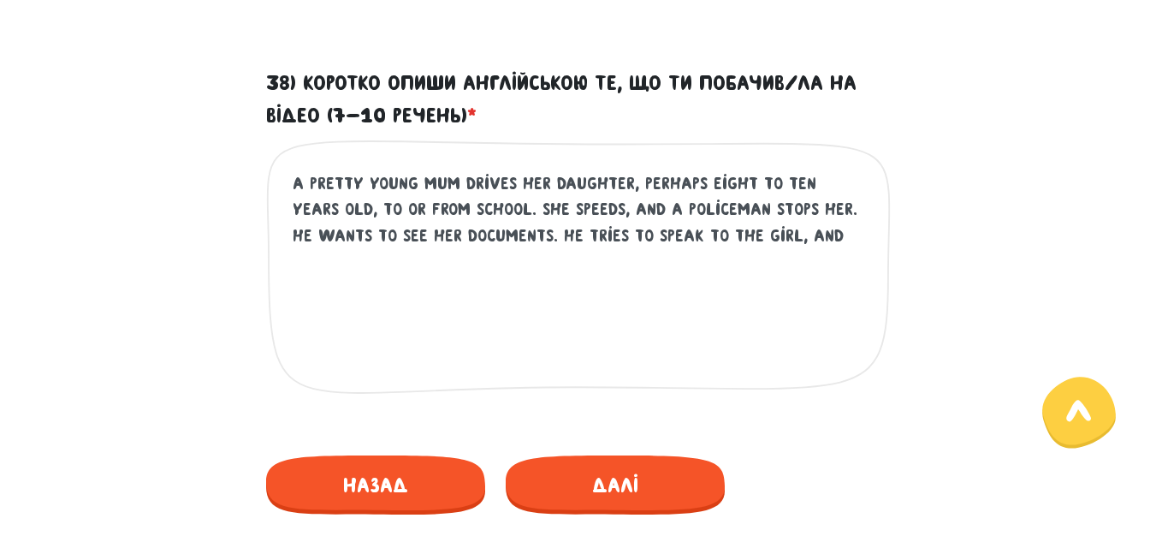
click at [812, 235] on textarea "A pretty young mum drives her daughter, perhaps eight to ten years old, to or f…" at bounding box center [579, 275] width 573 height 210
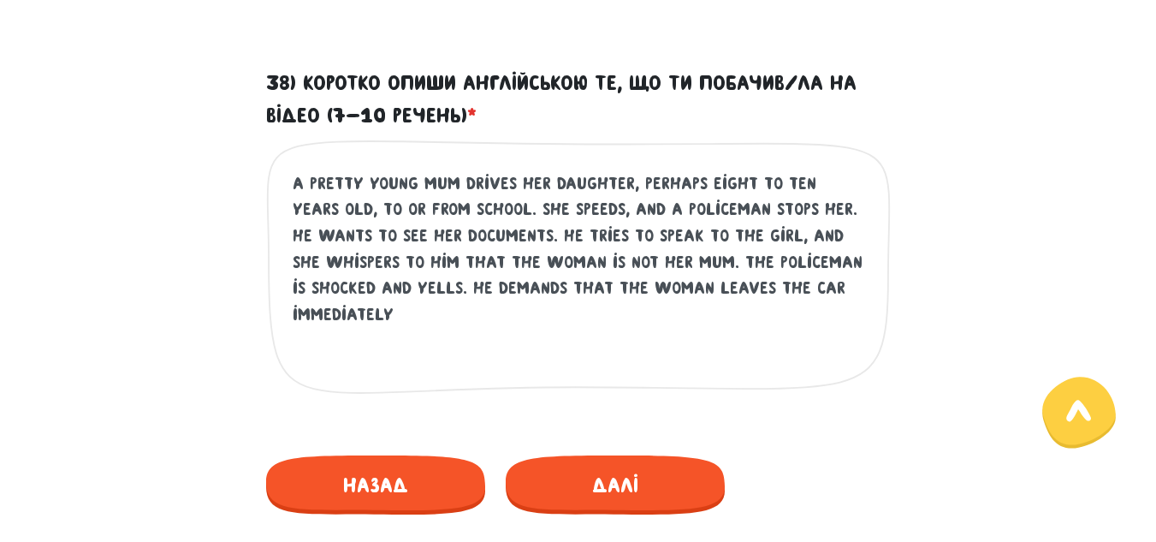
click at [702, 259] on textarea "A pretty young mum drives her daughter, perhaps eight to ten years old, to or f…" at bounding box center [579, 275] width 573 height 210
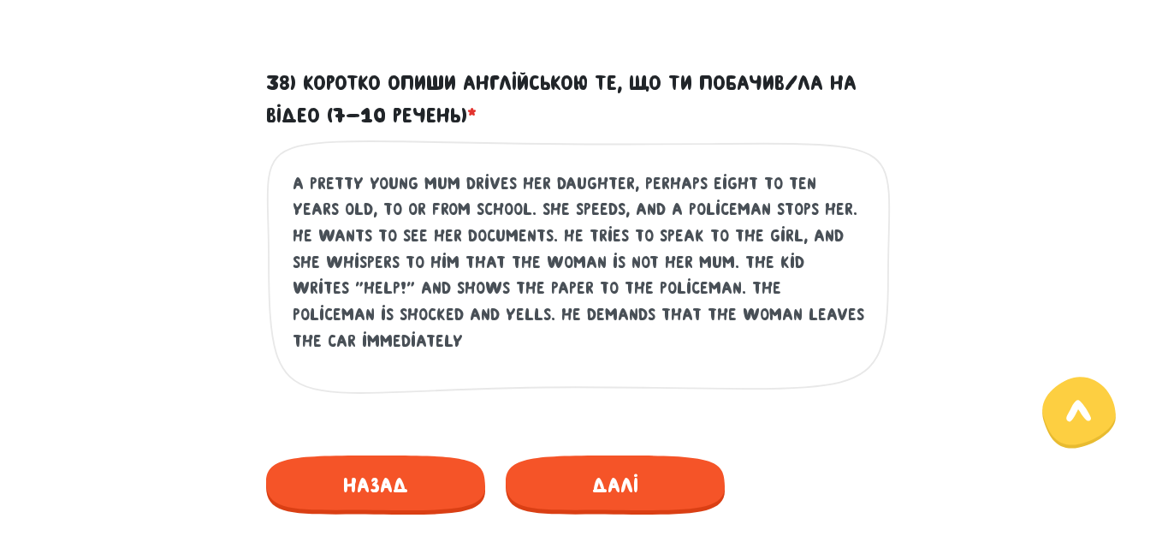
click at [403, 341] on textarea "A pretty young mum drives her daughter, perhaps eight to ten years old, to or f…" at bounding box center [579, 275] width 573 height 210
click at [418, 340] on textarea "A pretty young mum drives her daughter, perhaps eight to ten years old, to or f…" at bounding box center [579, 275] width 573 height 210
click at [749, 336] on textarea "A pretty young mum drives her daughter, perhaps eight to ten years old, to or f…" at bounding box center [579, 275] width 573 height 210
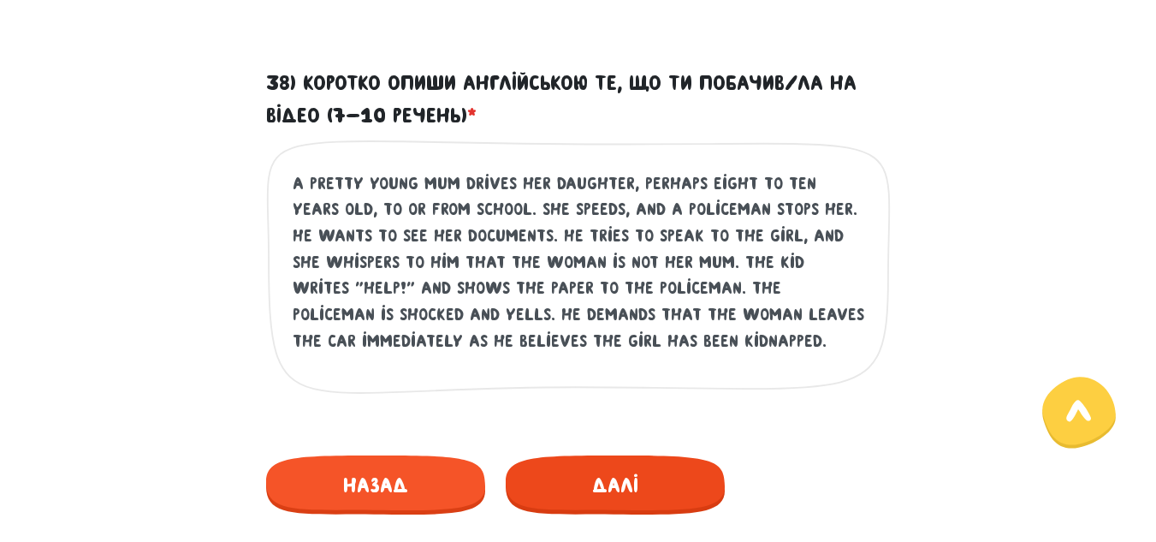
type textarea "A pretty young mum drives her daughter, perhaps eight to ten years old, to or f…"
click at [673, 478] on span "Далі" at bounding box center [615, 484] width 219 height 59
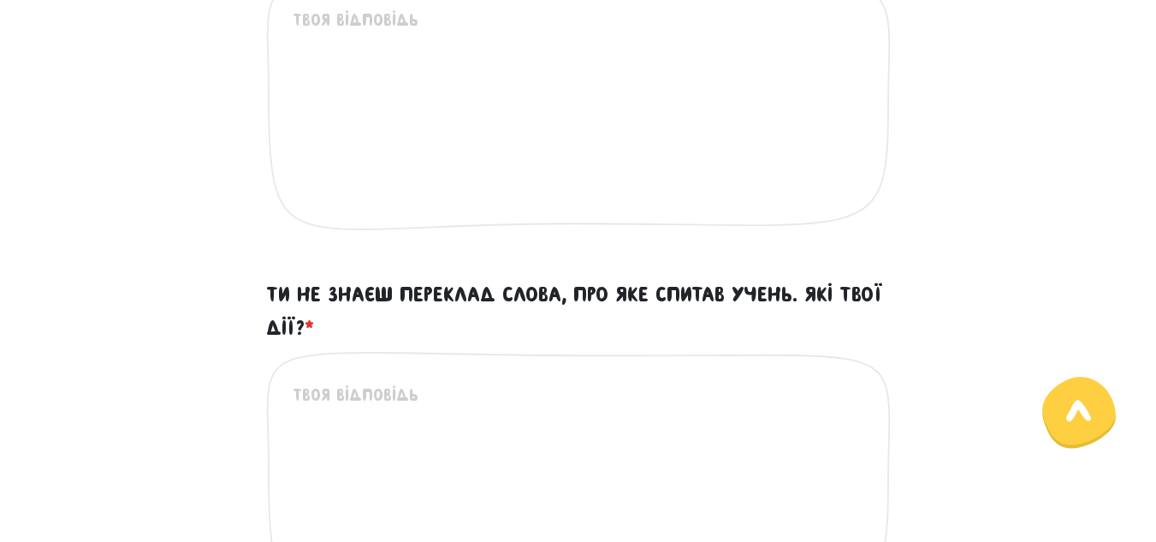
scroll to position [490, 0]
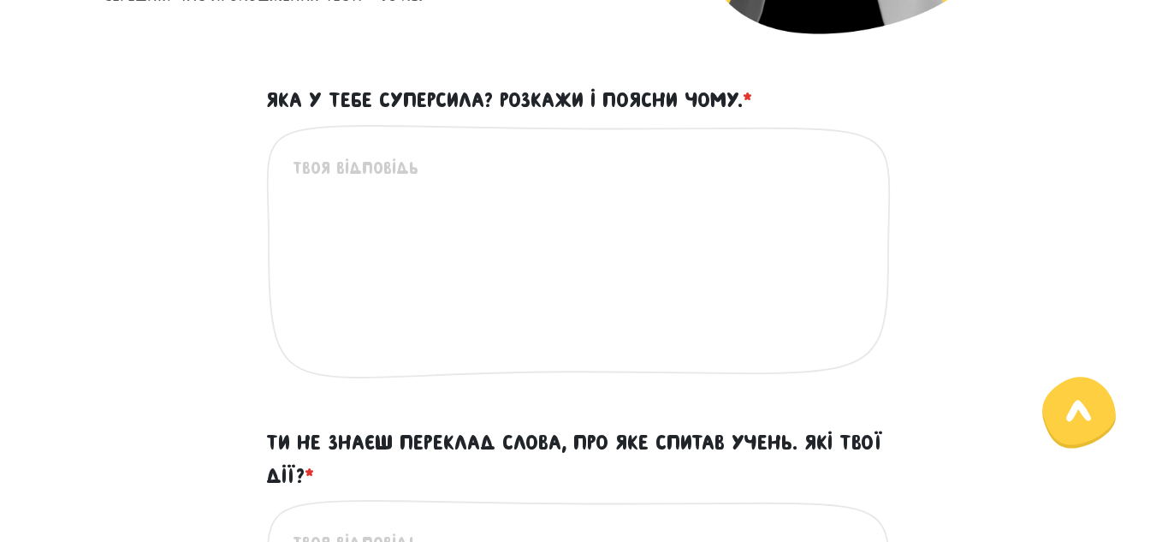
click at [304, 165] on textarea "Яка у тебе суперсила? Розкажи і поясни чому. *" at bounding box center [579, 260] width 573 height 210
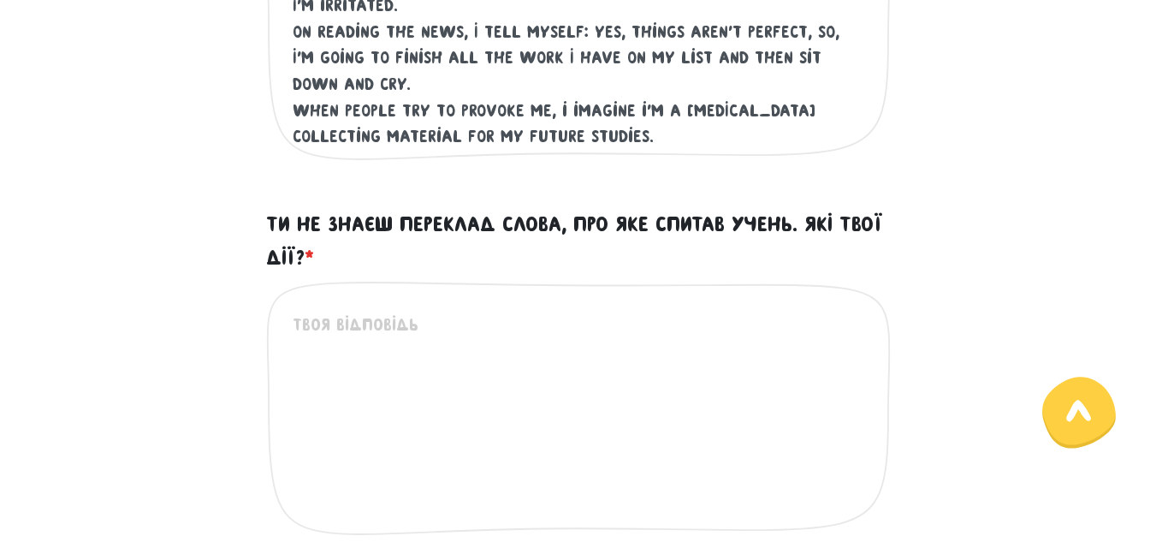
scroll to position [721, 0]
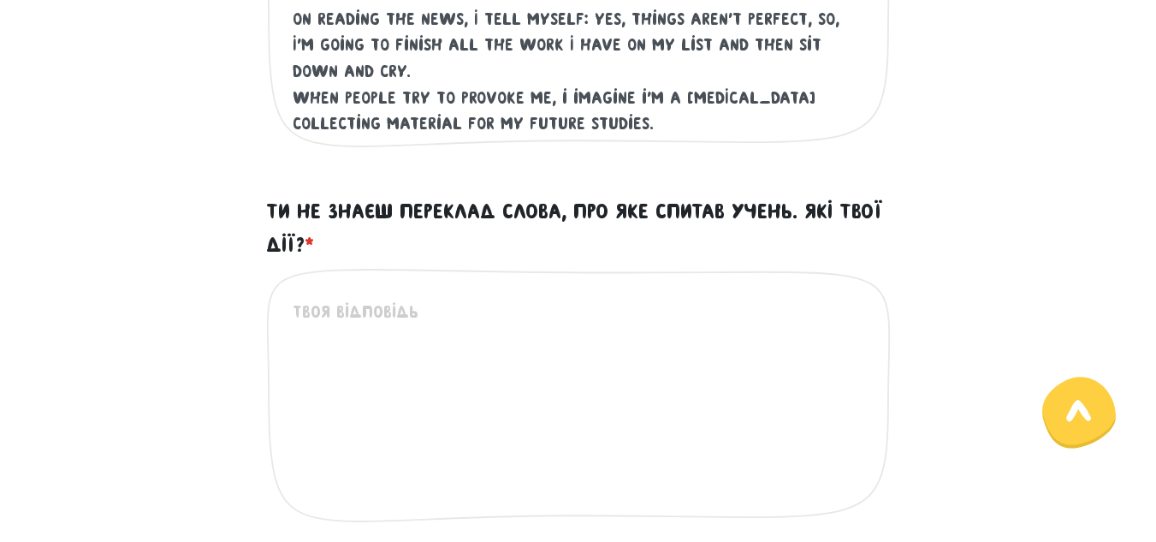
type textarea "My Superpower The noise behind the door is irritating me, but I'm going on work…"
click at [311, 307] on textarea "Ти не знаєш переклад слова, про яке спитав учень. Які твої дії? *" at bounding box center [579, 404] width 573 height 210
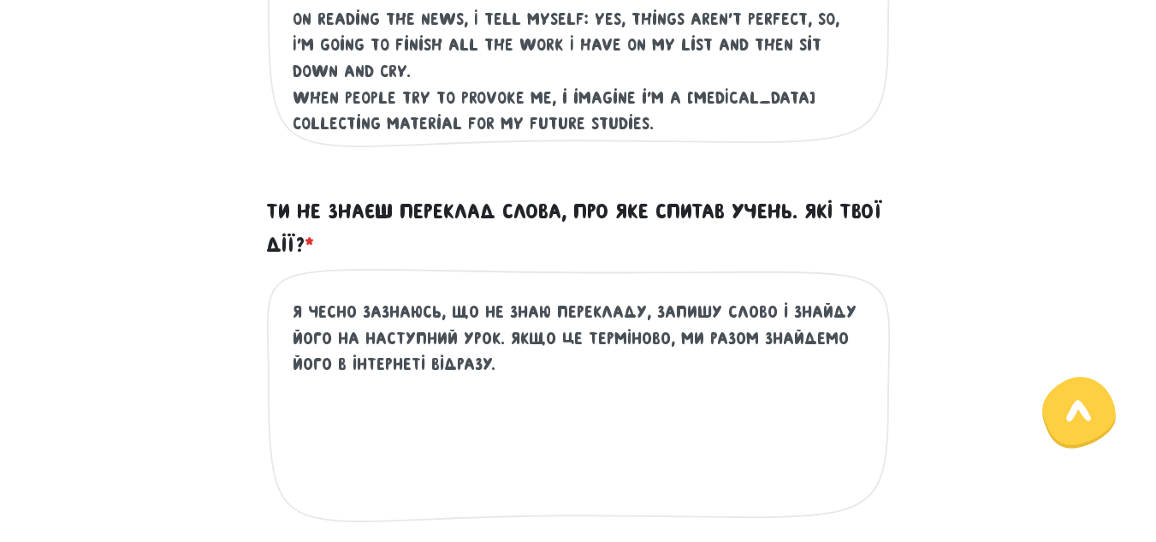
click at [366, 309] on textarea "Я чесно зазнаюсь, що не знаю перекладу, запишу слово і знайду його на наступний…" at bounding box center [579, 404] width 573 height 210
click at [498, 364] on textarea "Я чесно зізнаюсь, що не знаю перекладу, запишу слово і знайду його на наступний…" at bounding box center [579, 404] width 573 height 210
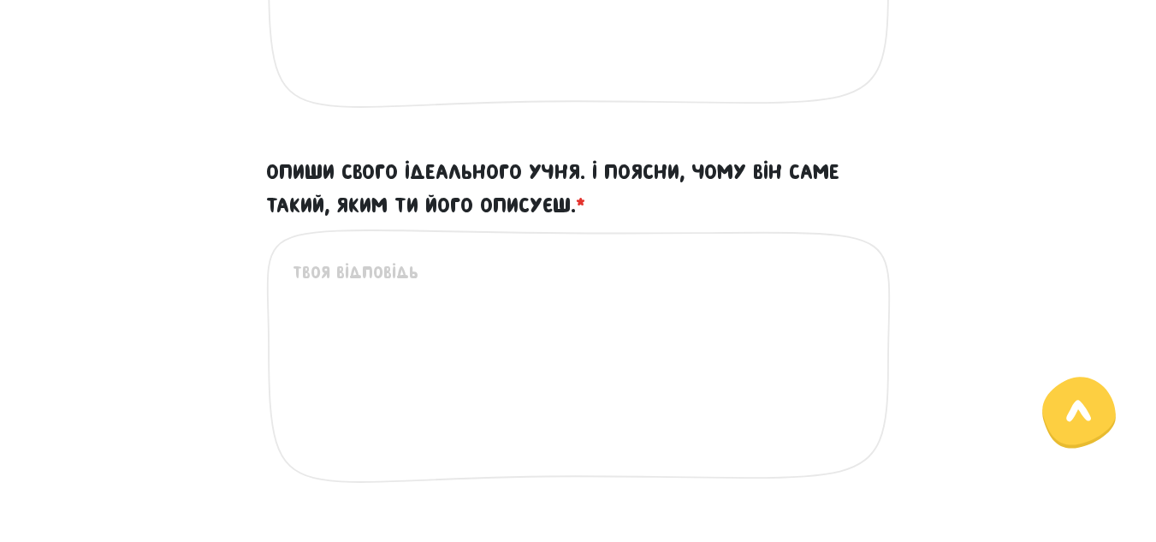
scroll to position [1144, 0]
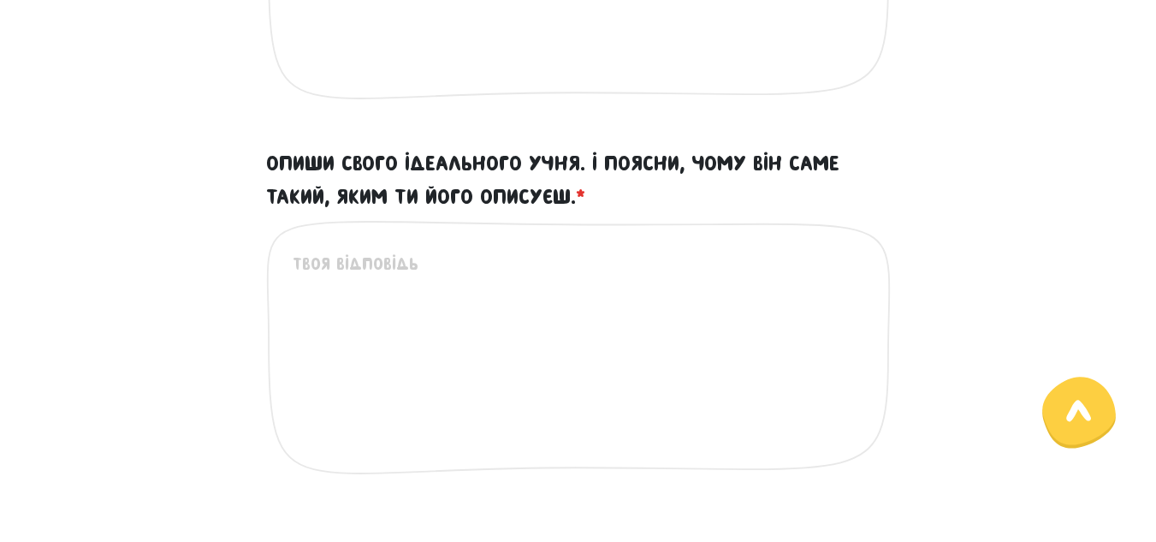
type textarea "Я чесно зізнаюсь, що не знаю перекладу, запишу слово і знайду його на наступний…"
click at [297, 264] on textarea "Опиши свого ідеального учня. І поясни, чому він саме такий, яким ти його описує…" at bounding box center [579, 356] width 573 height 210
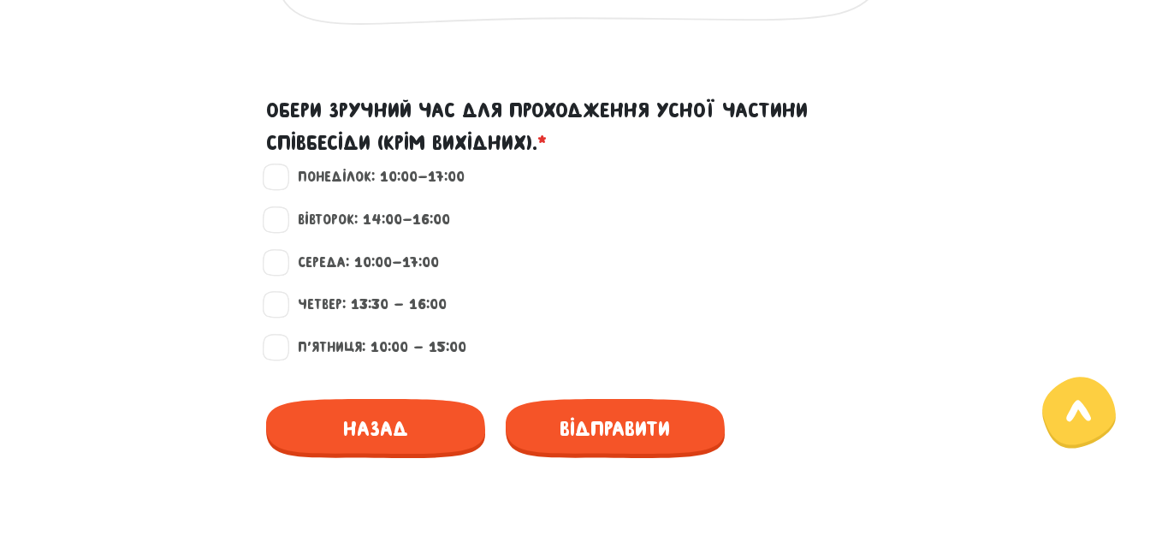
scroll to position [1611, 0]
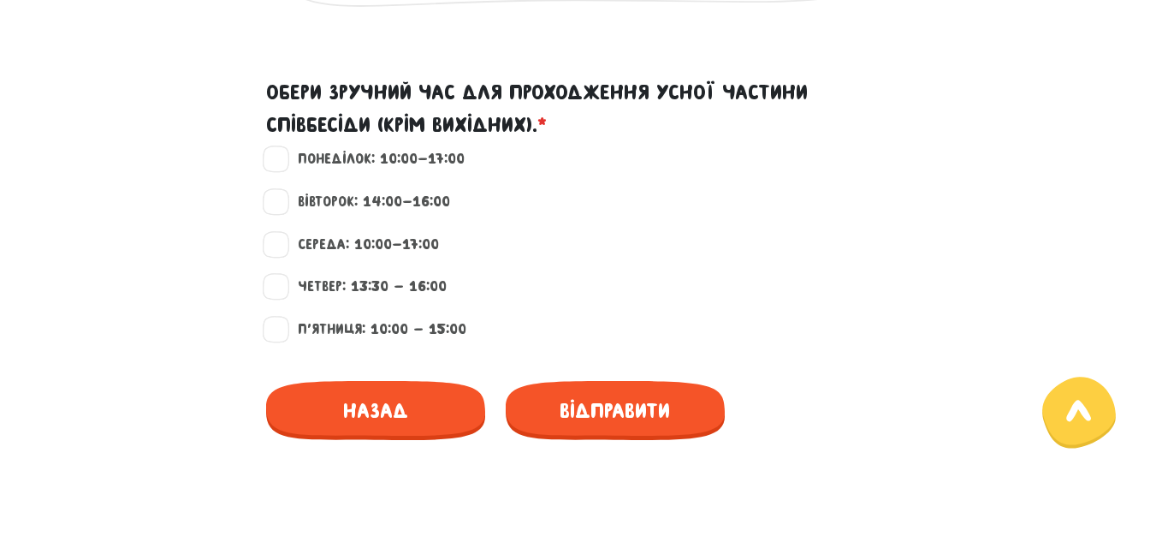
type textarea "мій ідеальний учень не робить щоразу одні й ті самі помилки в усному мовленні, …"
click at [283, 330] on label "П'ятниця: 10:00 - 15:00" at bounding box center [374, 329] width 183 height 22
click at [279, 330] on input "П'ятниця: 10:00 - 15:00" at bounding box center [277, 326] width 14 height 17
checkbox input "true"
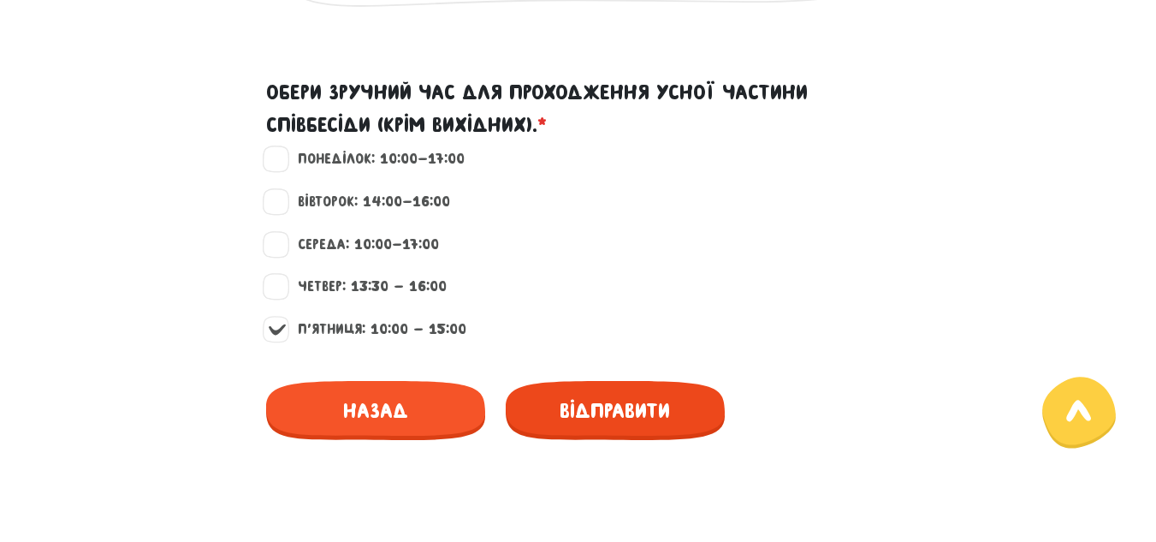
click at [679, 405] on span "Відправити" at bounding box center [615, 410] width 219 height 59
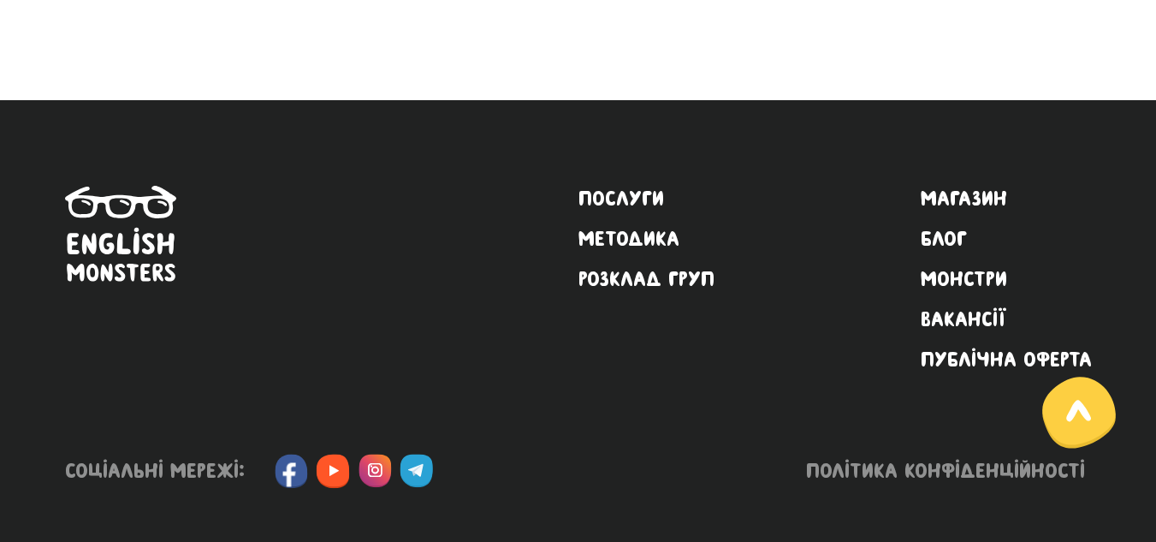
scroll to position [615, 0]
